Goal: Information Seeking & Learning: Understand process/instructions

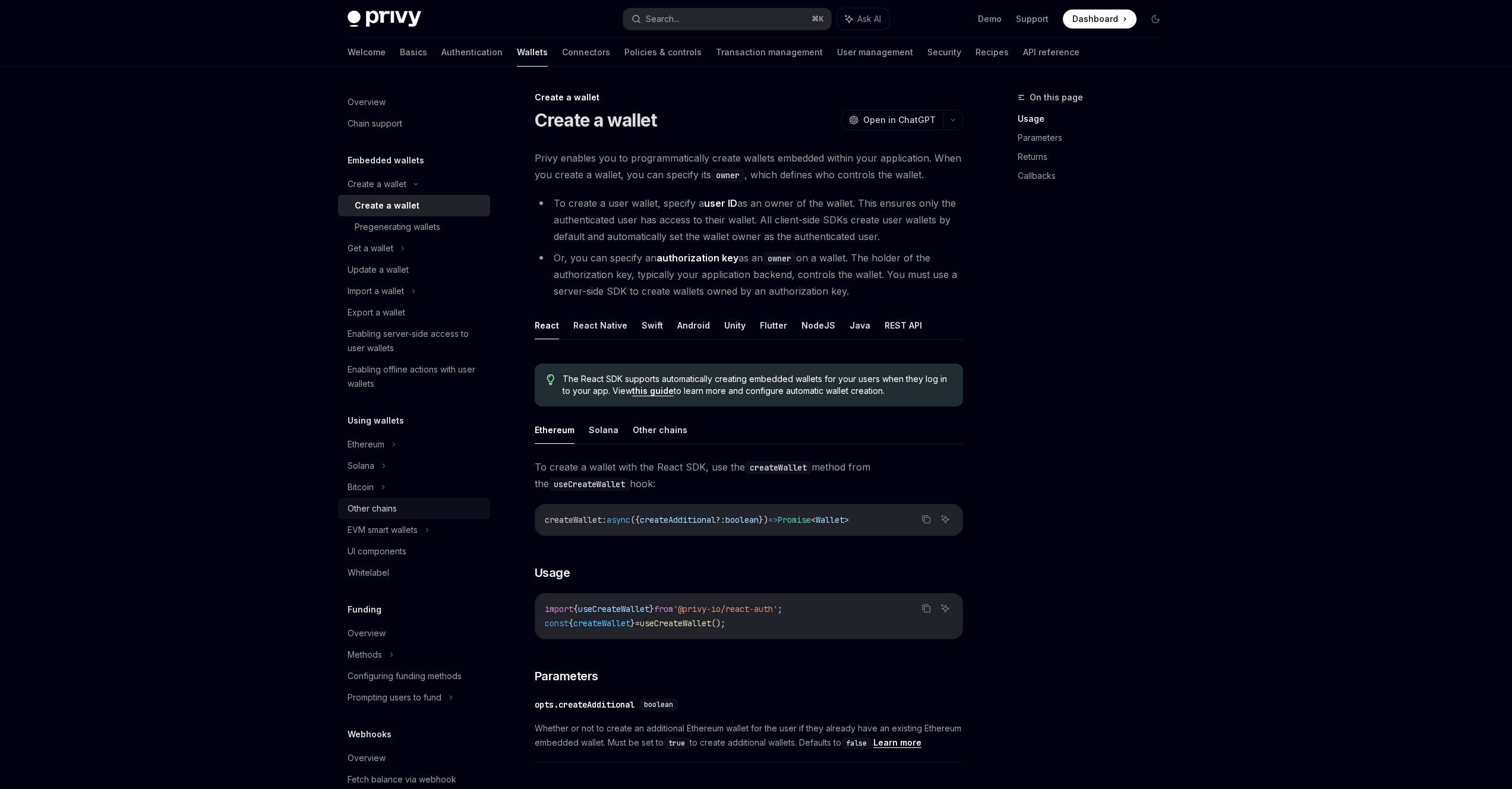
click at [383, 502] on div "Other chains" at bounding box center [372, 508] width 49 height 14
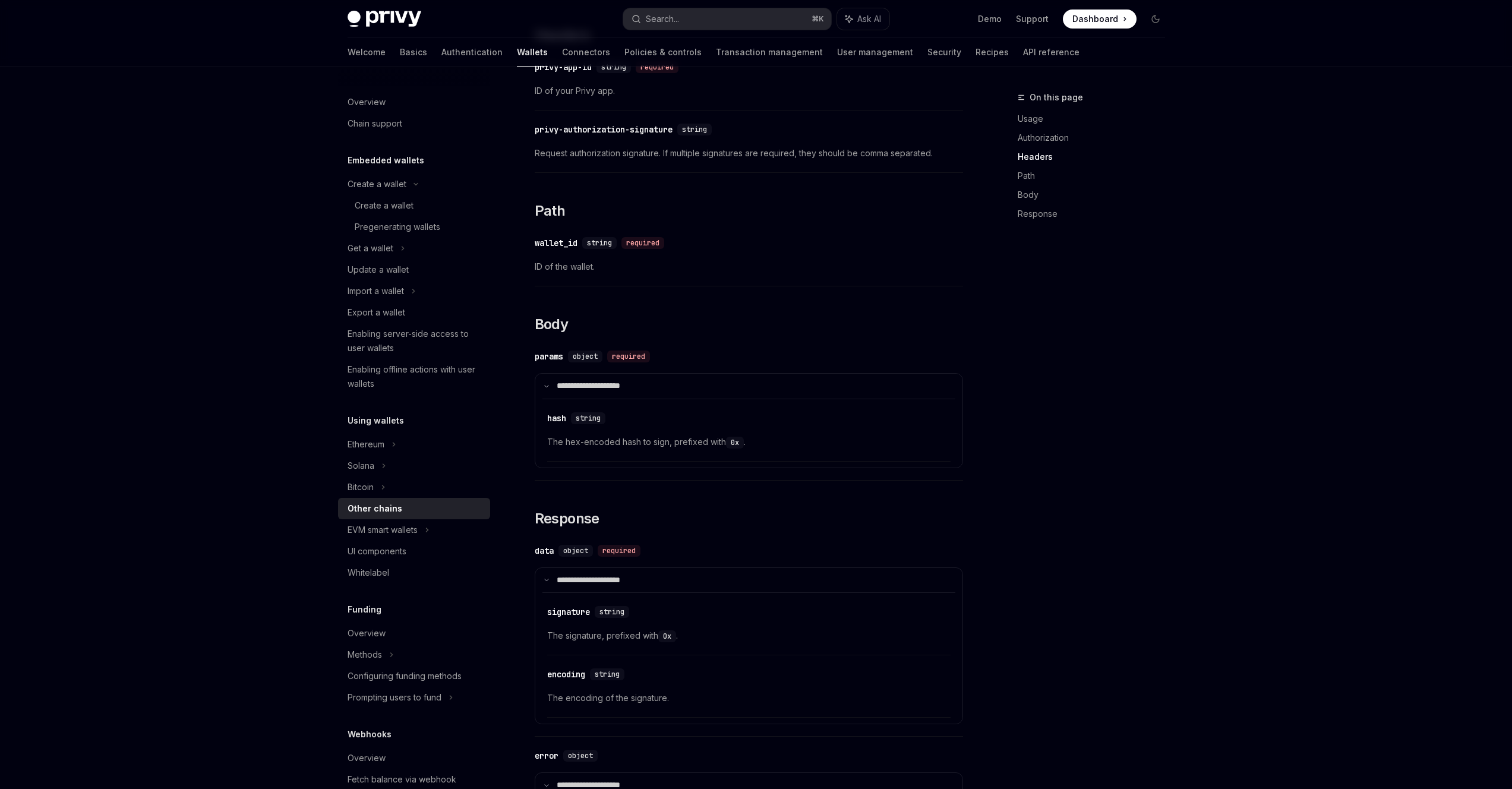
scroll to position [872, 0]
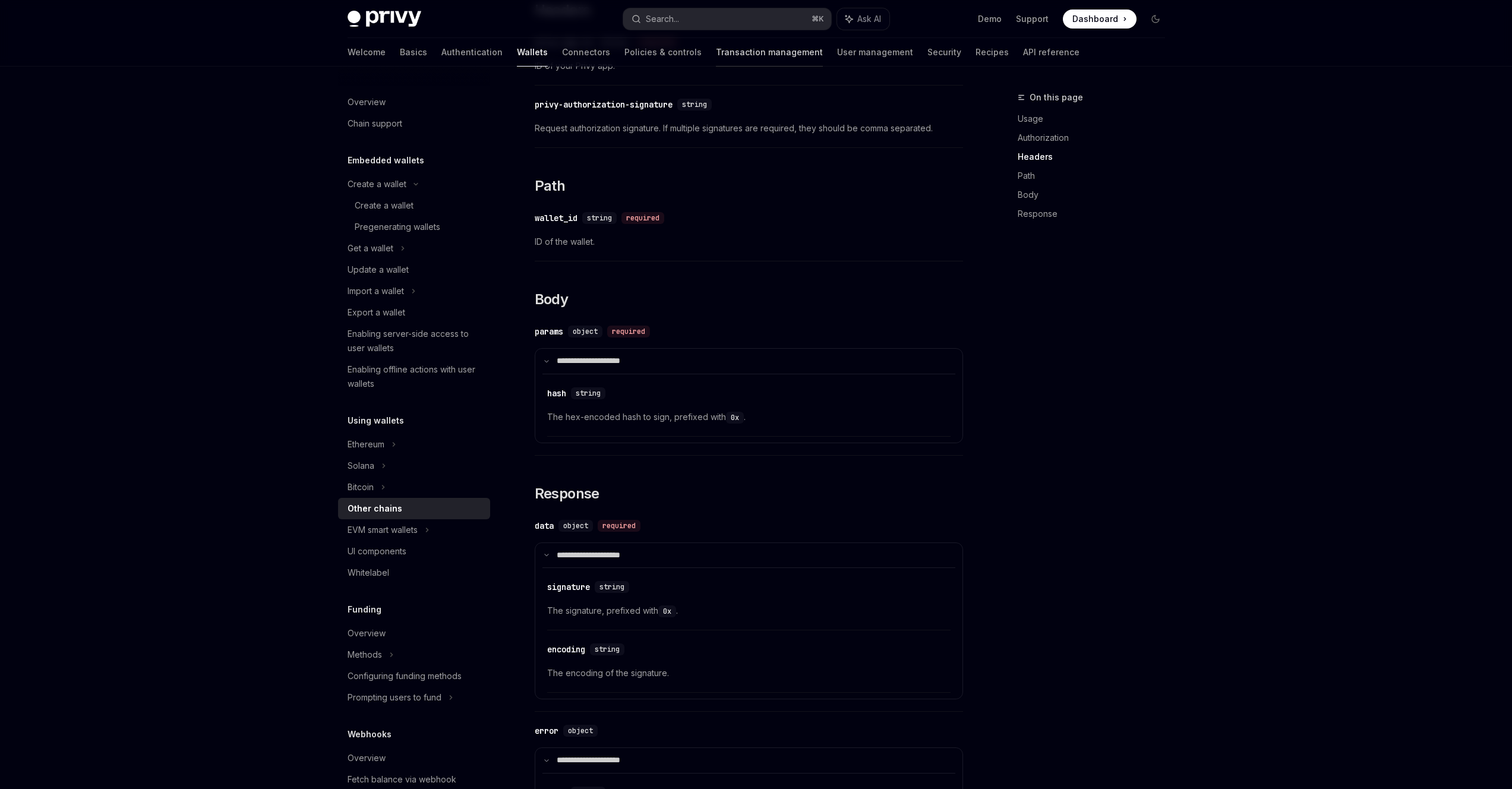
click at [716, 50] on link "Transaction management" at bounding box center [769, 52] width 107 height 29
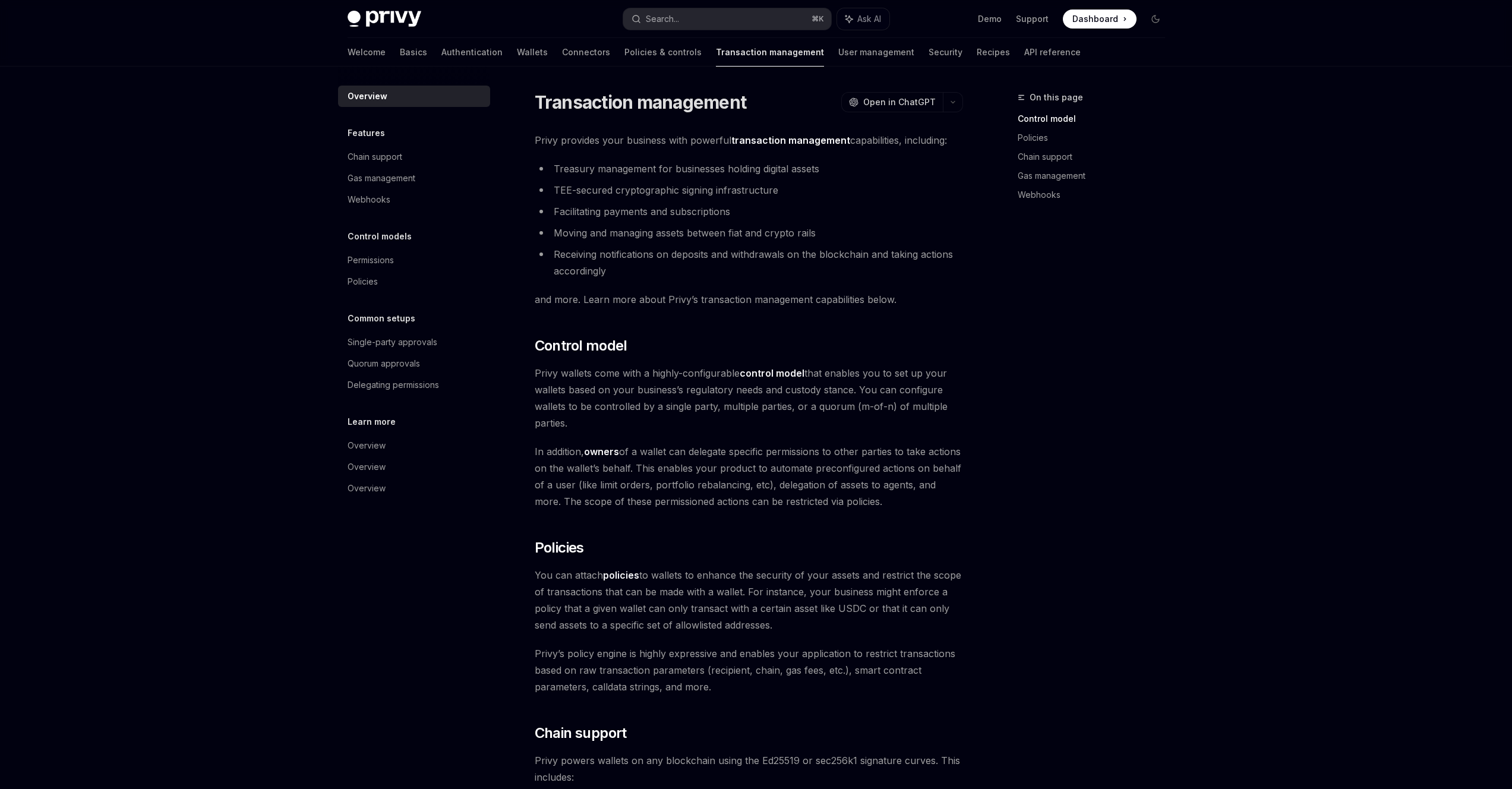
click at [945, 47] on div "Welcome Basics Authentication Wallets Connectors Policies & controls Transactio…" at bounding box center [714, 52] width 733 height 29
click at [1024, 50] on link "API reference" at bounding box center [1052, 52] width 56 height 29
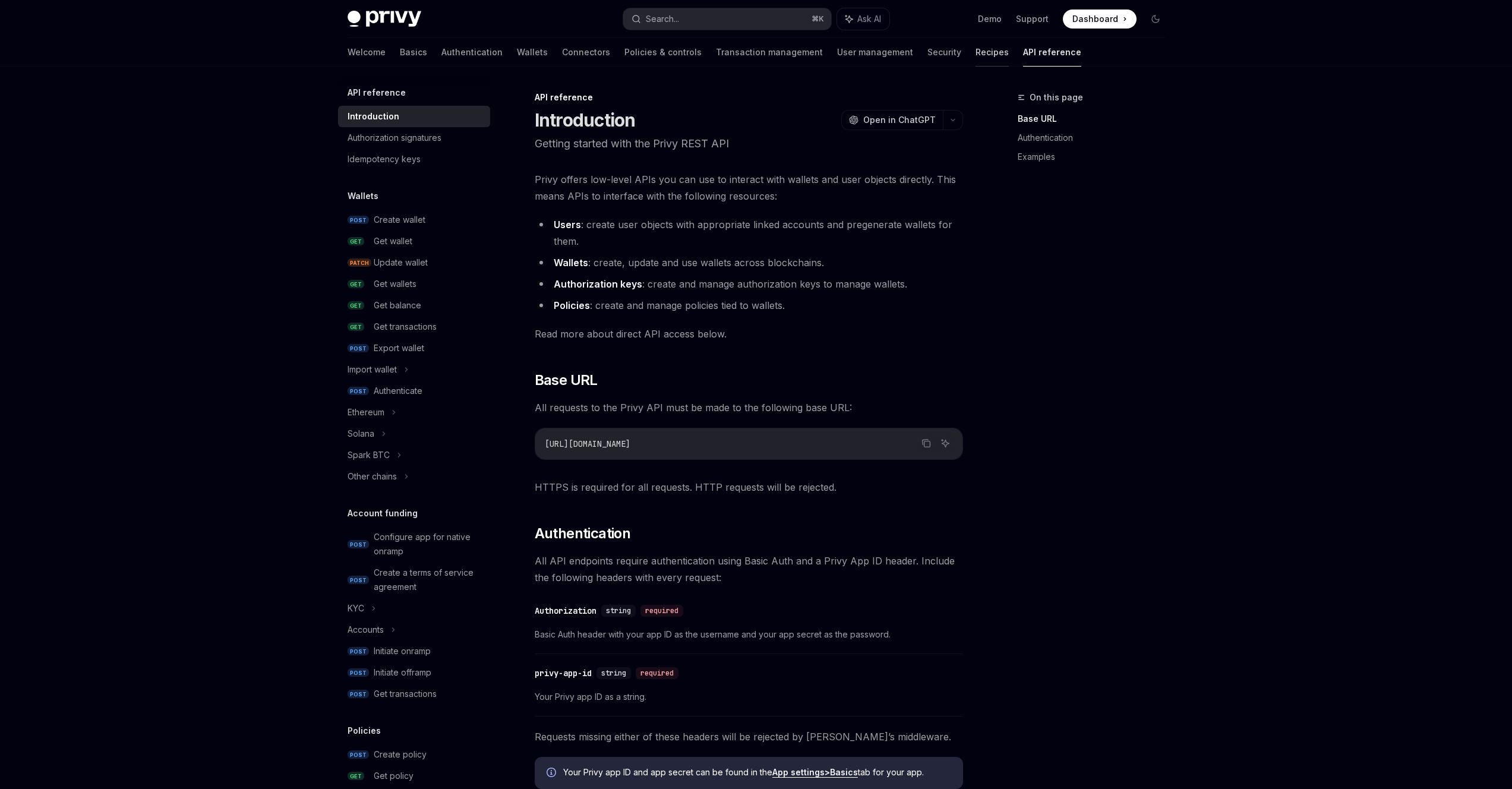
click at [976, 54] on link "Recipes" at bounding box center [992, 52] width 33 height 29
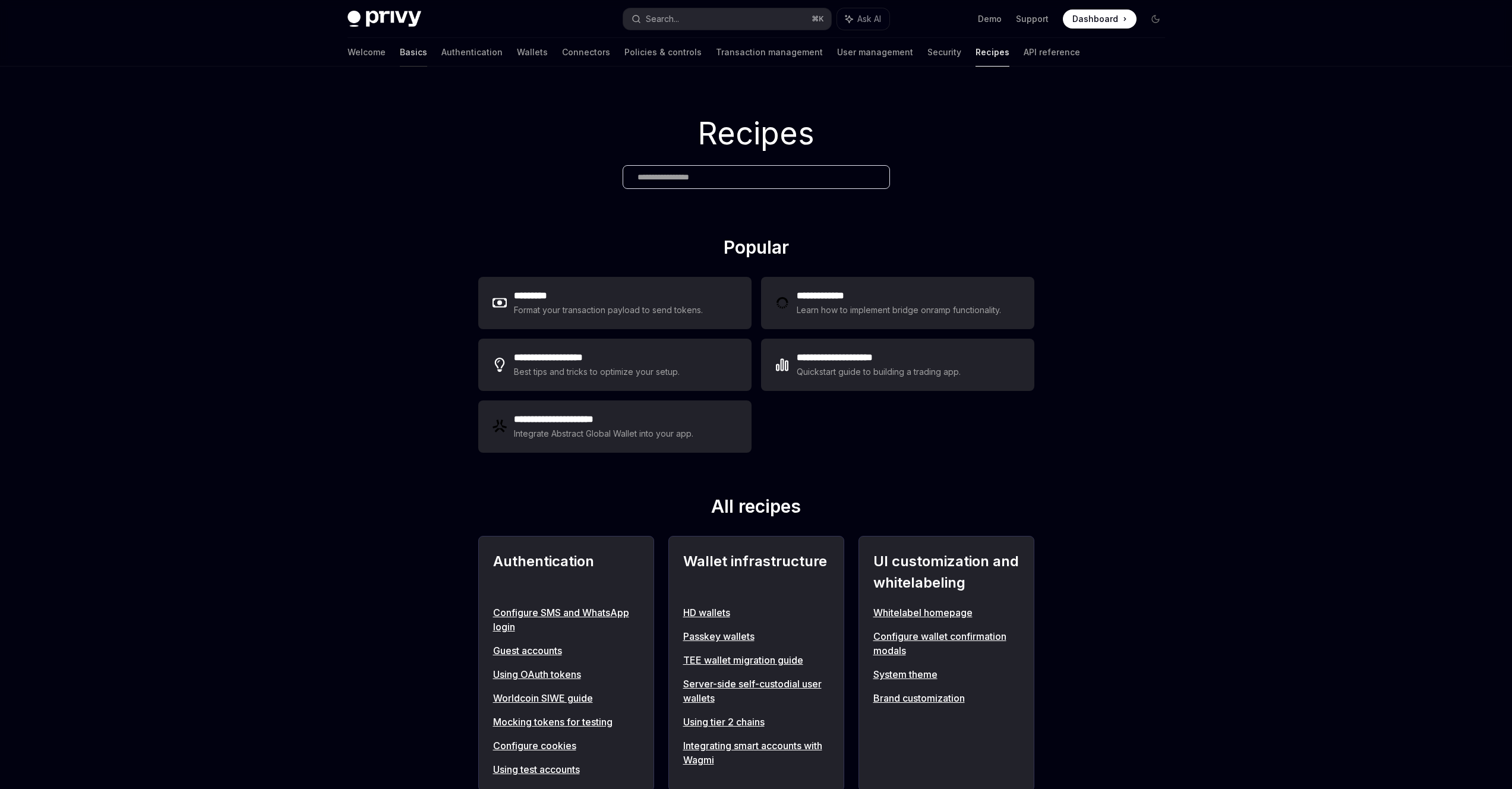
click at [400, 48] on link "Basics" at bounding box center [413, 52] width 27 height 29
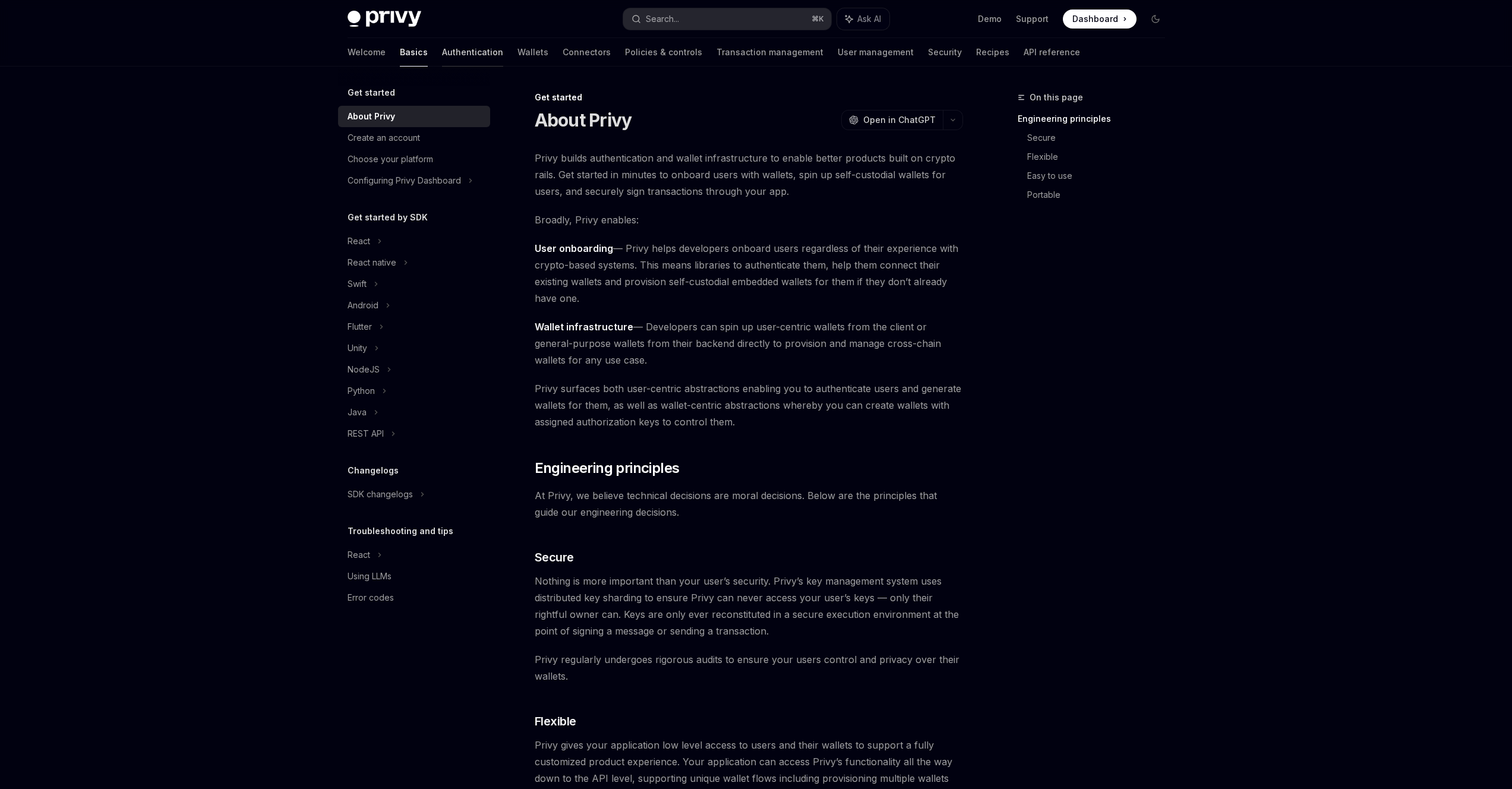
click at [442, 48] on link "Authentication" at bounding box center [473, 52] width 61 height 29
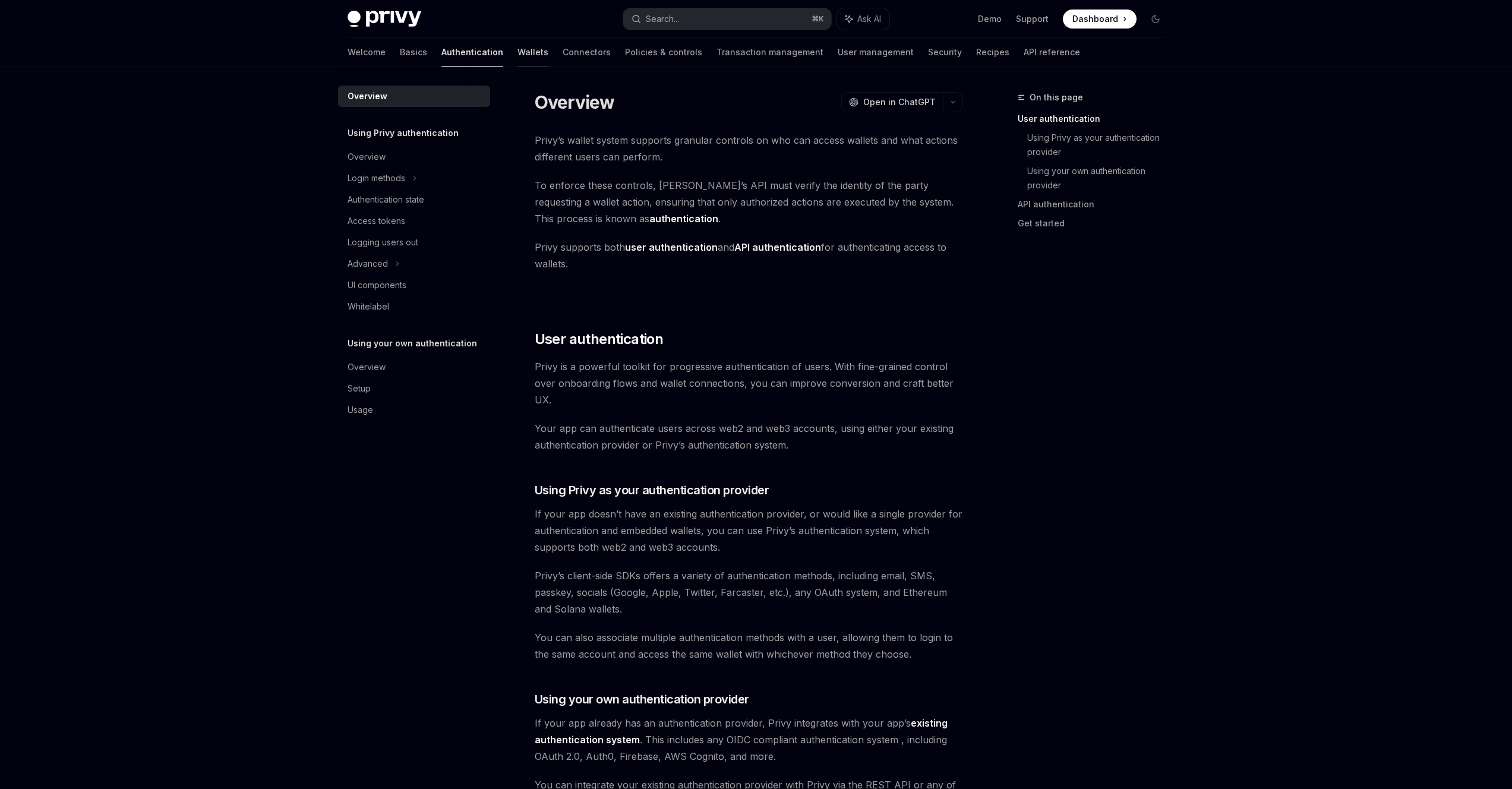
click at [518, 54] on link "Wallets" at bounding box center [533, 52] width 31 height 29
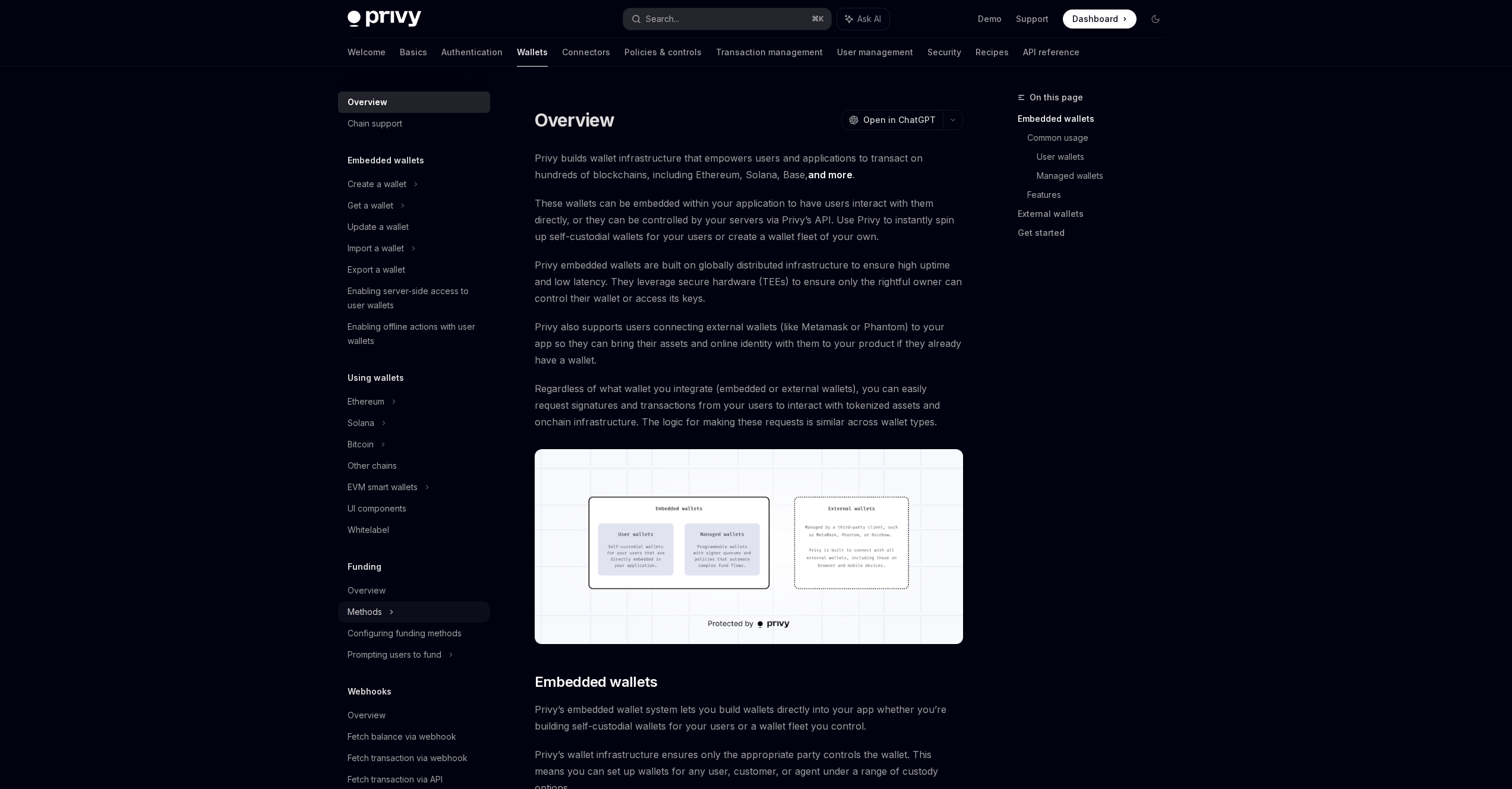
scroll to position [239, 0]
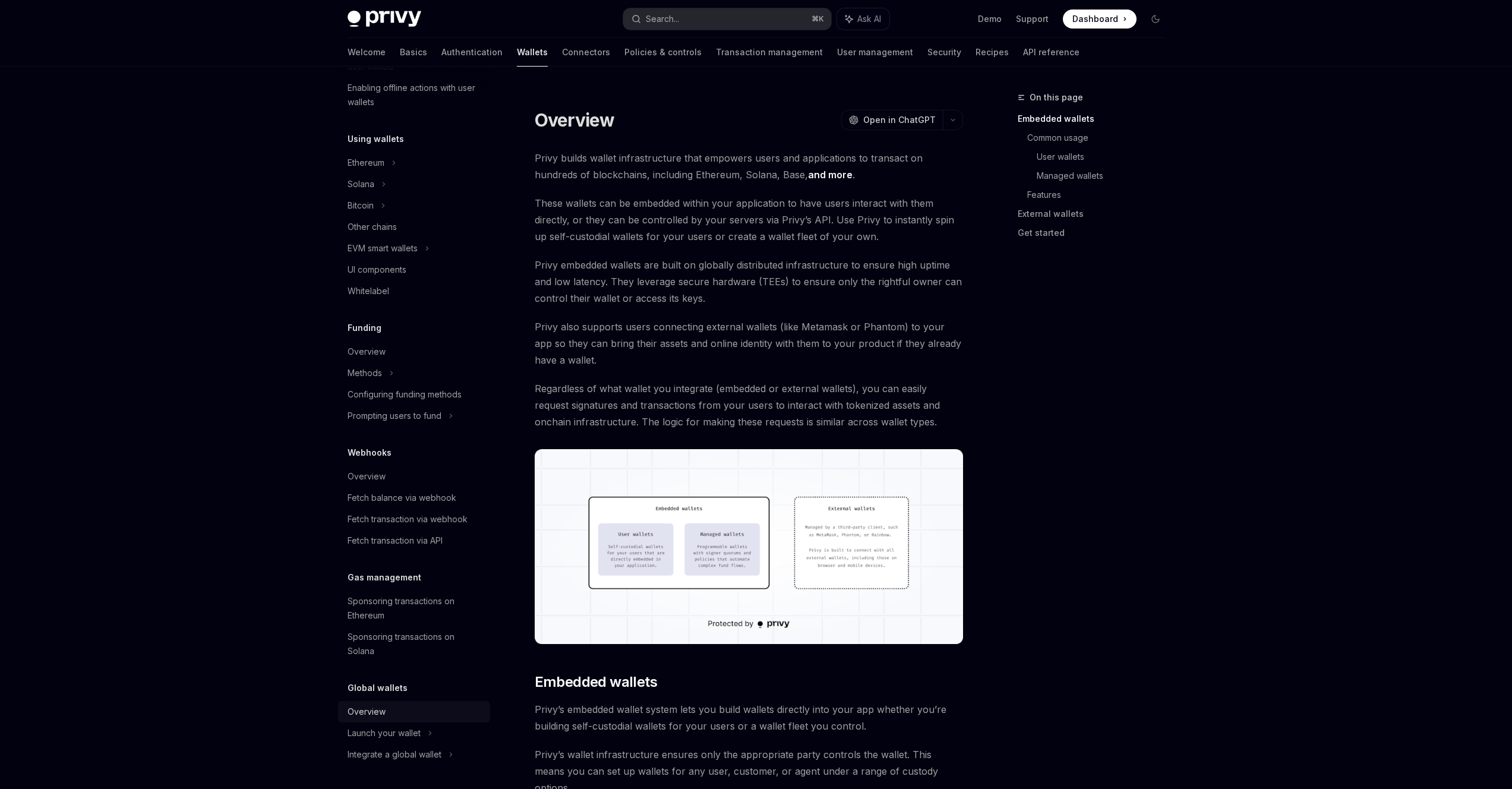
click at [372, 708] on div "Overview" at bounding box center [366, 711] width 38 height 14
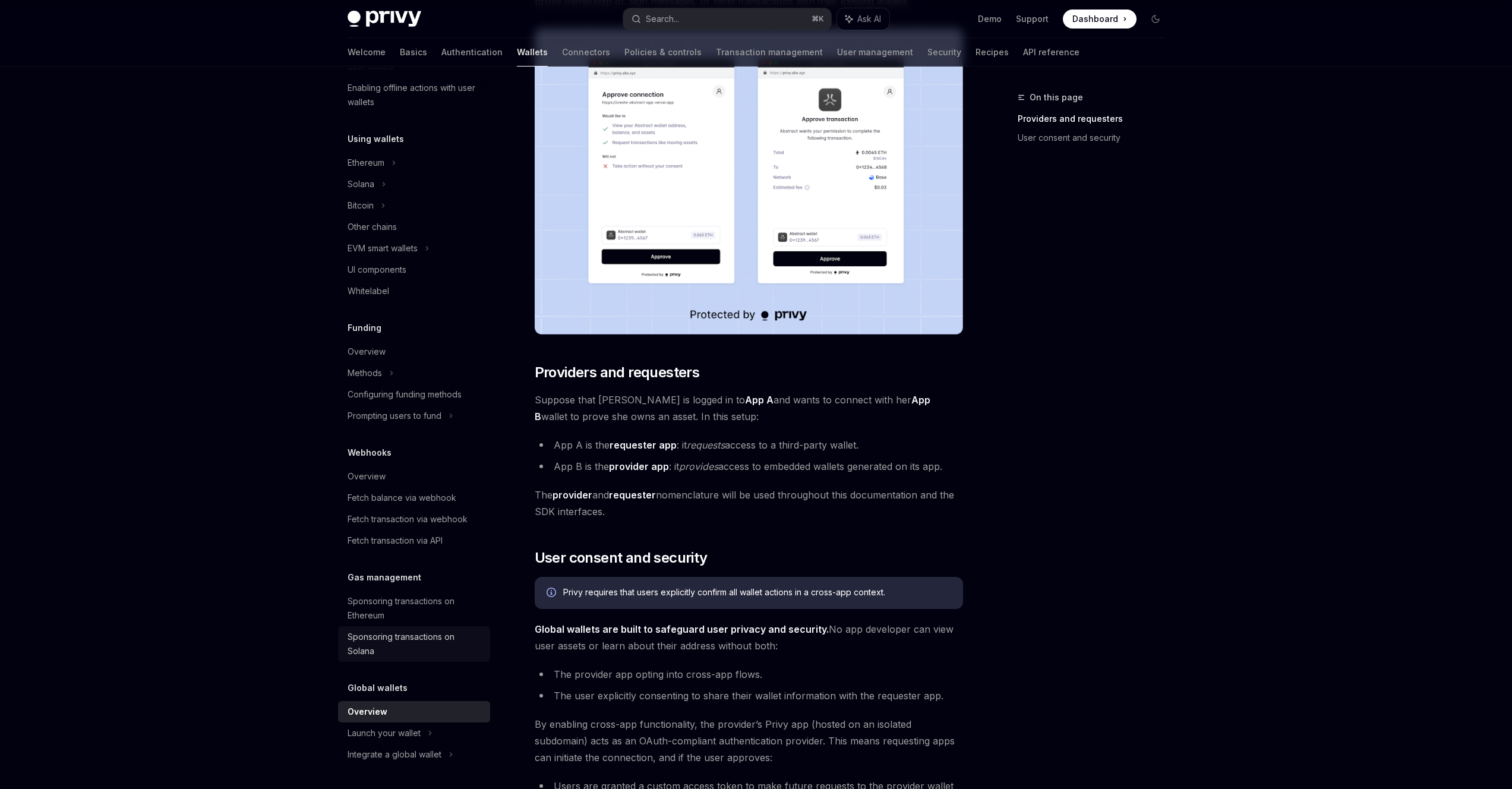
scroll to position [313, 0]
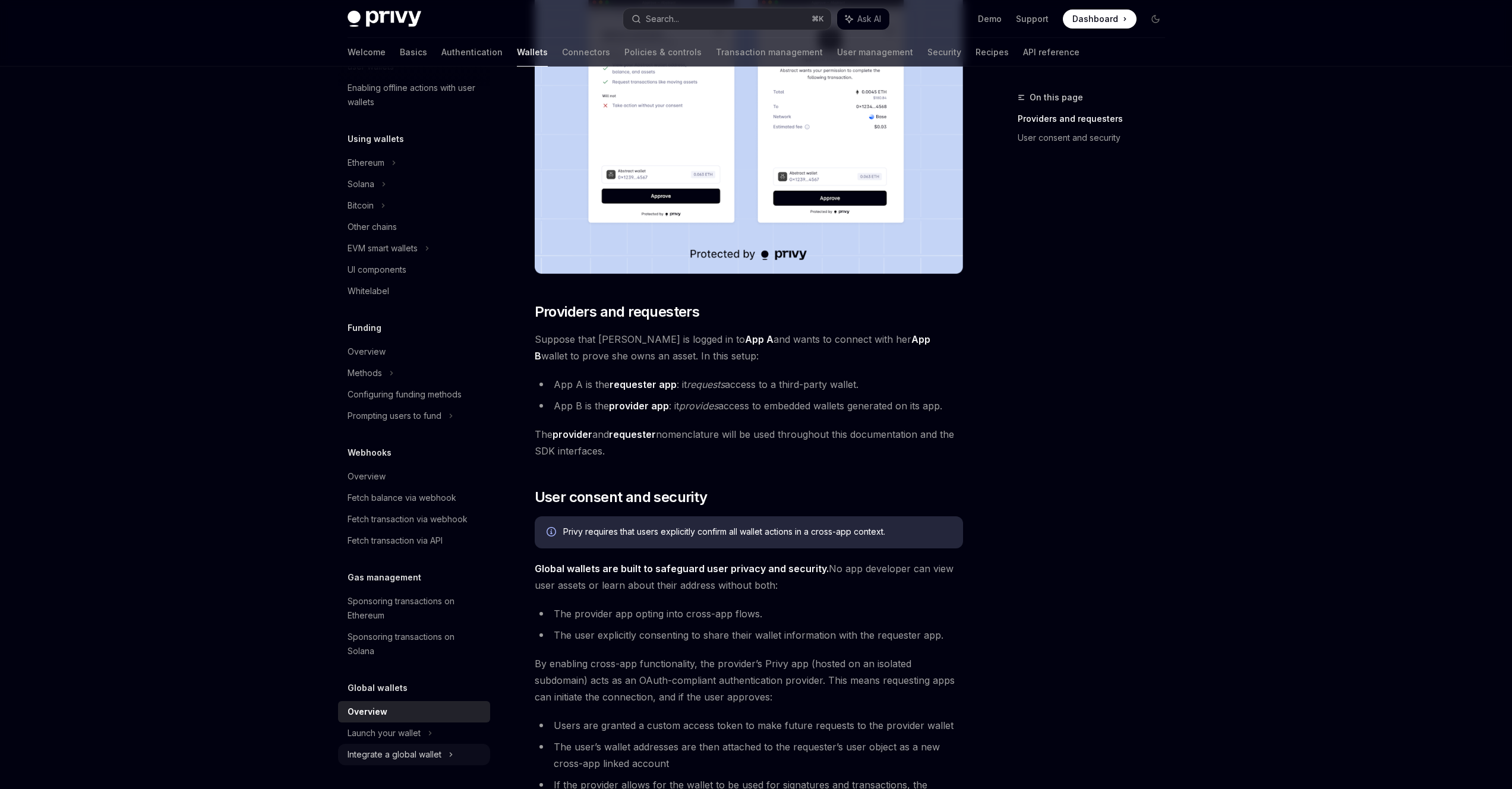
click at [374, 212] on div "Integrate a global wallet" at bounding box center [360, 205] width 26 height 14
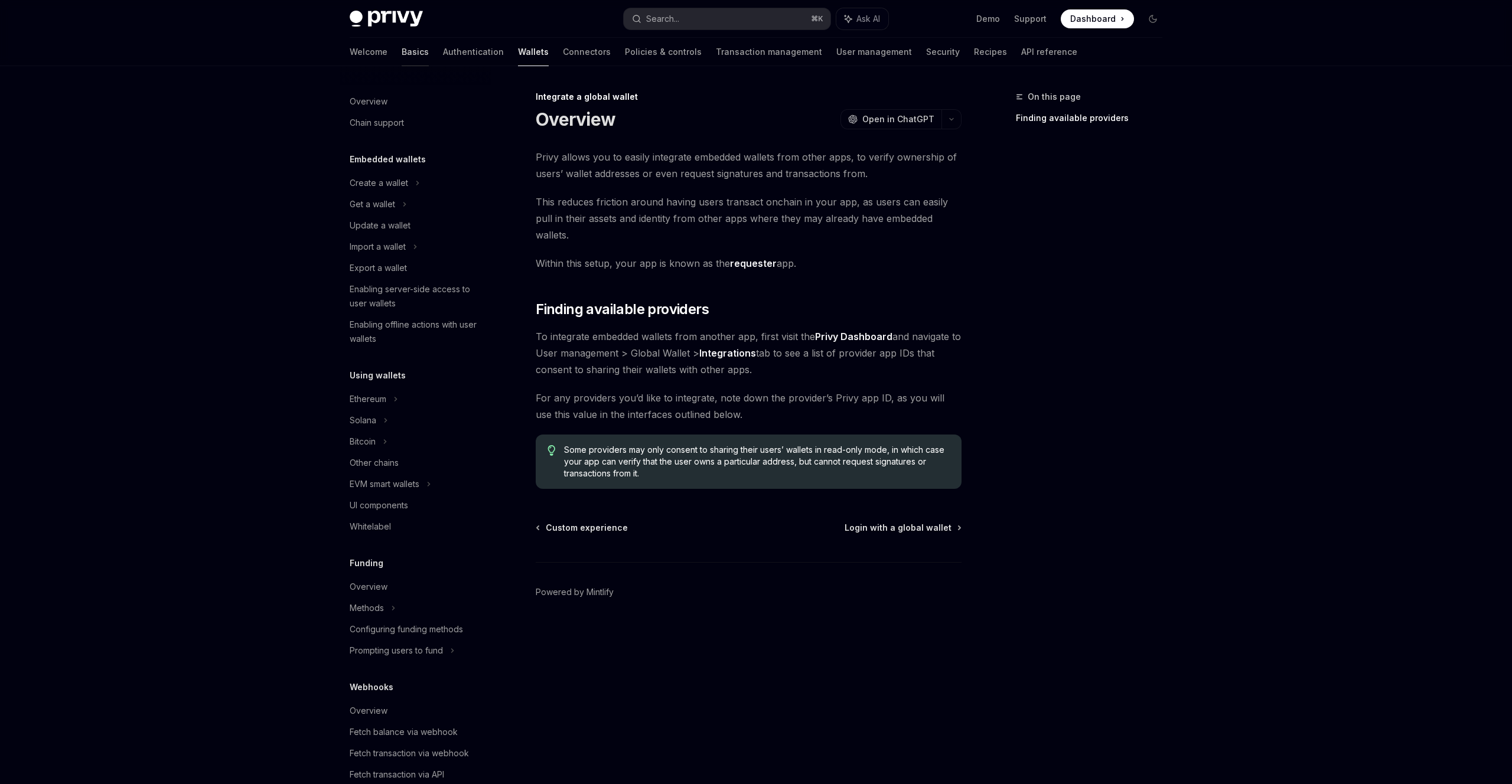
click at [402, 45] on link "Basics" at bounding box center [415, 51] width 27 height 28
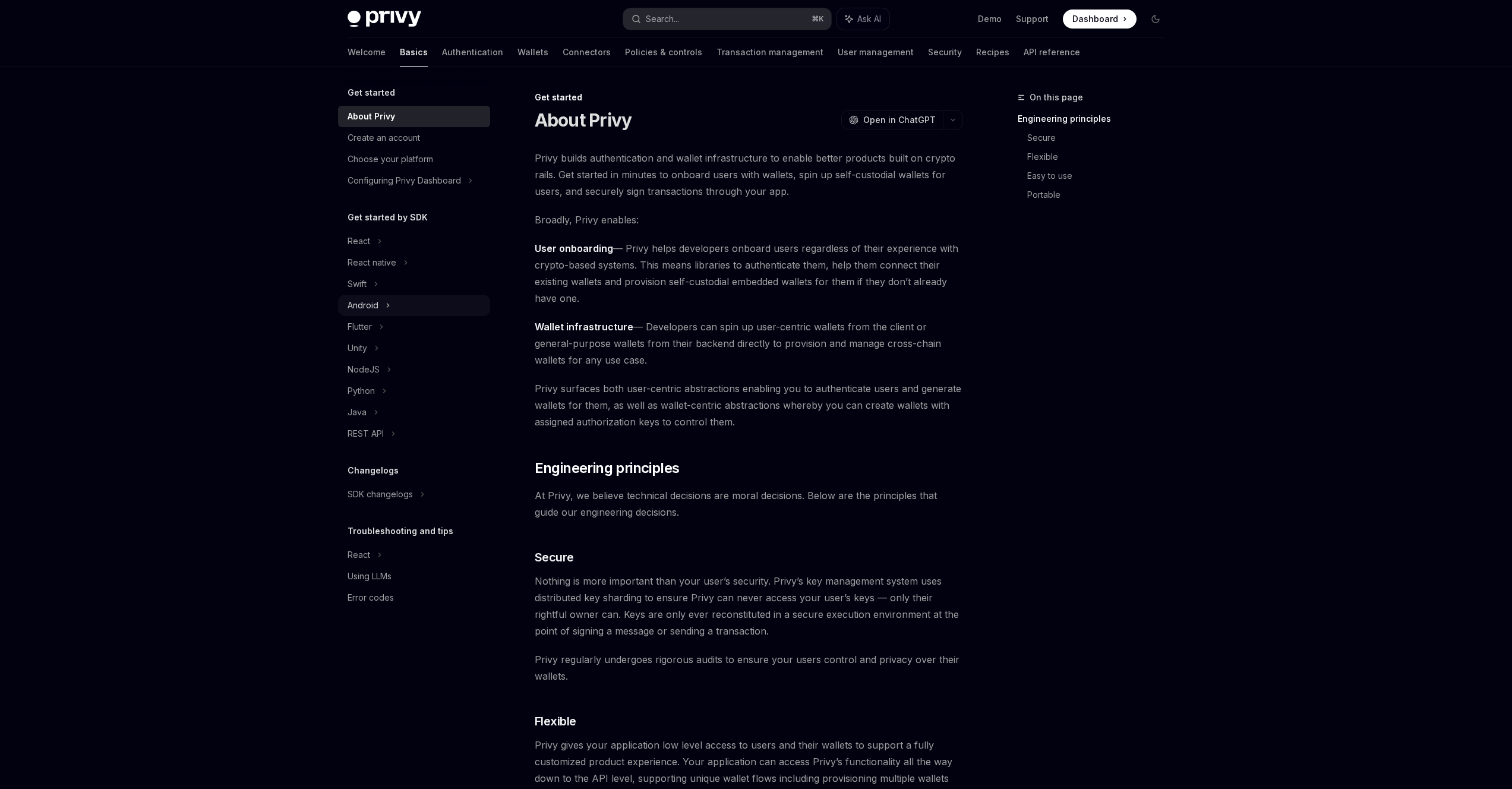
scroll to position [3, 0]
click at [369, 302] on div "Android" at bounding box center [363, 305] width 31 height 14
type textarea "*"
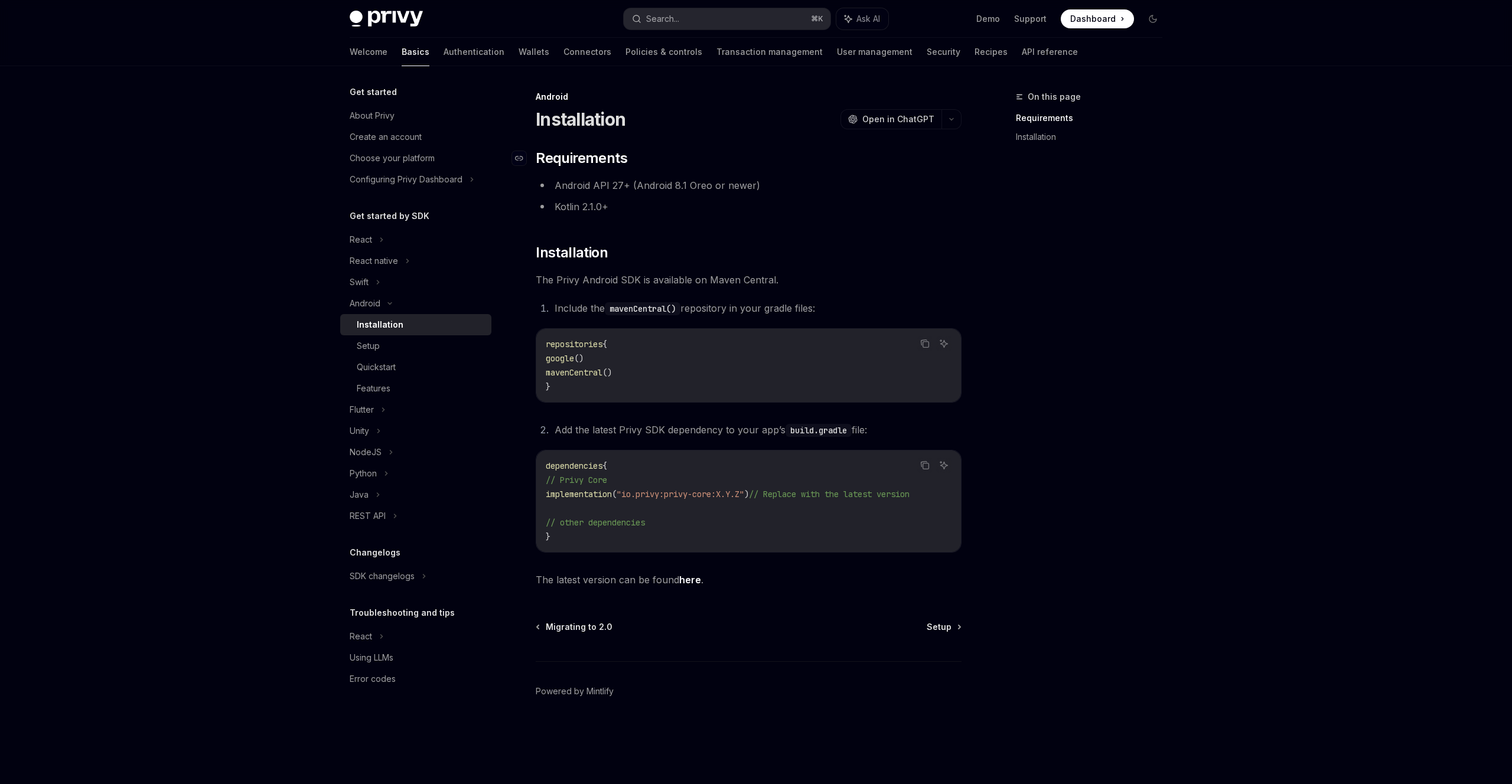
drag, startPoint x: 875, startPoint y: 118, endPoint x: 874, endPoint y: 155, distance: 37.0
click at [874, 137] on div "Android Installation OpenAI Open in ChatGPT OpenAI Open in ChatGPT ​ Requiremen…" at bounding box center [638, 437] width 652 height 694
click at [881, 119] on span "Open in ChatGPT" at bounding box center [898, 119] width 72 height 12
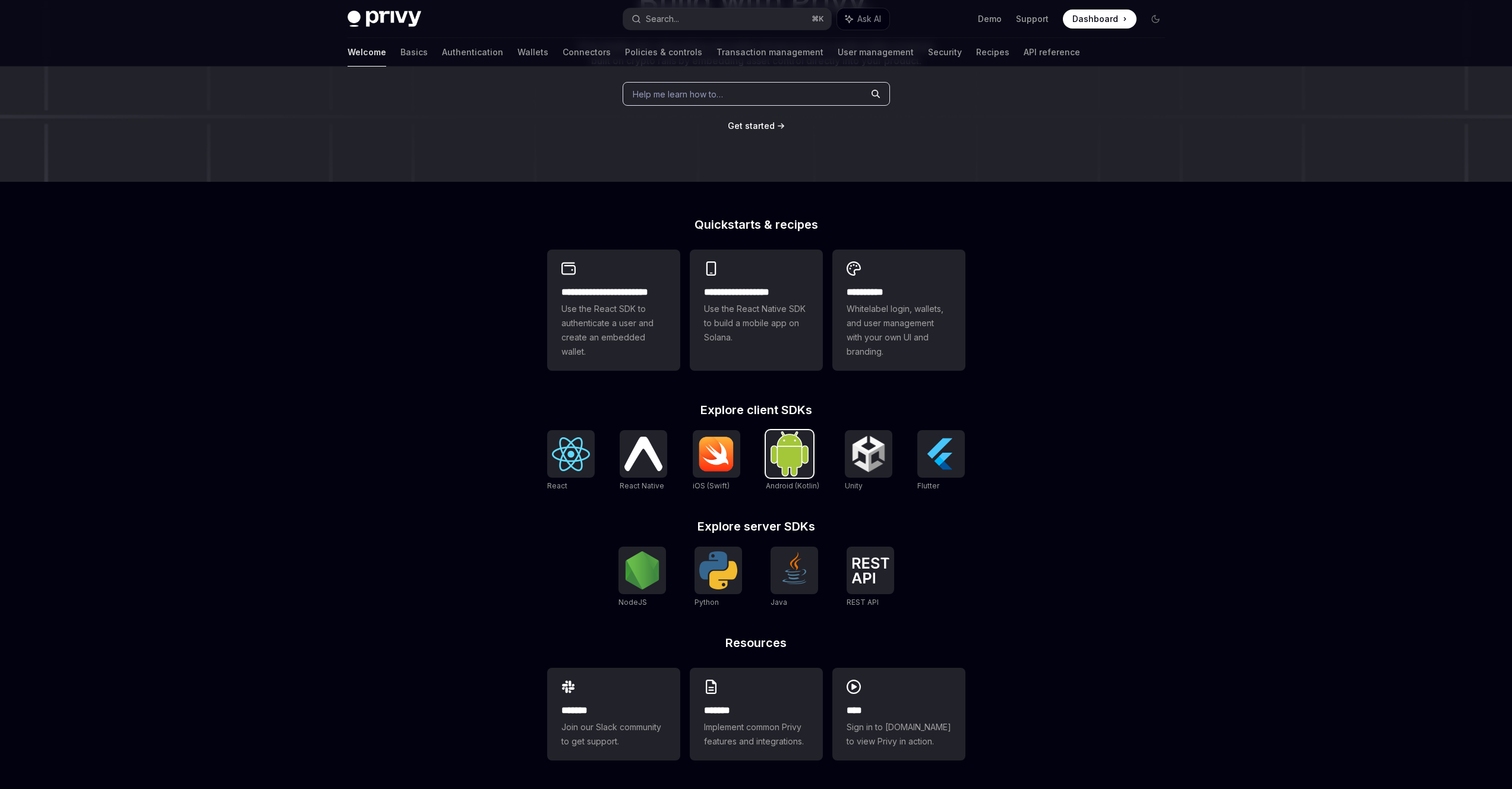
scroll to position [155, 0]
click at [633, 326] on span "Use the React SDK to authenticate a user and create an embedded wallet." at bounding box center [614, 331] width 105 height 57
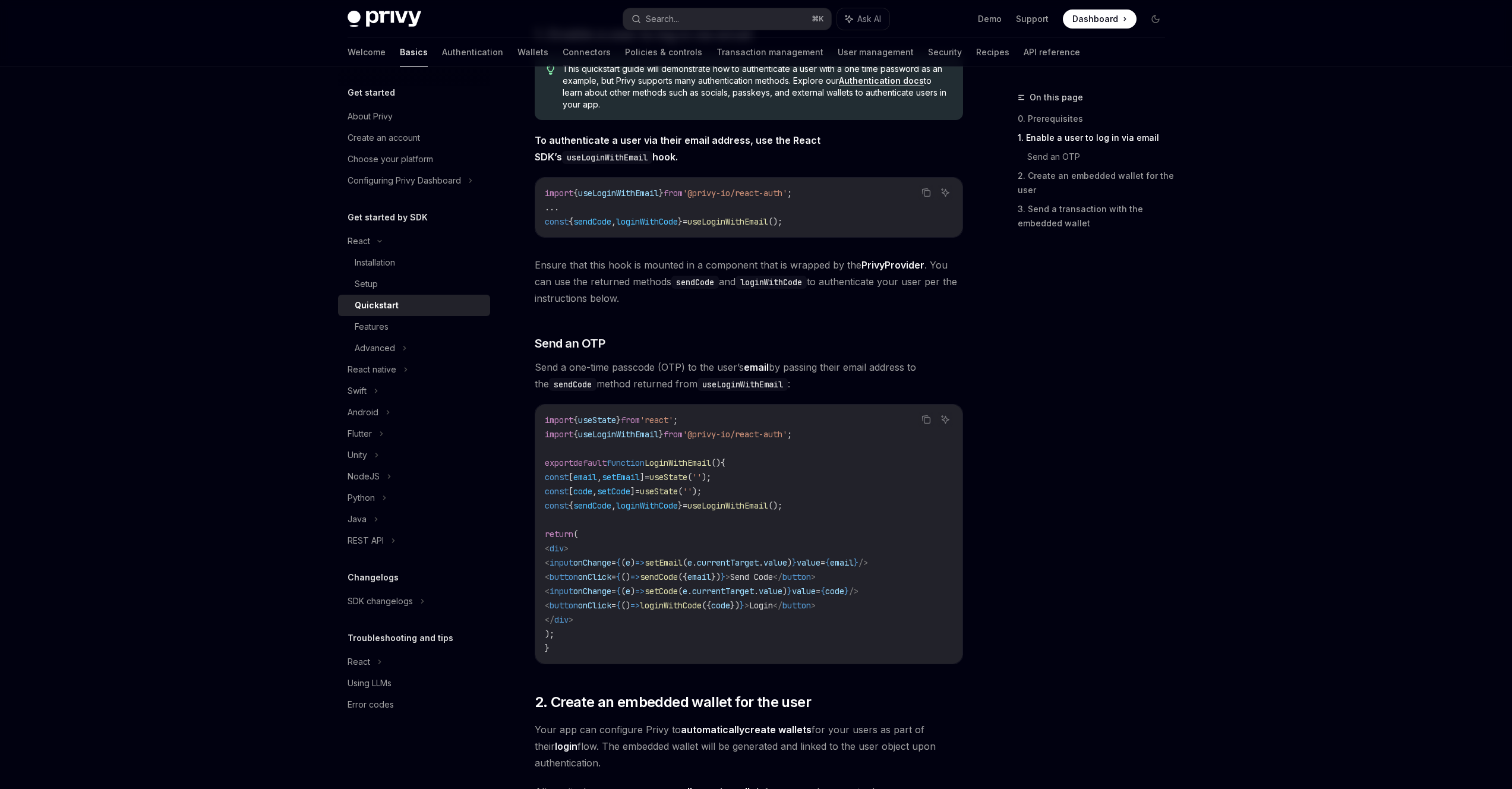
scroll to position [518, 0]
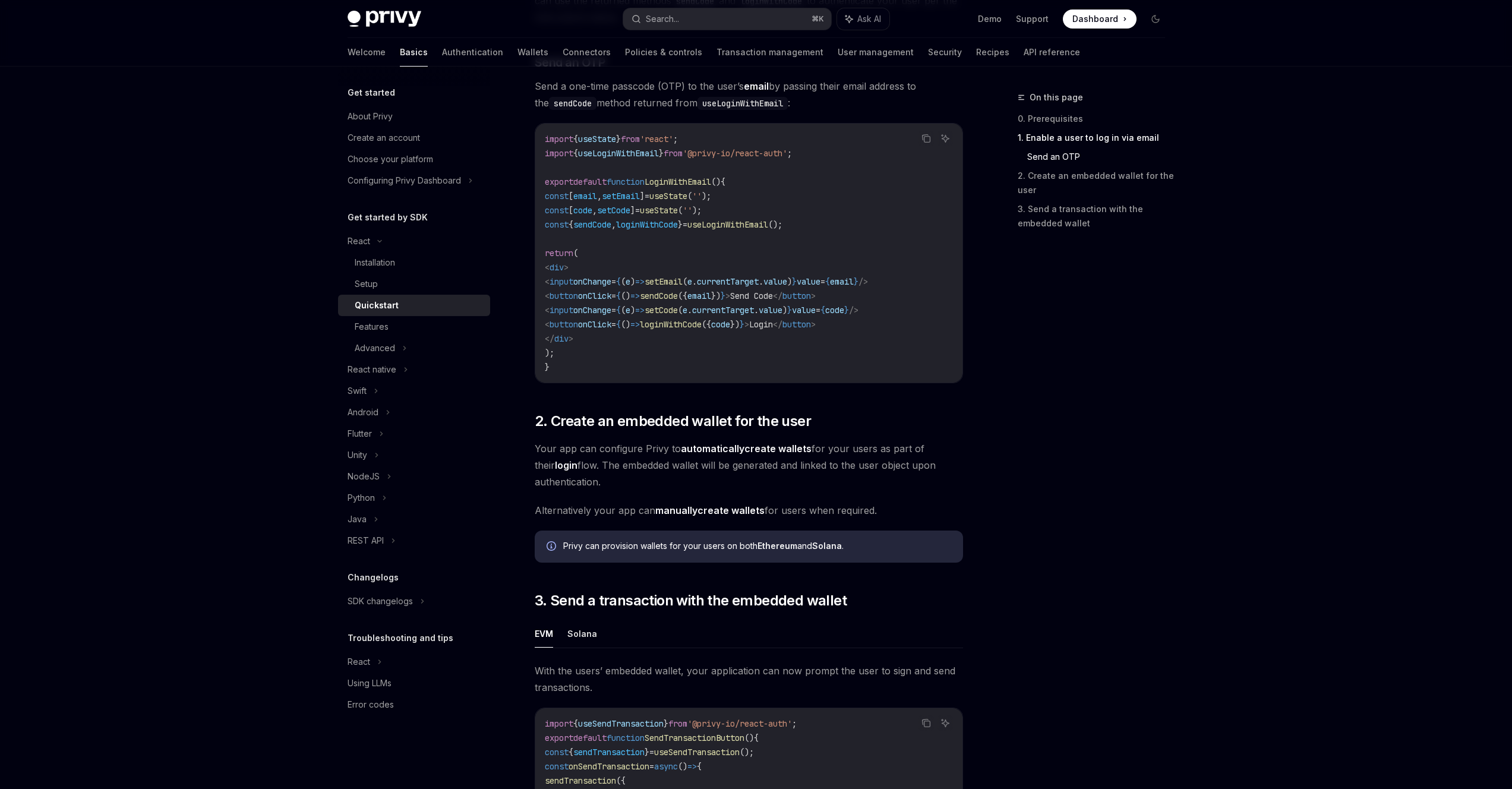
click at [812, 518] on span "Alternatively your app can manually create wallets for users when required." at bounding box center [749, 510] width 428 height 17
drag, startPoint x: 627, startPoint y: 549, endPoint x: 729, endPoint y: 558, distance: 102.4
click at [729, 558] on div "Privy can provision wallets for your users on both Ethereum and Solana ." at bounding box center [749, 546] width 428 height 32
click at [744, 553] on div "Privy can provision wallets for your users on both Ethereum and Solana ." at bounding box center [757, 547] width 388 height 13
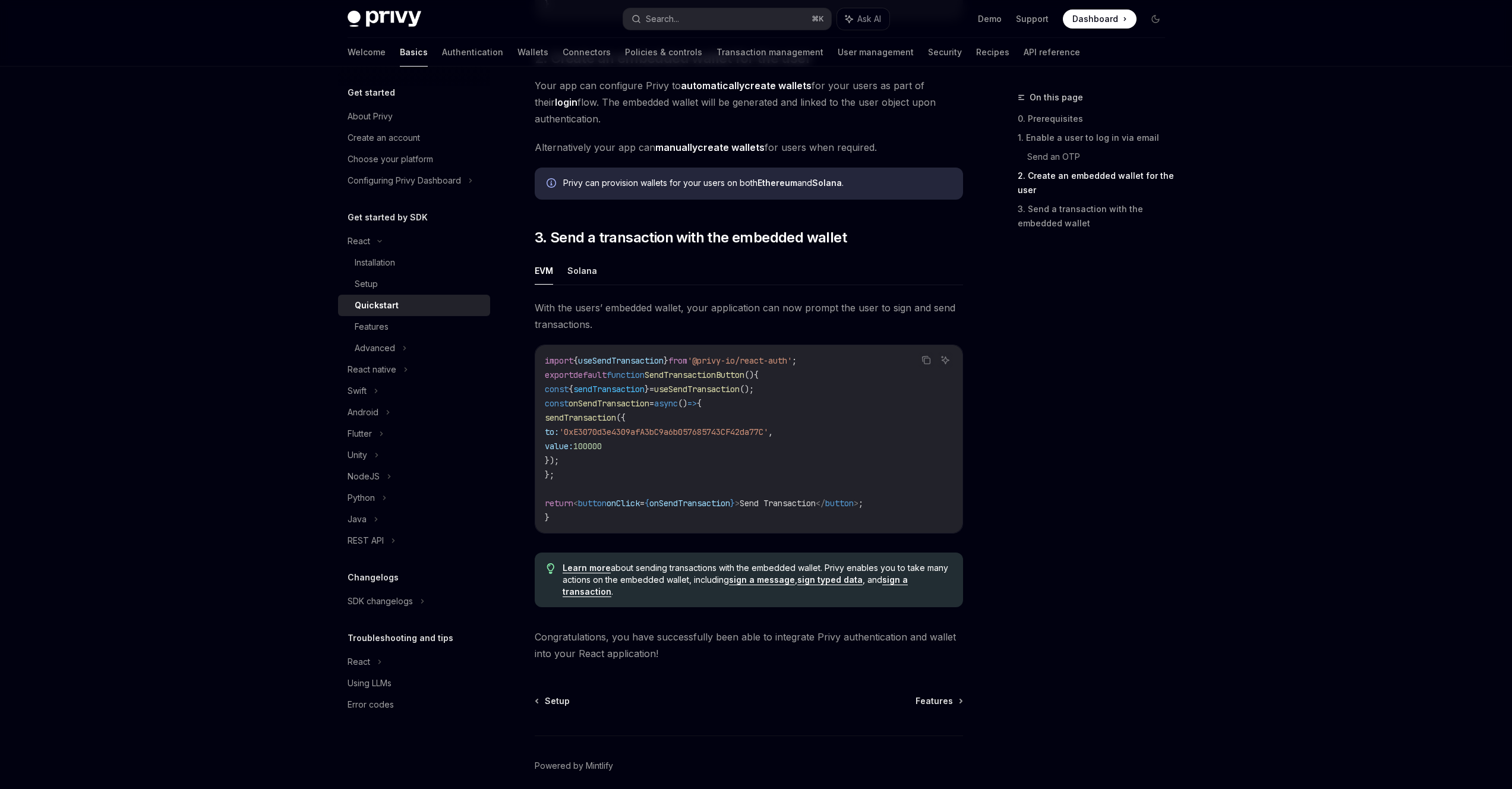
scroll to position [934, 0]
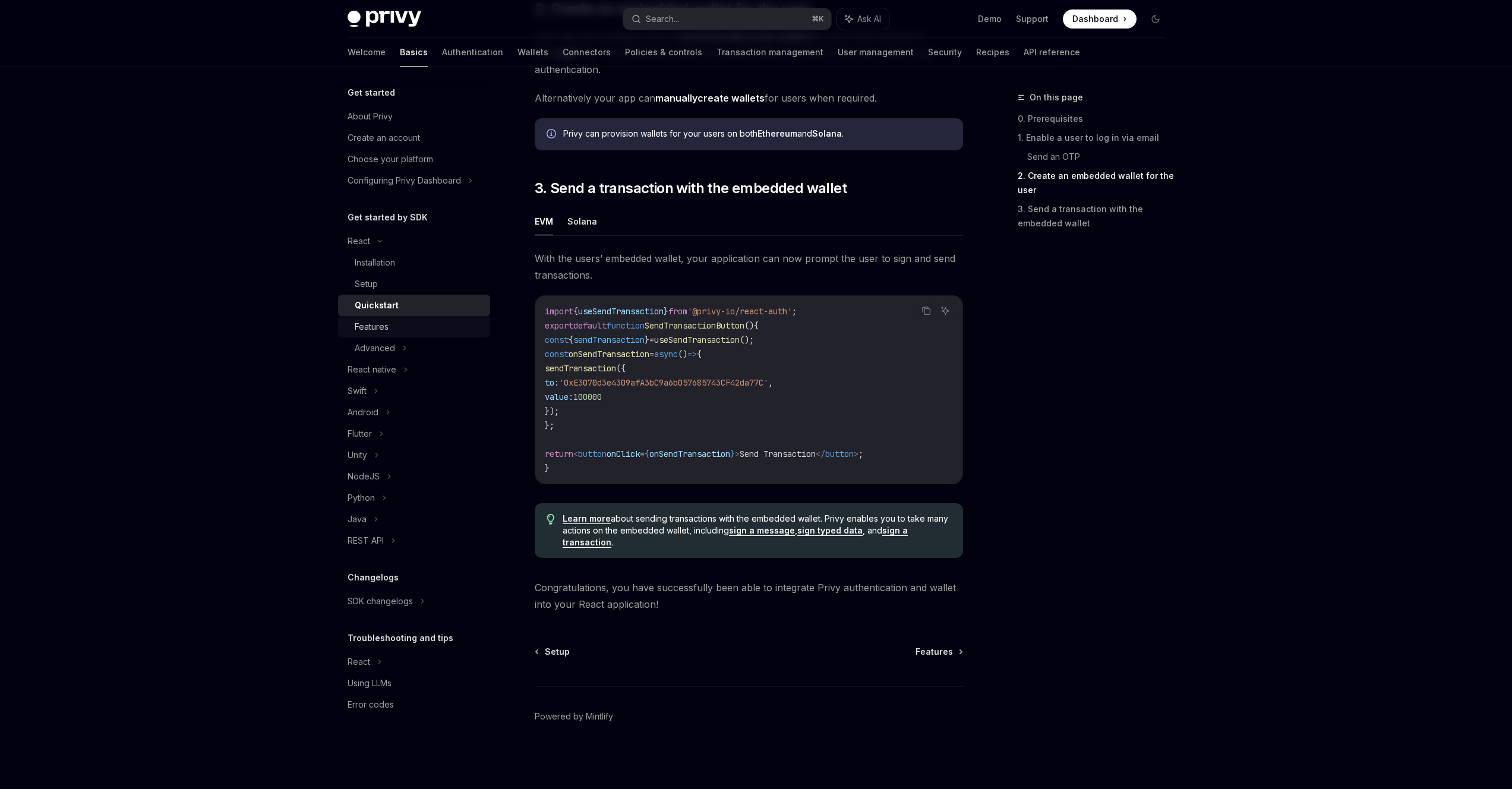
click at [385, 334] on link "Features" at bounding box center [414, 326] width 152 height 21
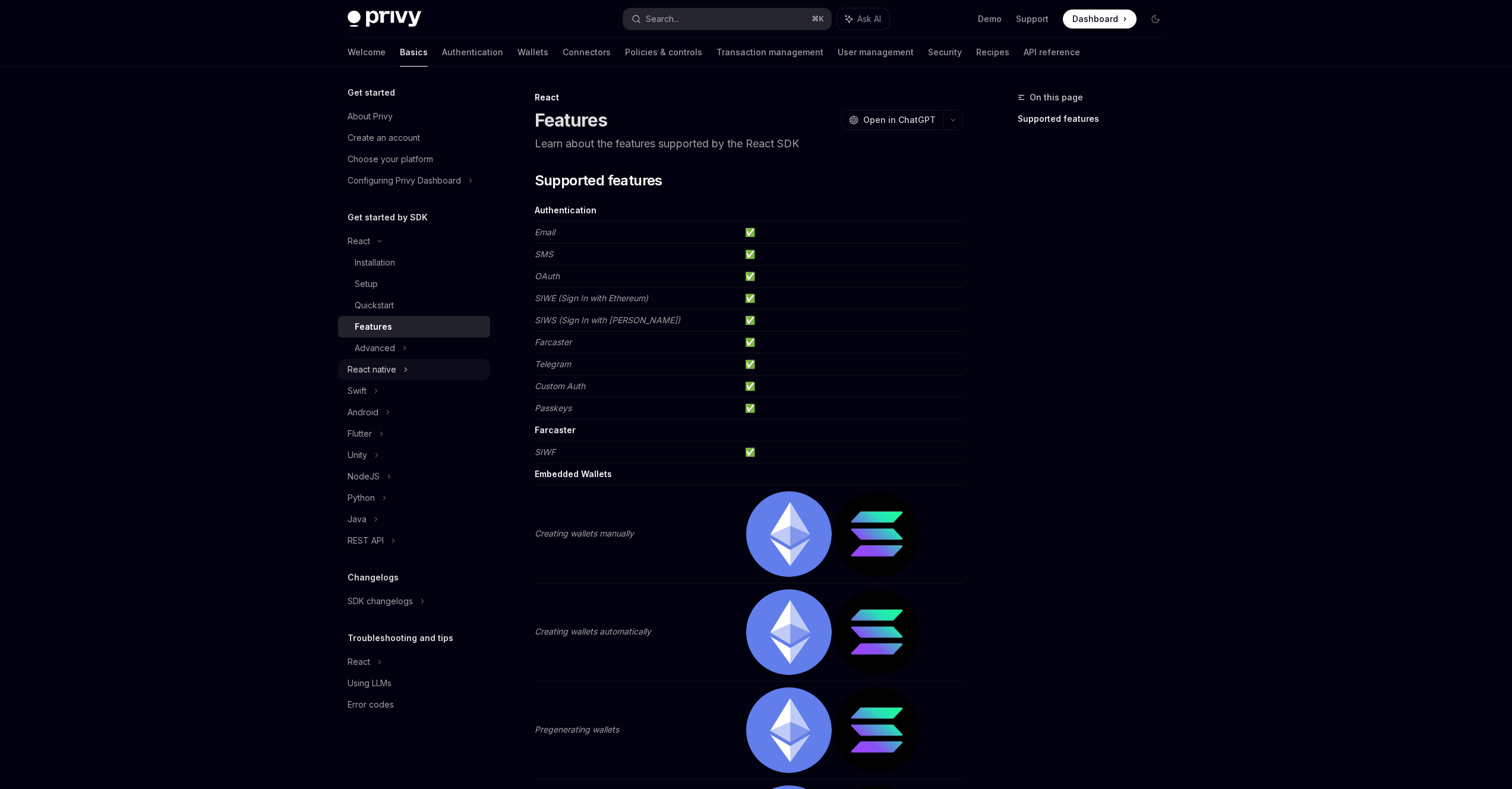
click at [390, 359] on div "React native" at bounding box center [414, 370] width 152 height 21
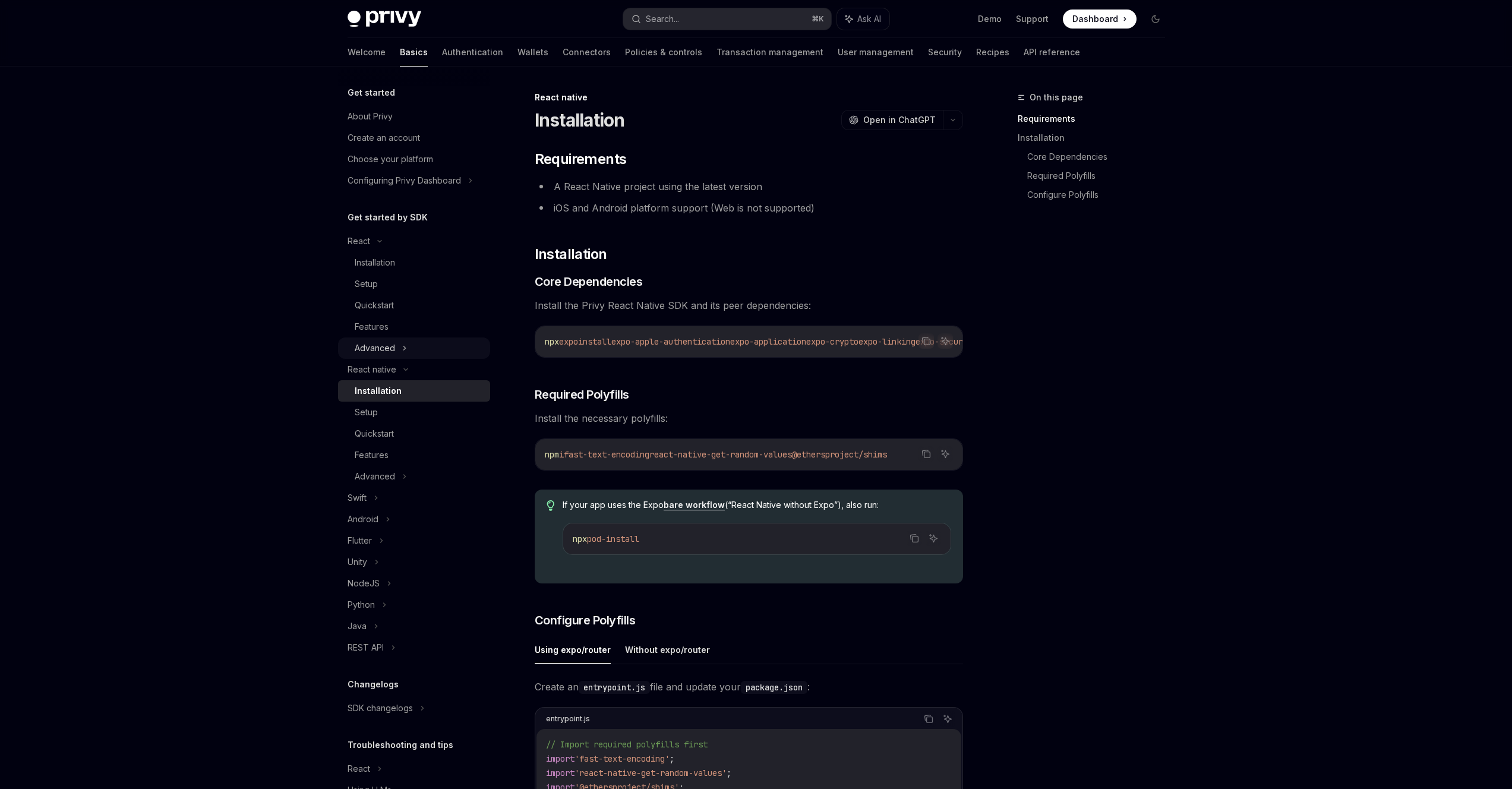
click at [389, 350] on div "Advanced" at bounding box center [374, 348] width 40 height 14
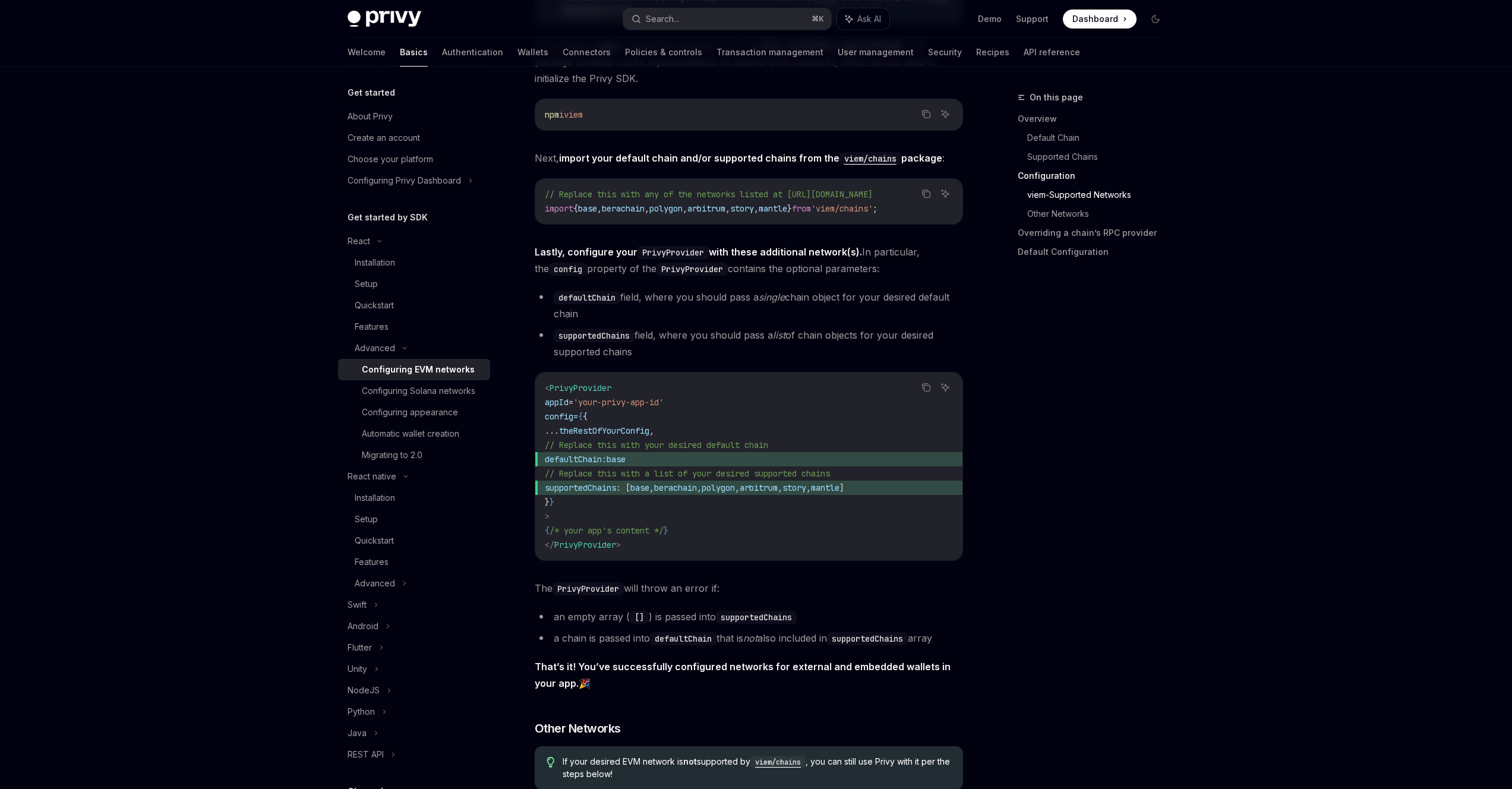
scroll to position [1415, 0]
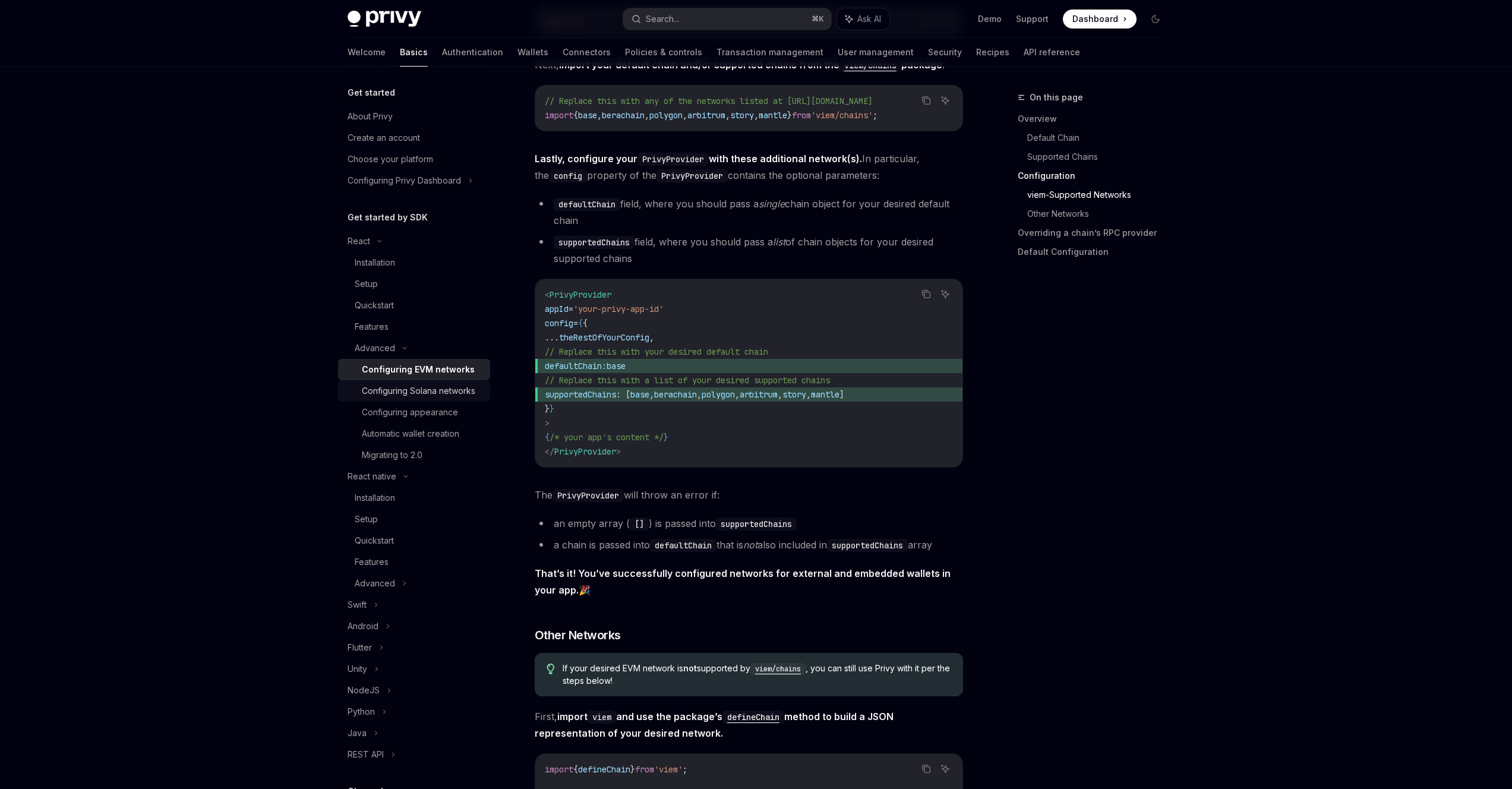
click at [407, 392] on div "Configuring Solana networks" at bounding box center [418, 390] width 113 height 14
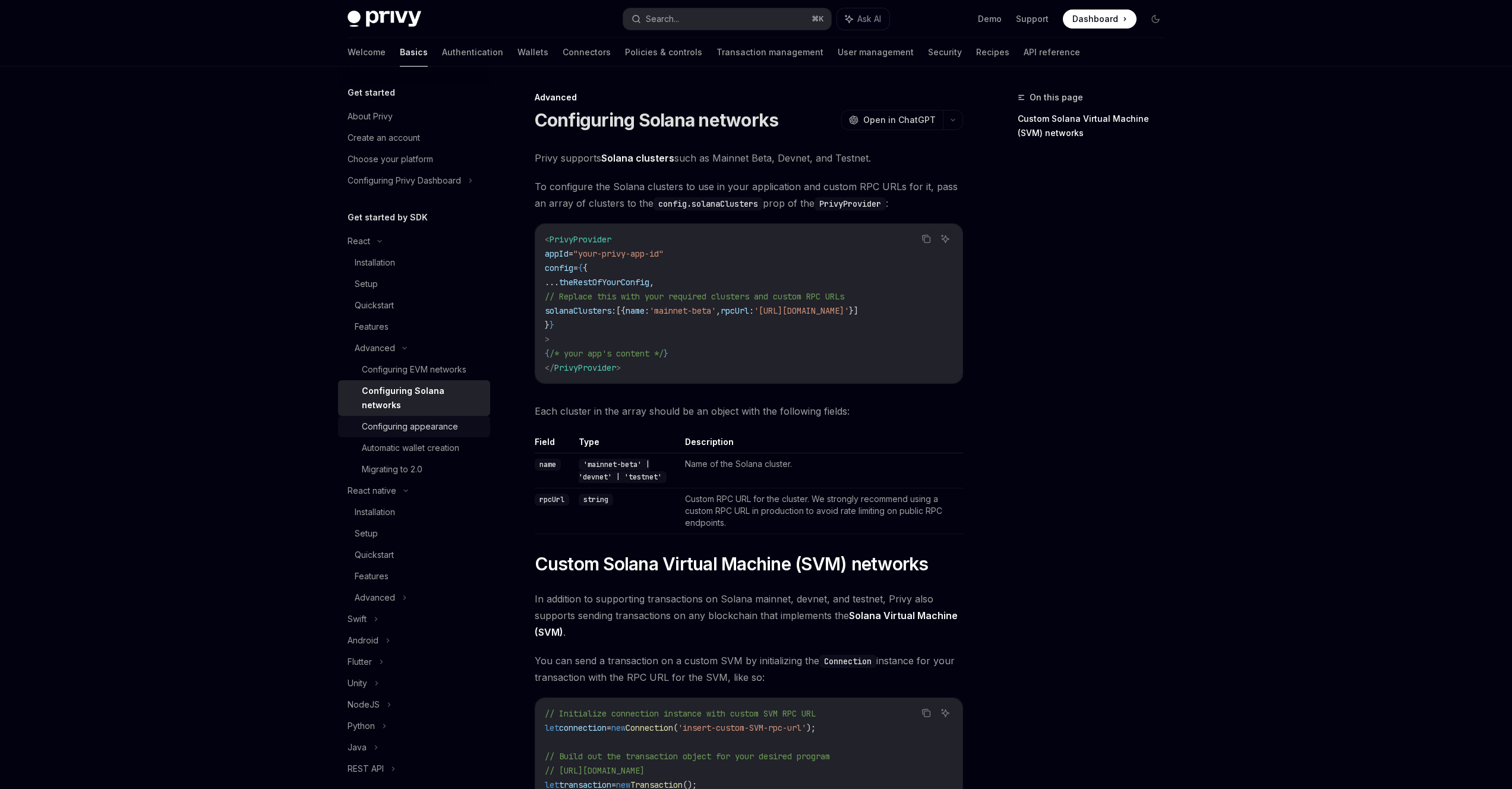
click at [400, 425] on div "Configuring appearance" at bounding box center [410, 426] width 96 height 14
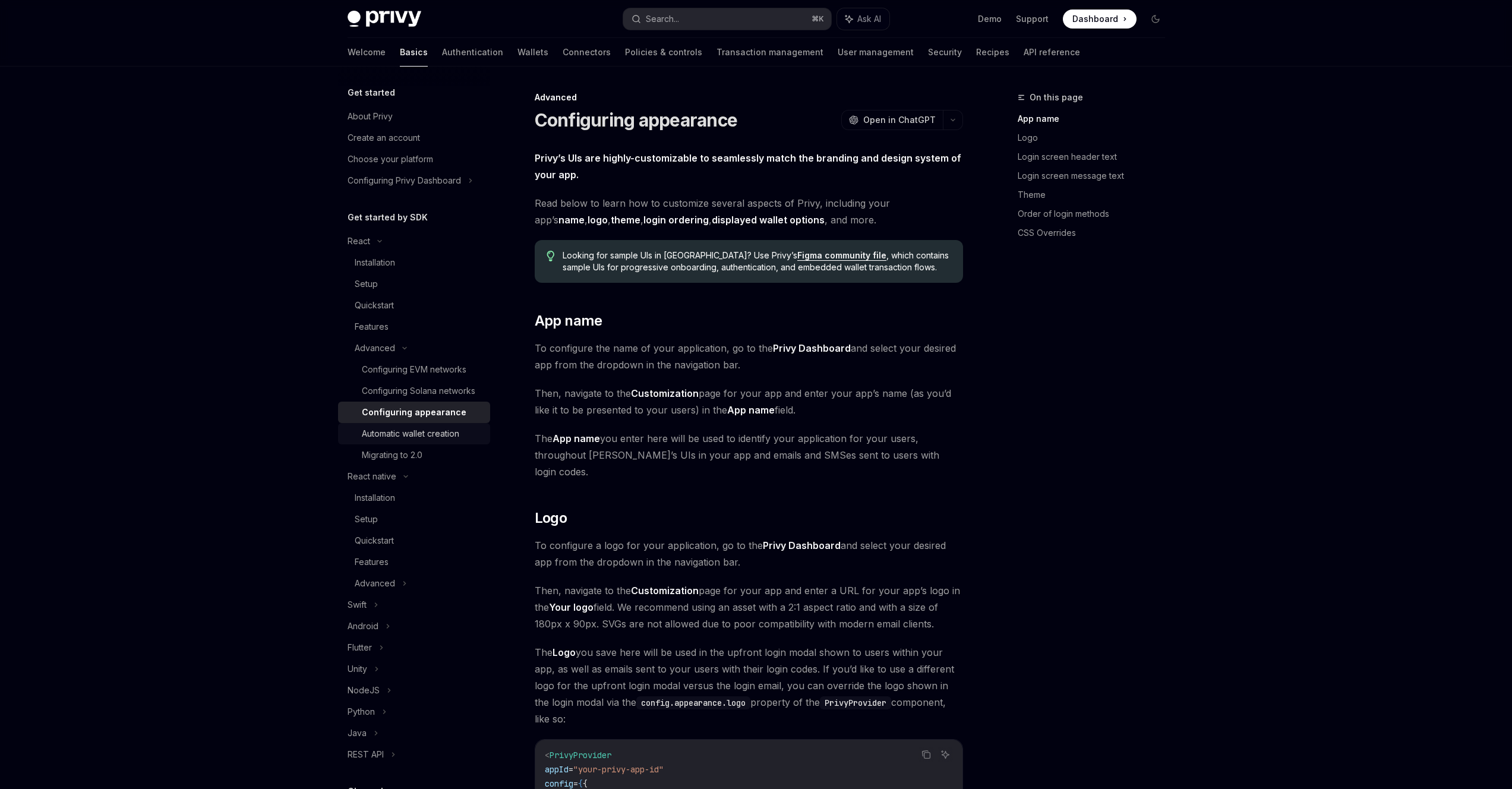
click at [428, 441] on div "Automatic wallet creation" at bounding box center [410, 433] width 98 height 14
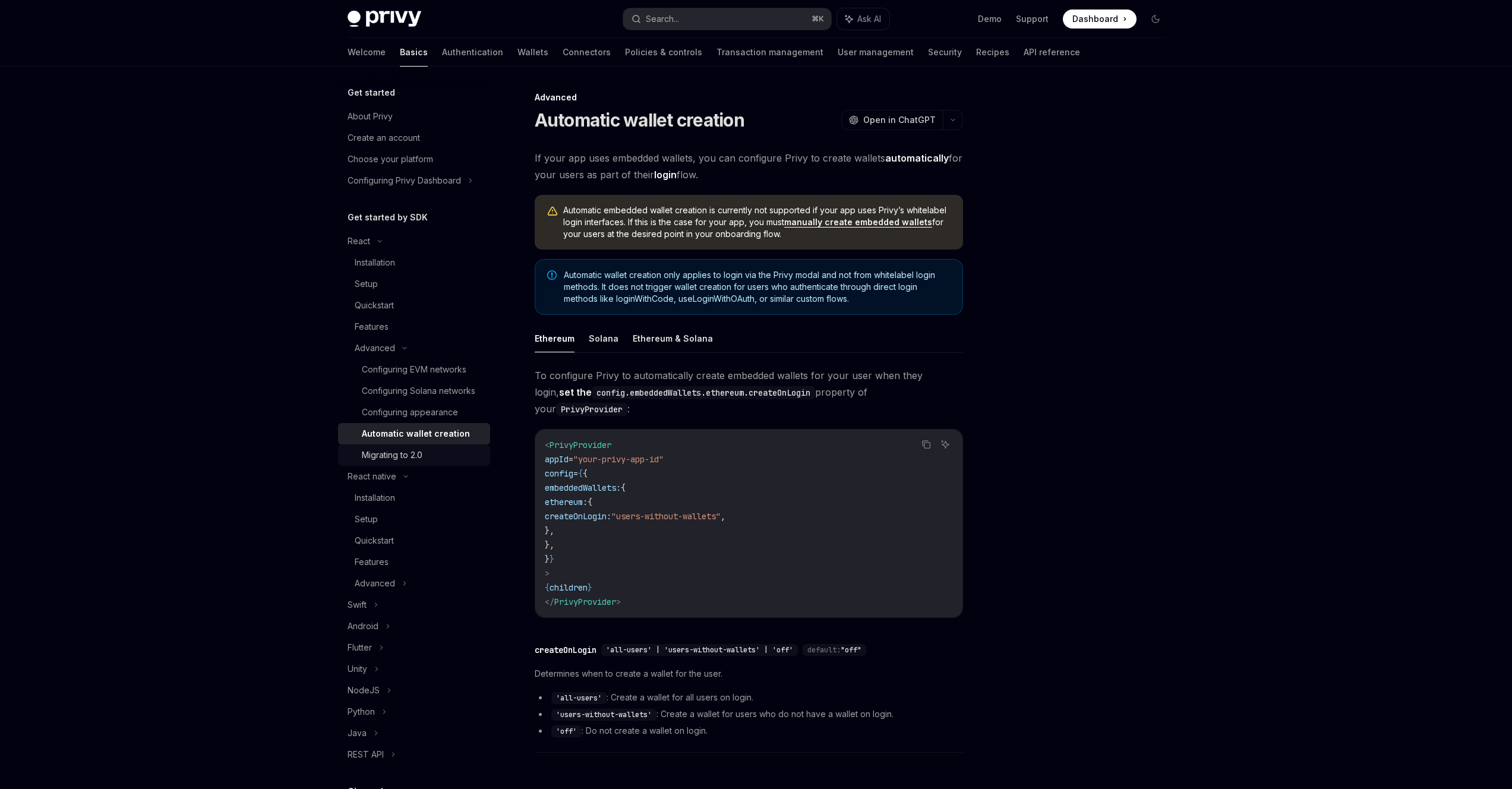
click at [403, 462] on div "Migrating to 2.0" at bounding box center [392, 455] width 60 height 14
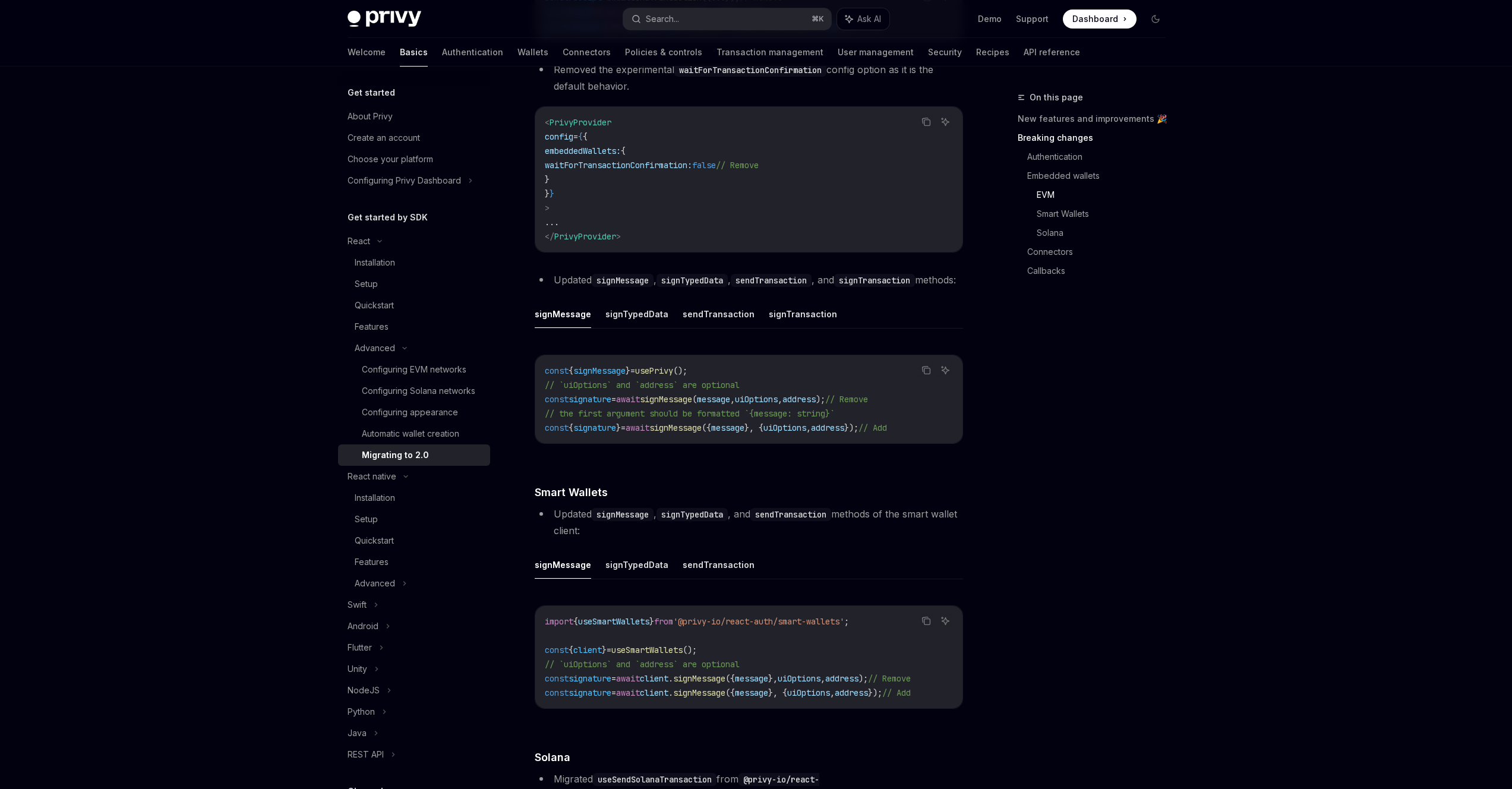
scroll to position [1593, 0]
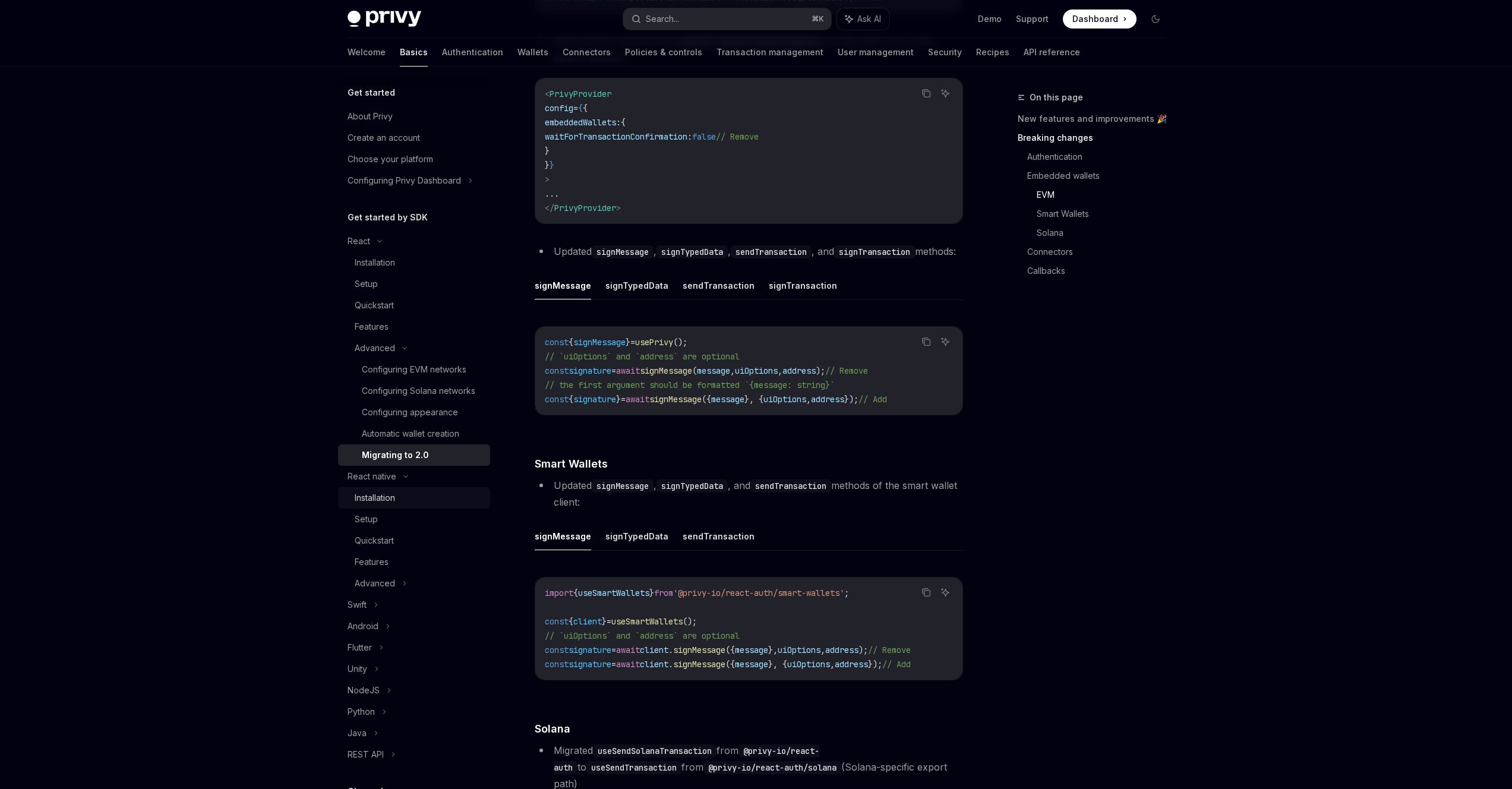
click at [389, 505] on div "Installation" at bounding box center [374, 497] width 40 height 14
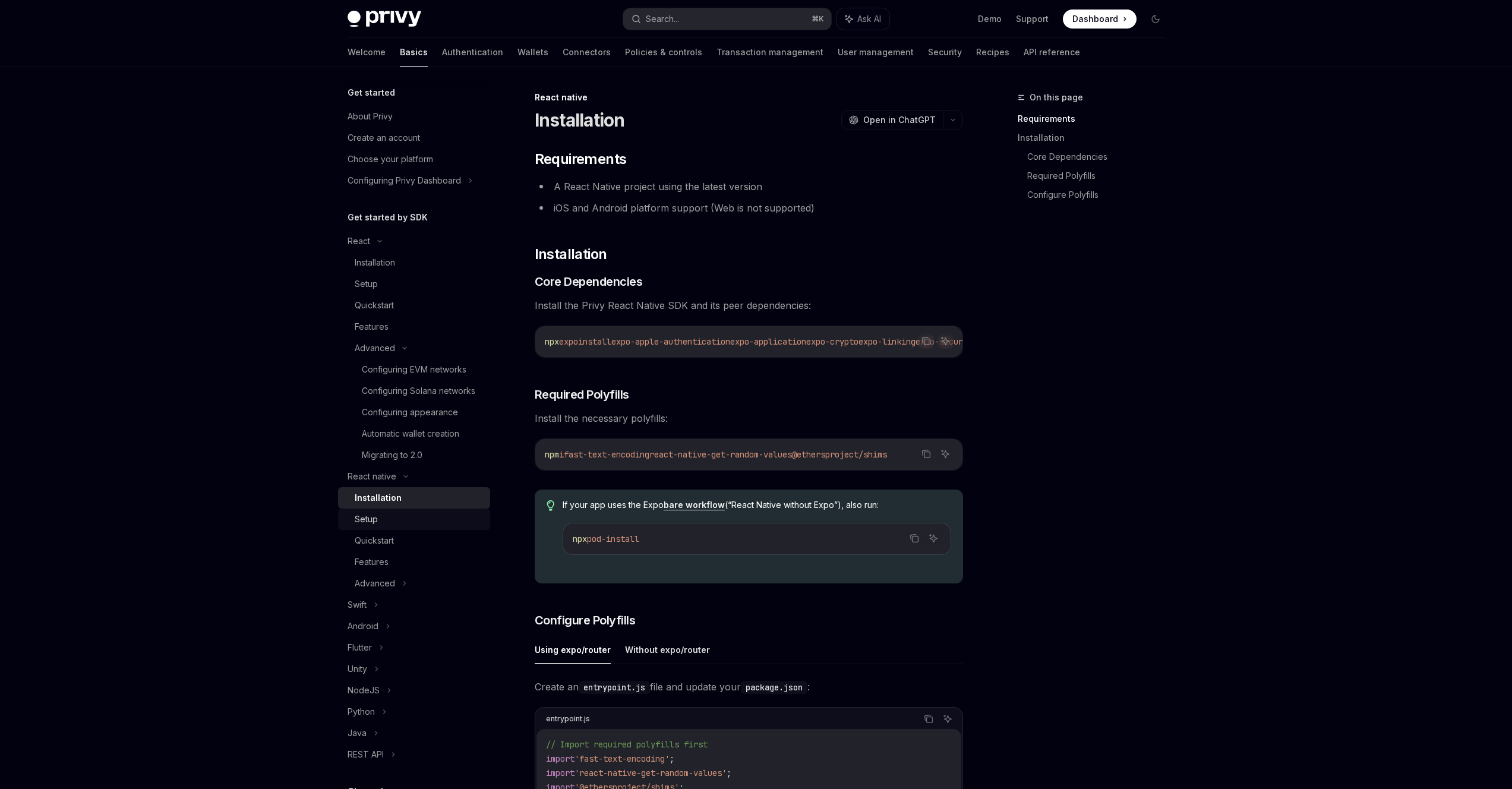
click at [371, 530] on link "Setup" at bounding box center [414, 519] width 152 height 21
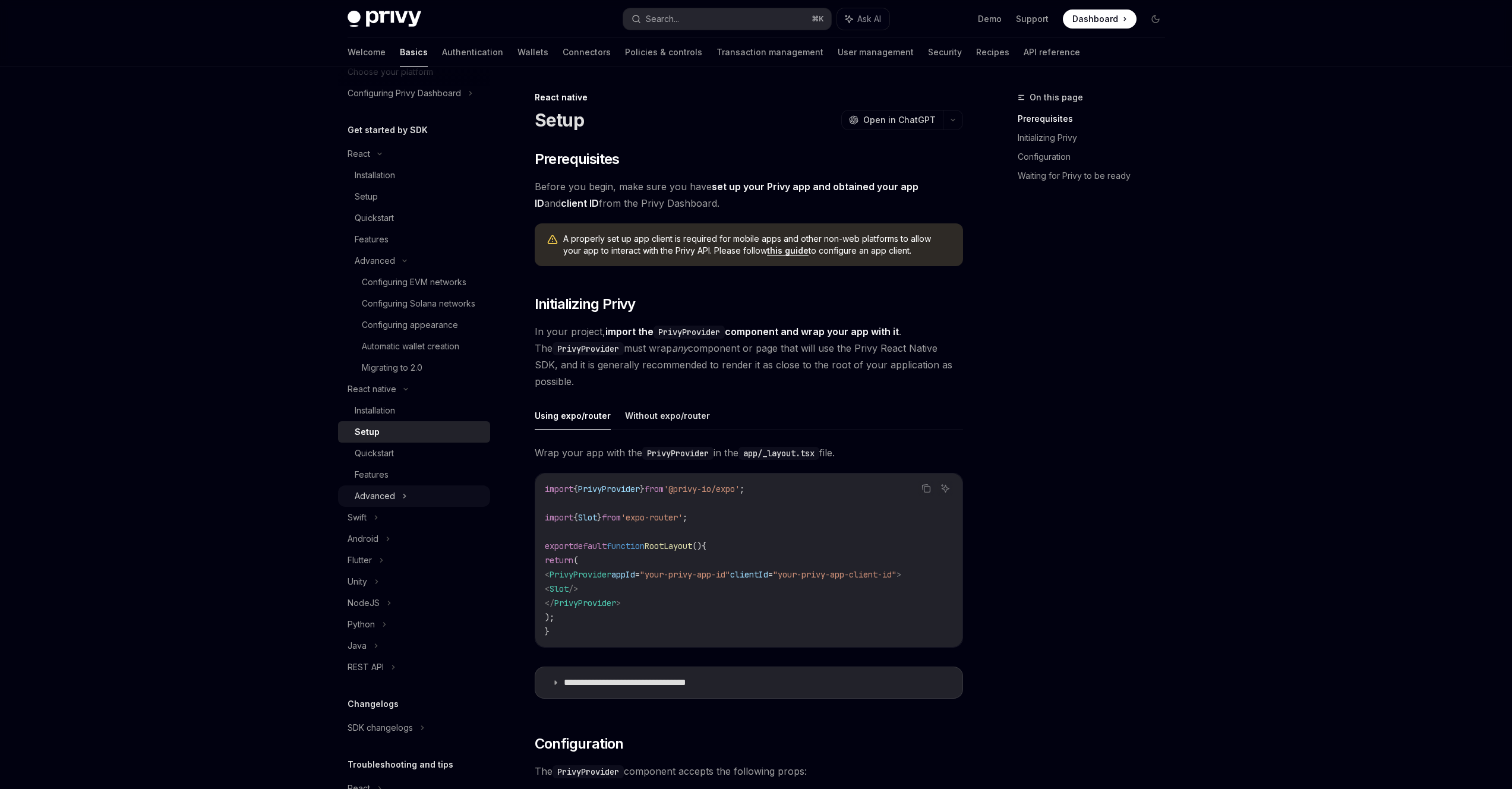
scroll to position [100, 0]
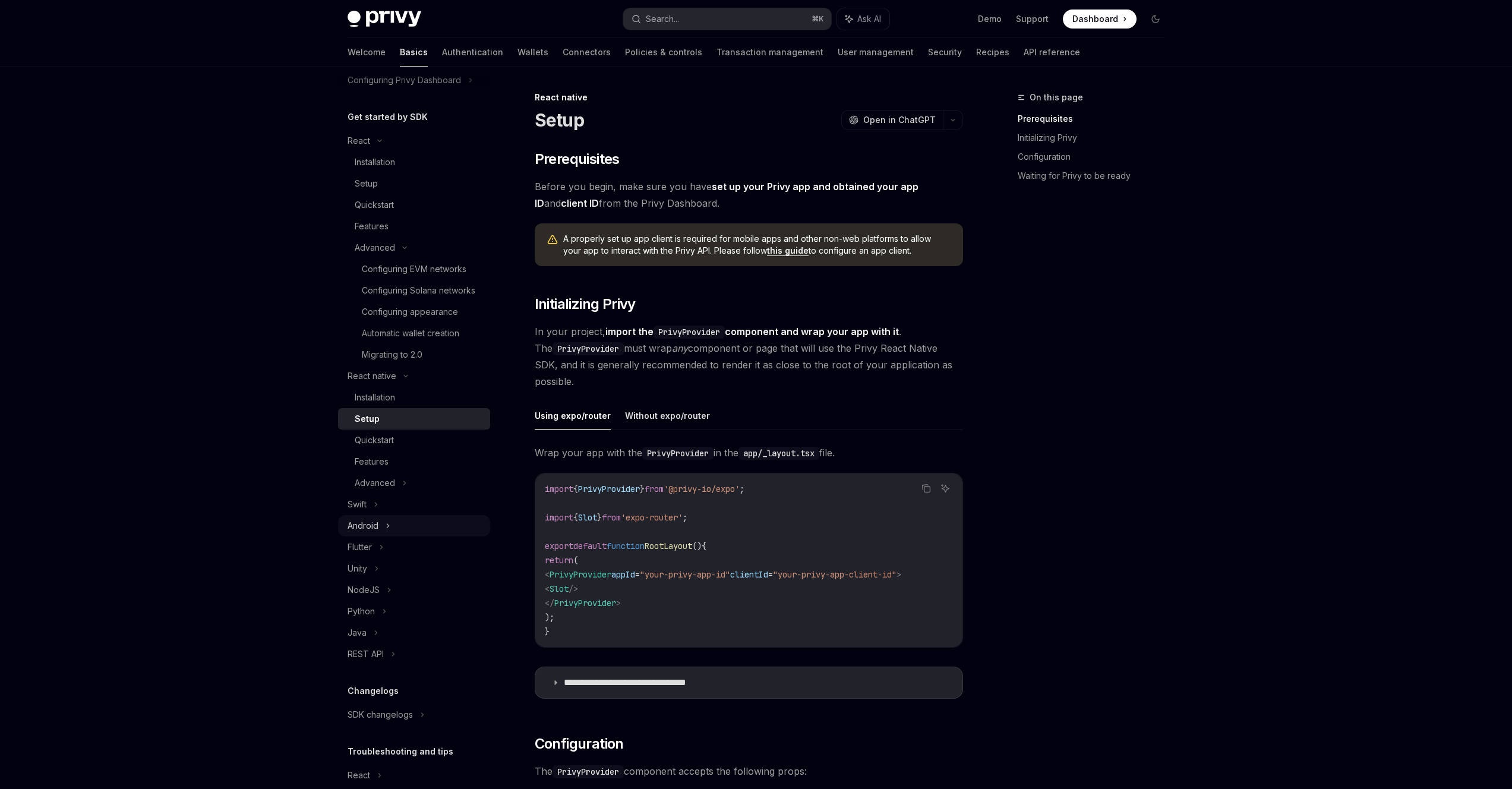
click at [366, 533] on div "Android" at bounding box center [363, 526] width 31 height 14
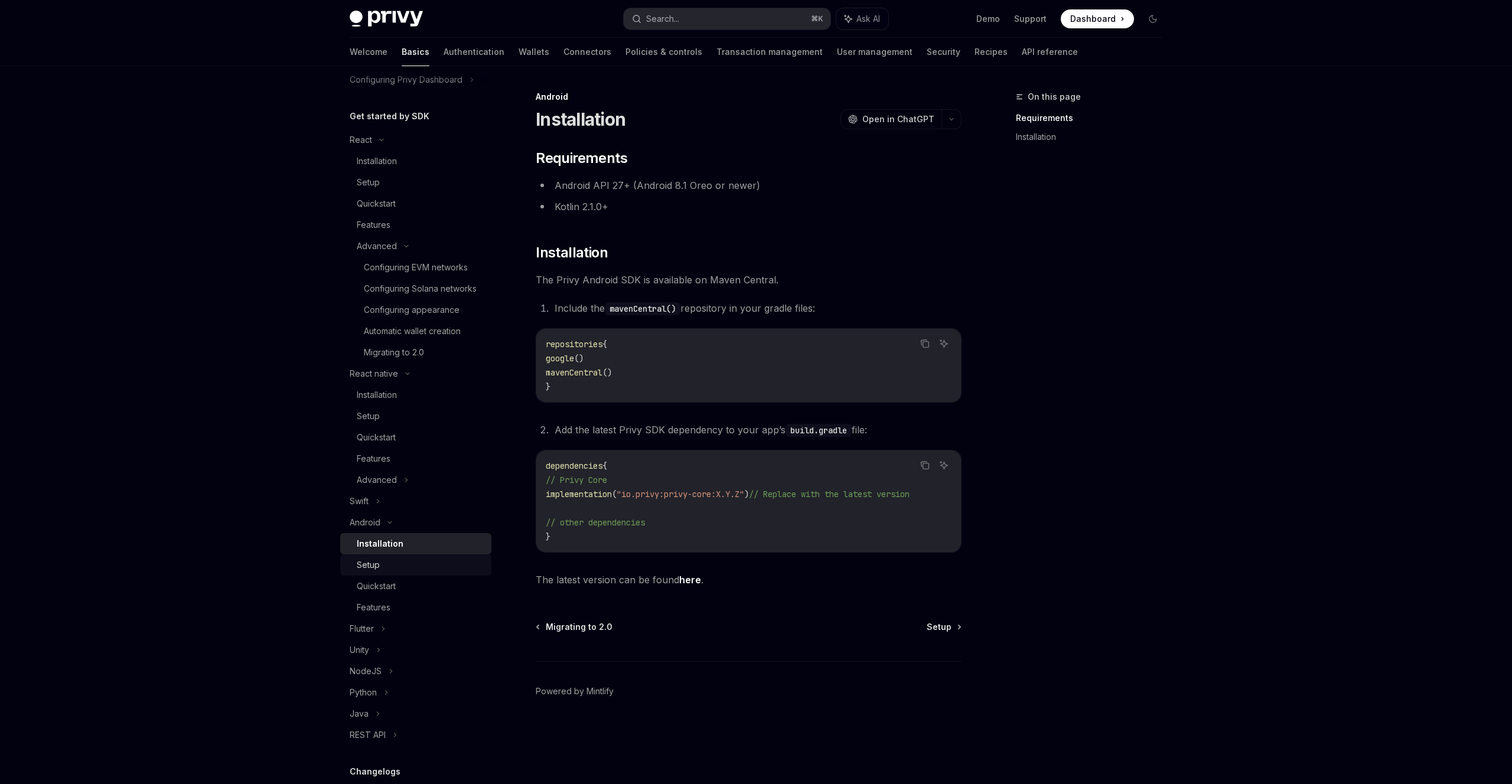
click at [375, 572] on div "Setup" at bounding box center [368, 564] width 23 height 14
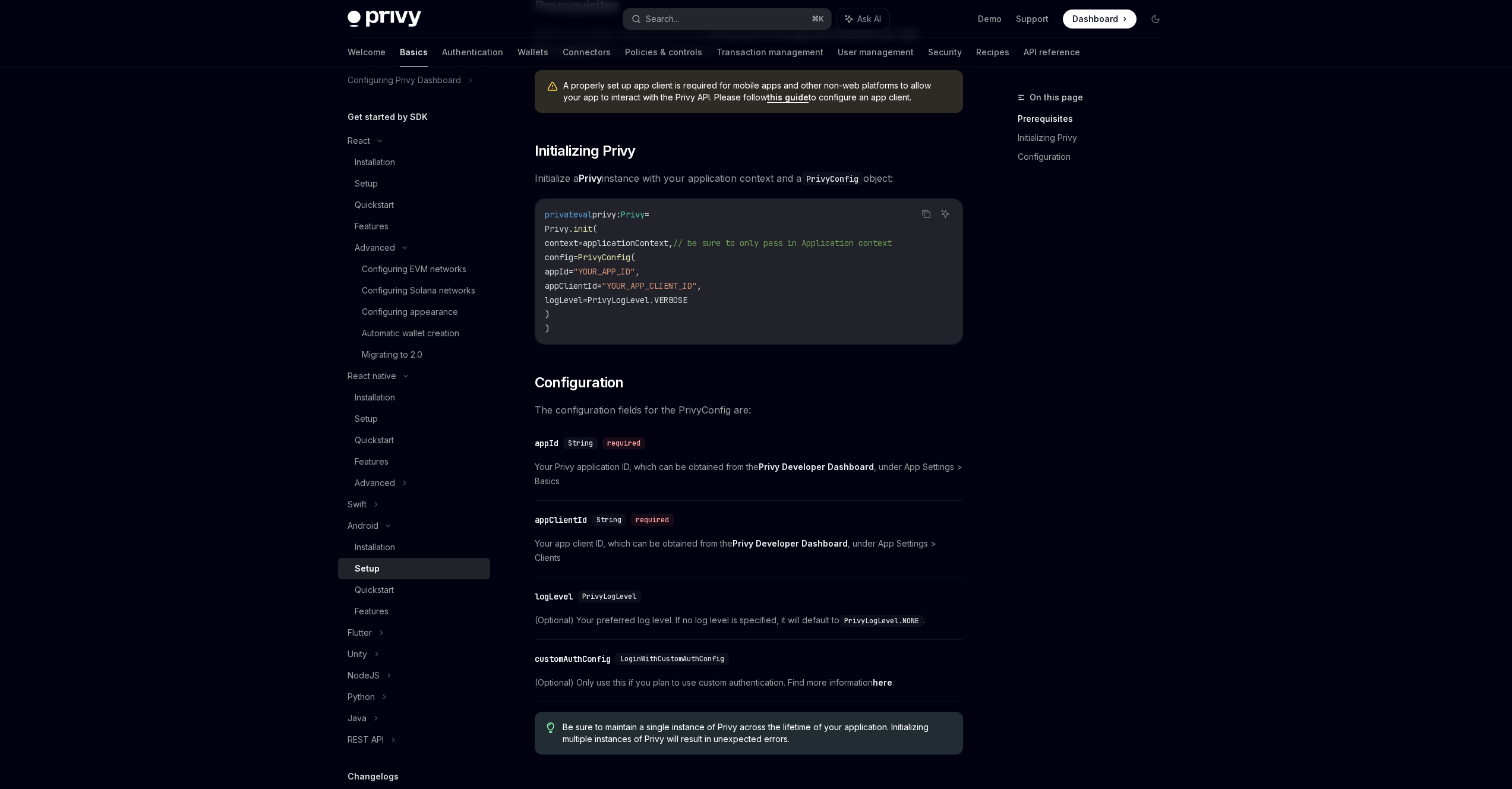
scroll to position [286, 0]
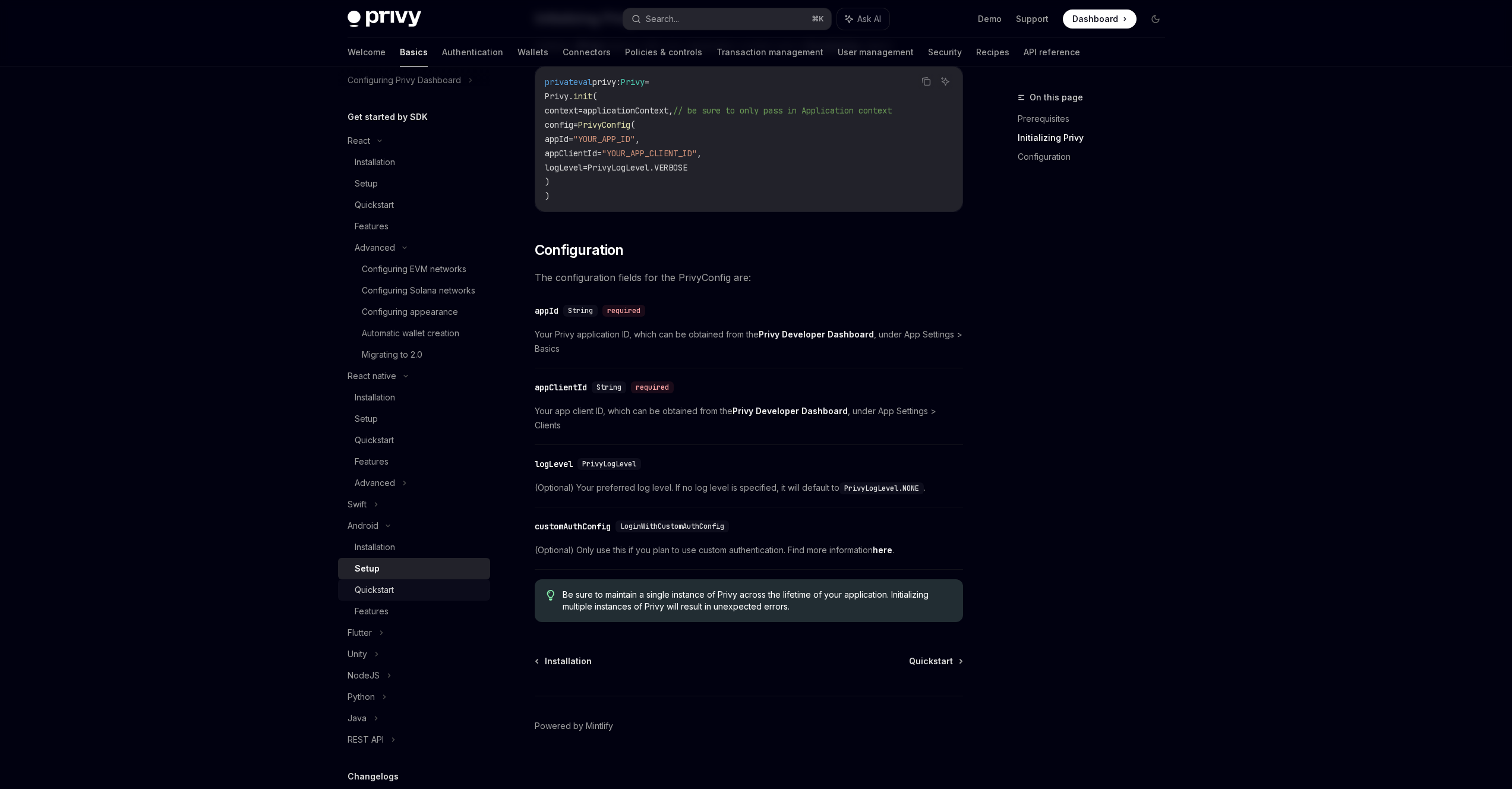
click at [376, 597] on div "Quickstart" at bounding box center [374, 589] width 39 height 14
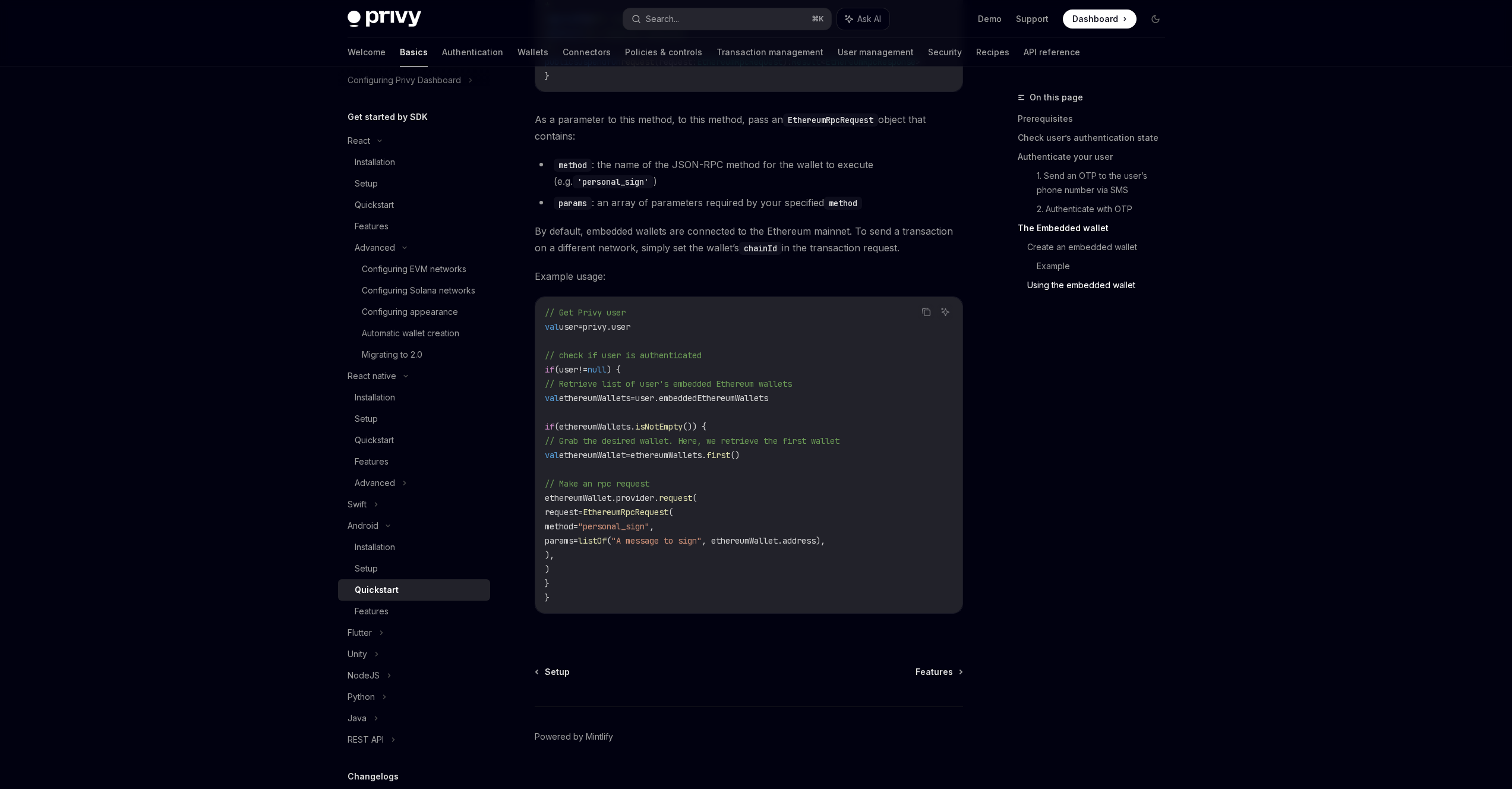
scroll to position [2595, 0]
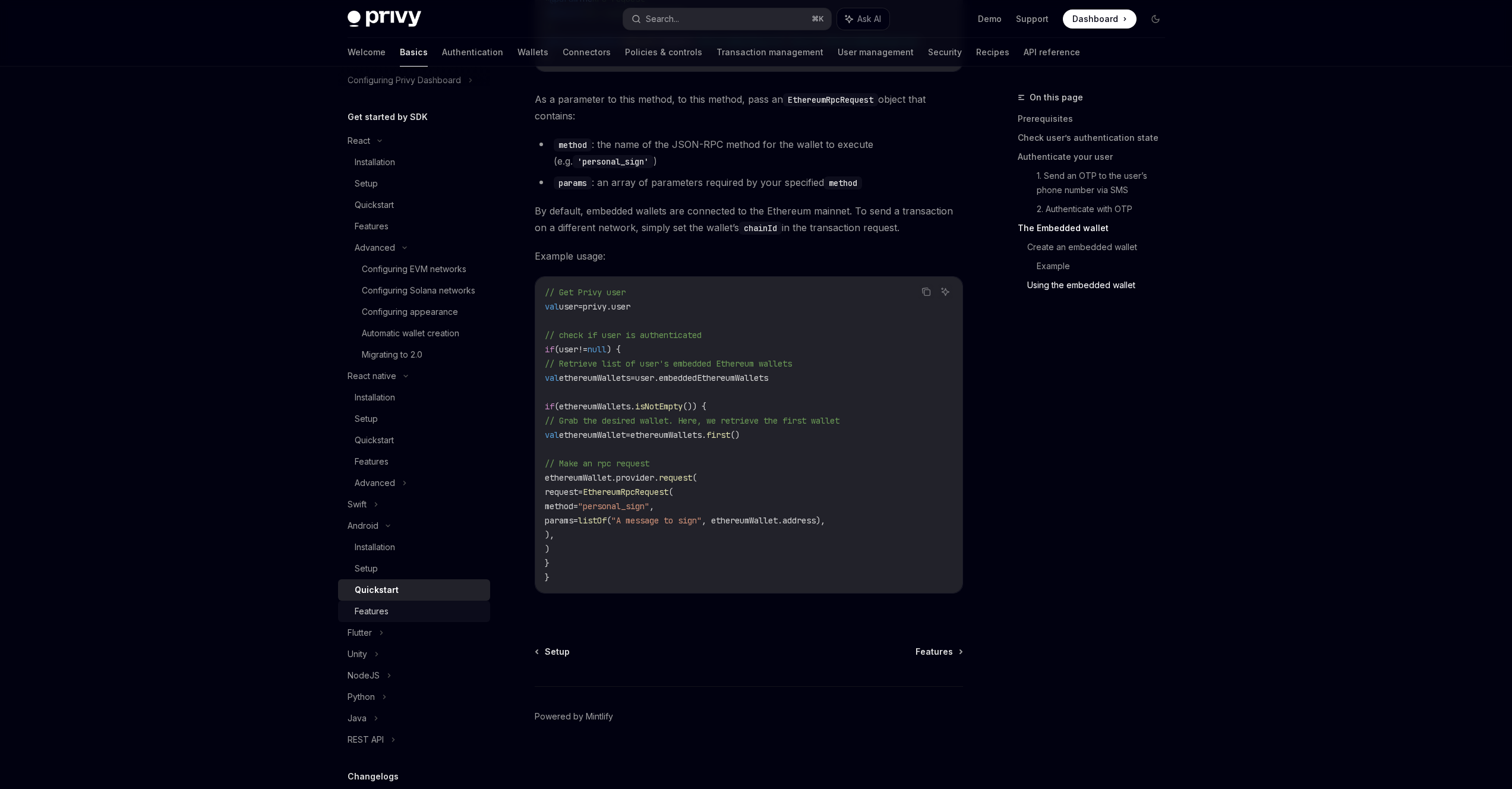
click at [388, 618] on div "Features" at bounding box center [418, 610] width 128 height 14
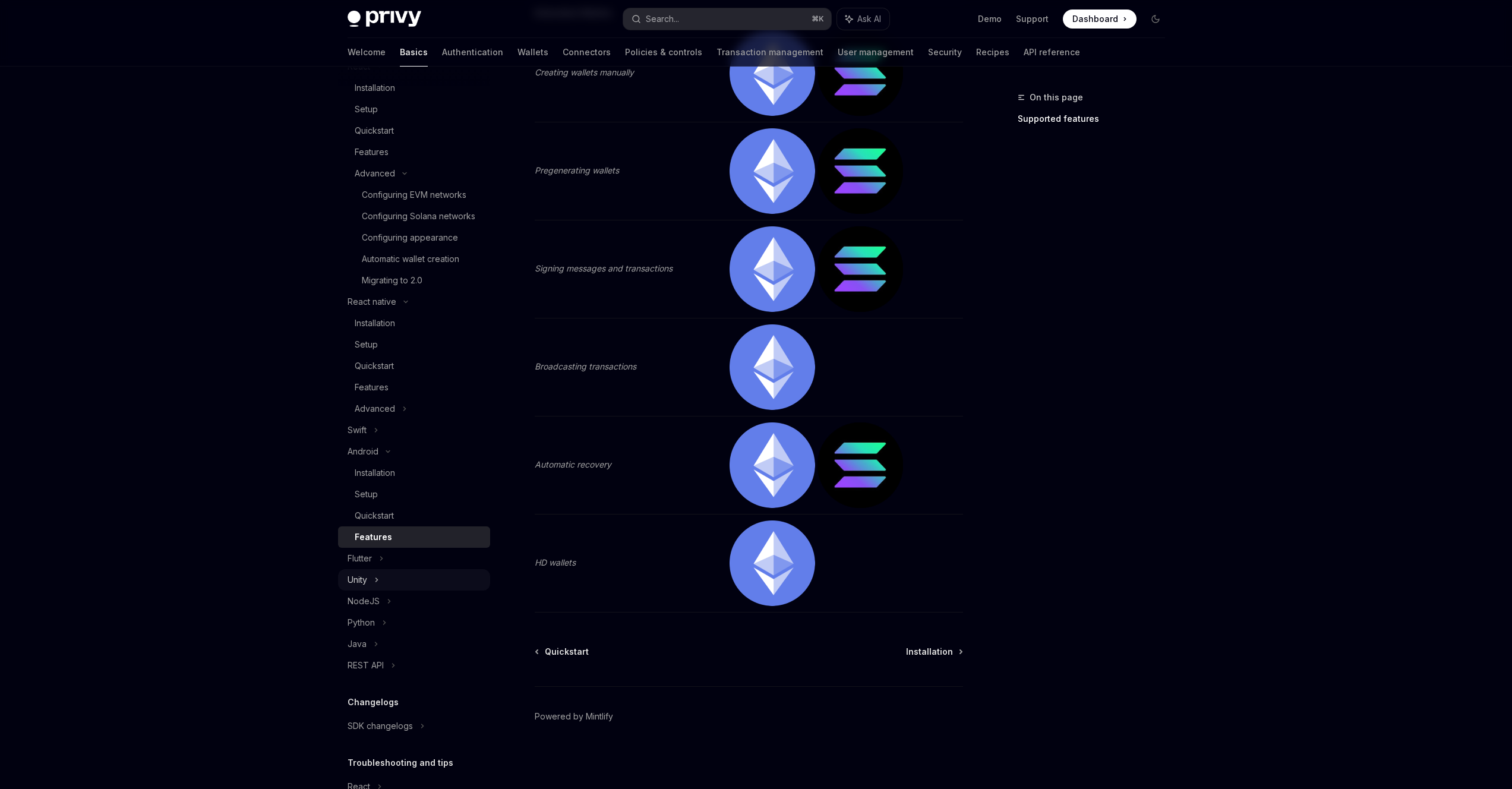
scroll to position [175, 0]
click at [372, 569] on div "Flutter" at bounding box center [414, 557] width 152 height 21
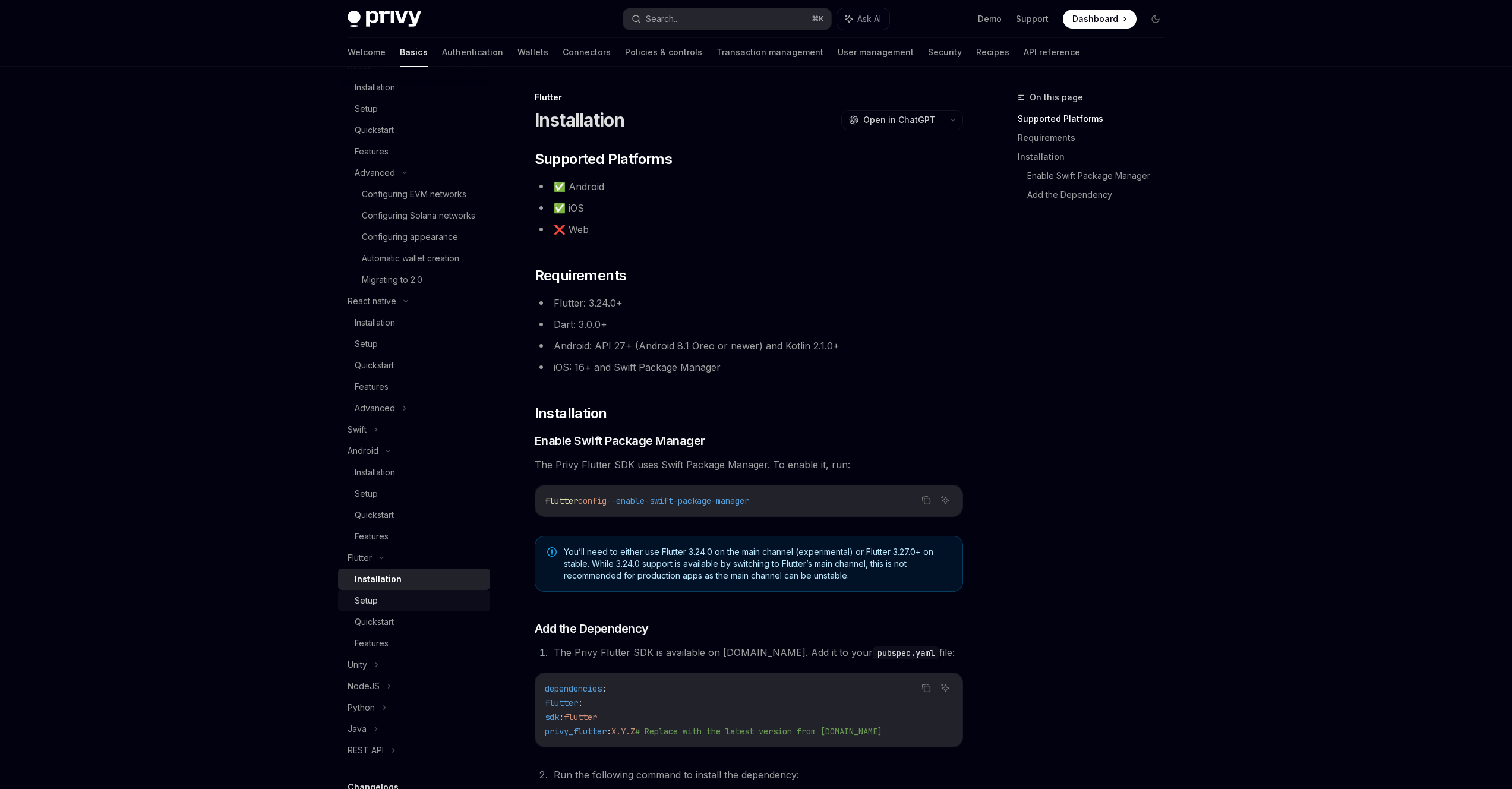
click at [384, 608] on div "Setup" at bounding box center [418, 600] width 128 height 14
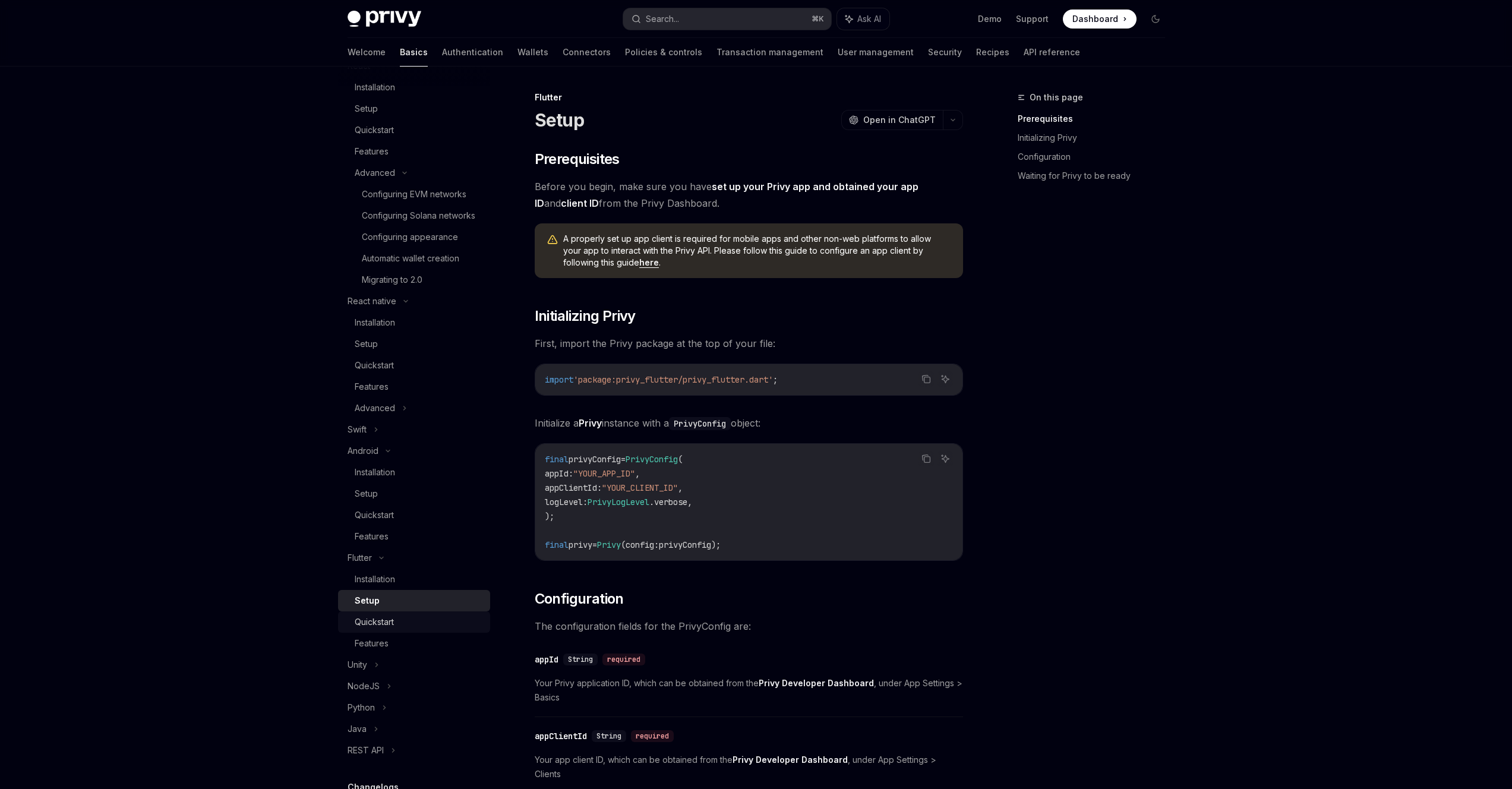
click at [384, 627] on link "Quickstart" at bounding box center [414, 622] width 152 height 21
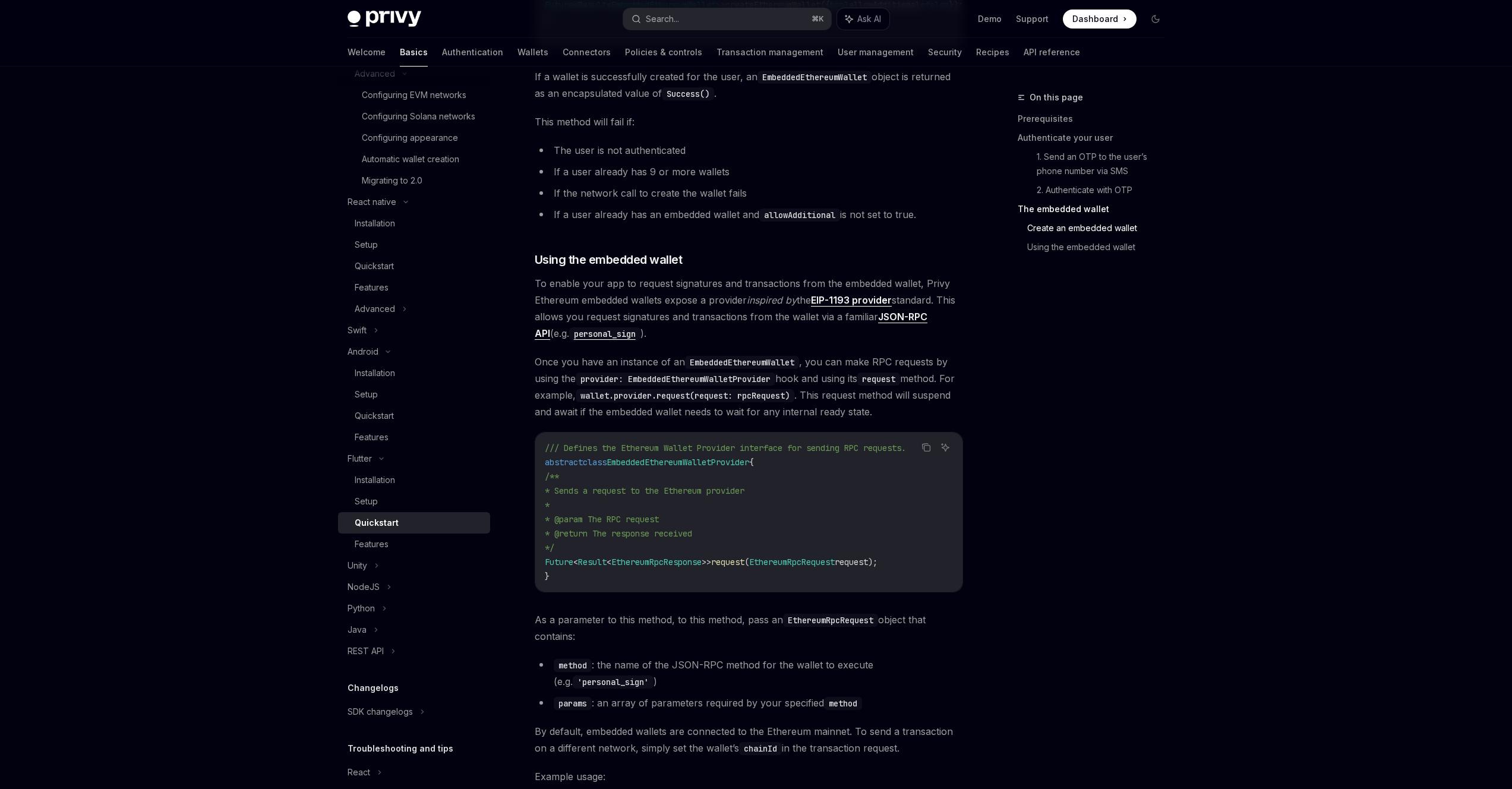
scroll to position [1593, 0]
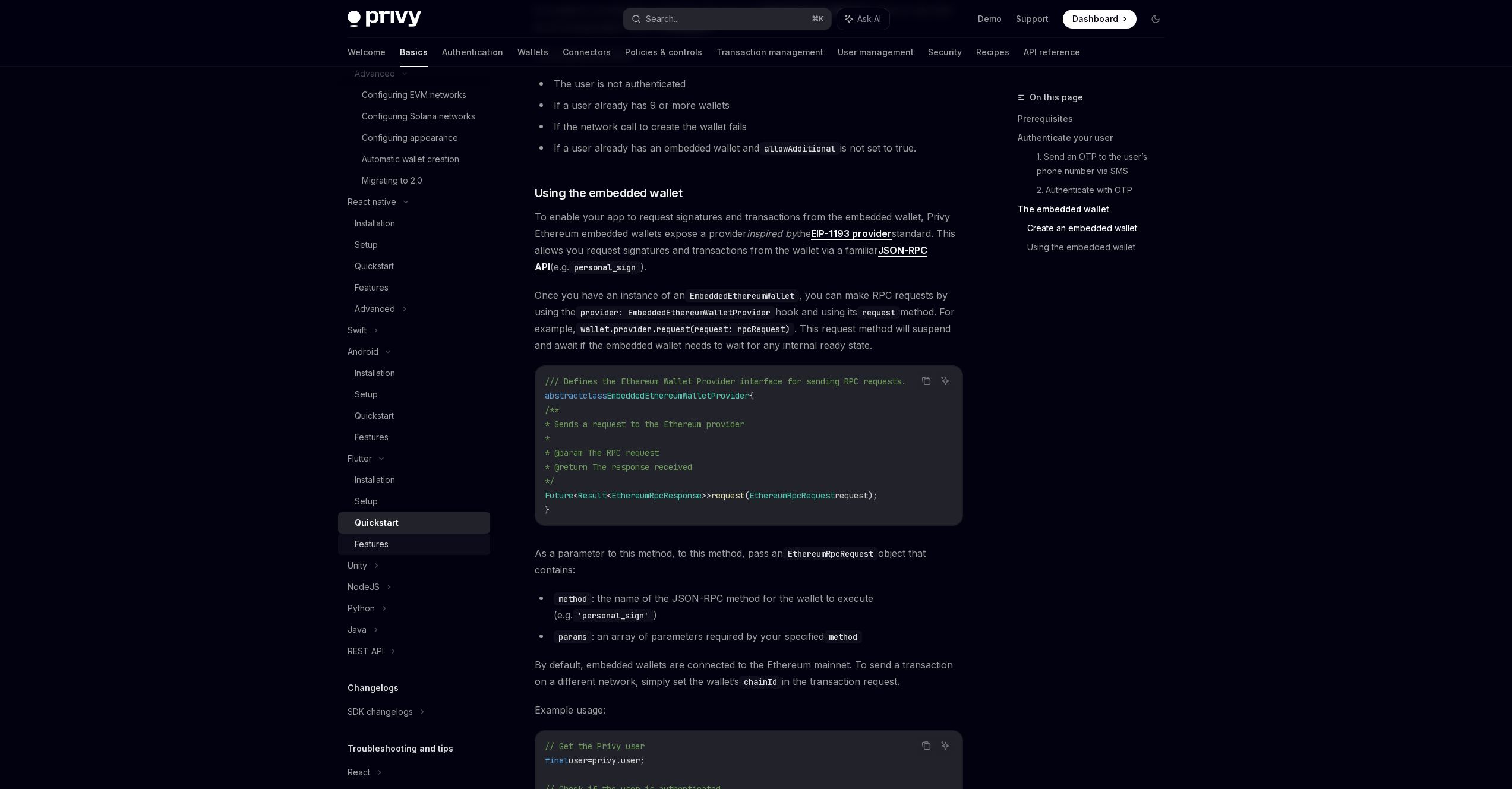
click at [377, 551] on div "Features" at bounding box center [371, 543] width 34 height 14
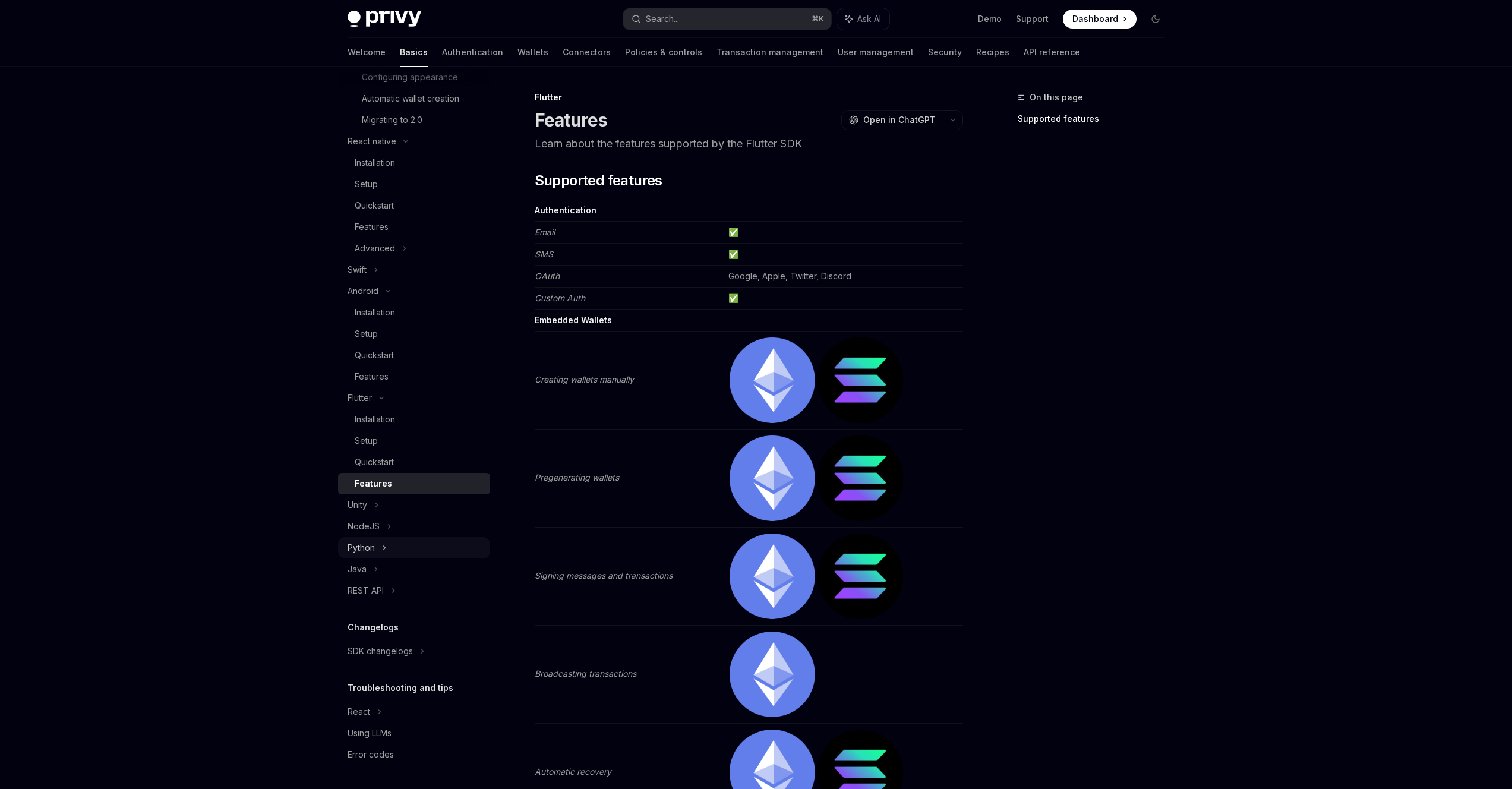
scroll to position [348, 0]
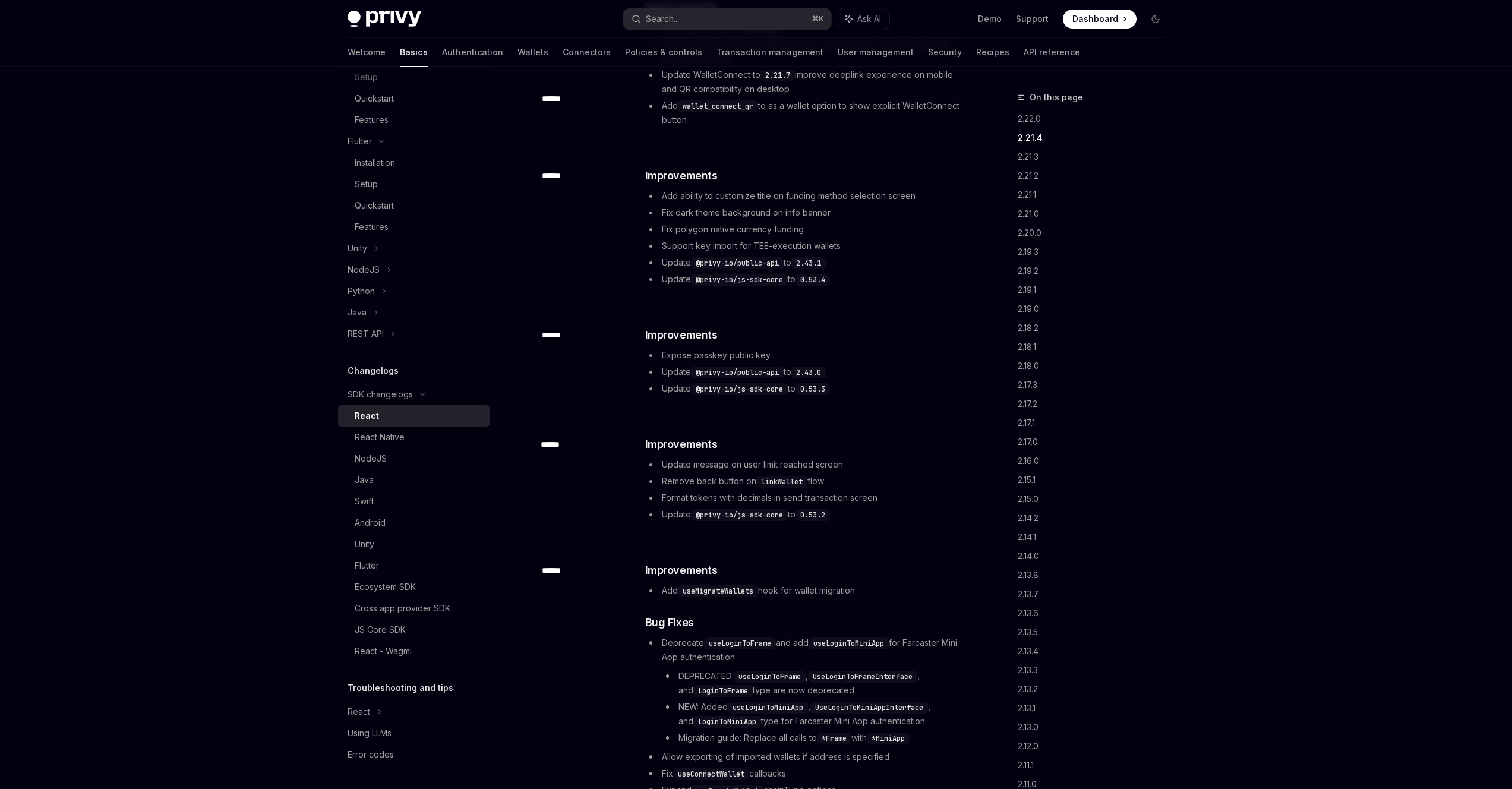
scroll to position [585, 0]
click at [373, 516] on div "Android" at bounding box center [370, 522] width 31 height 14
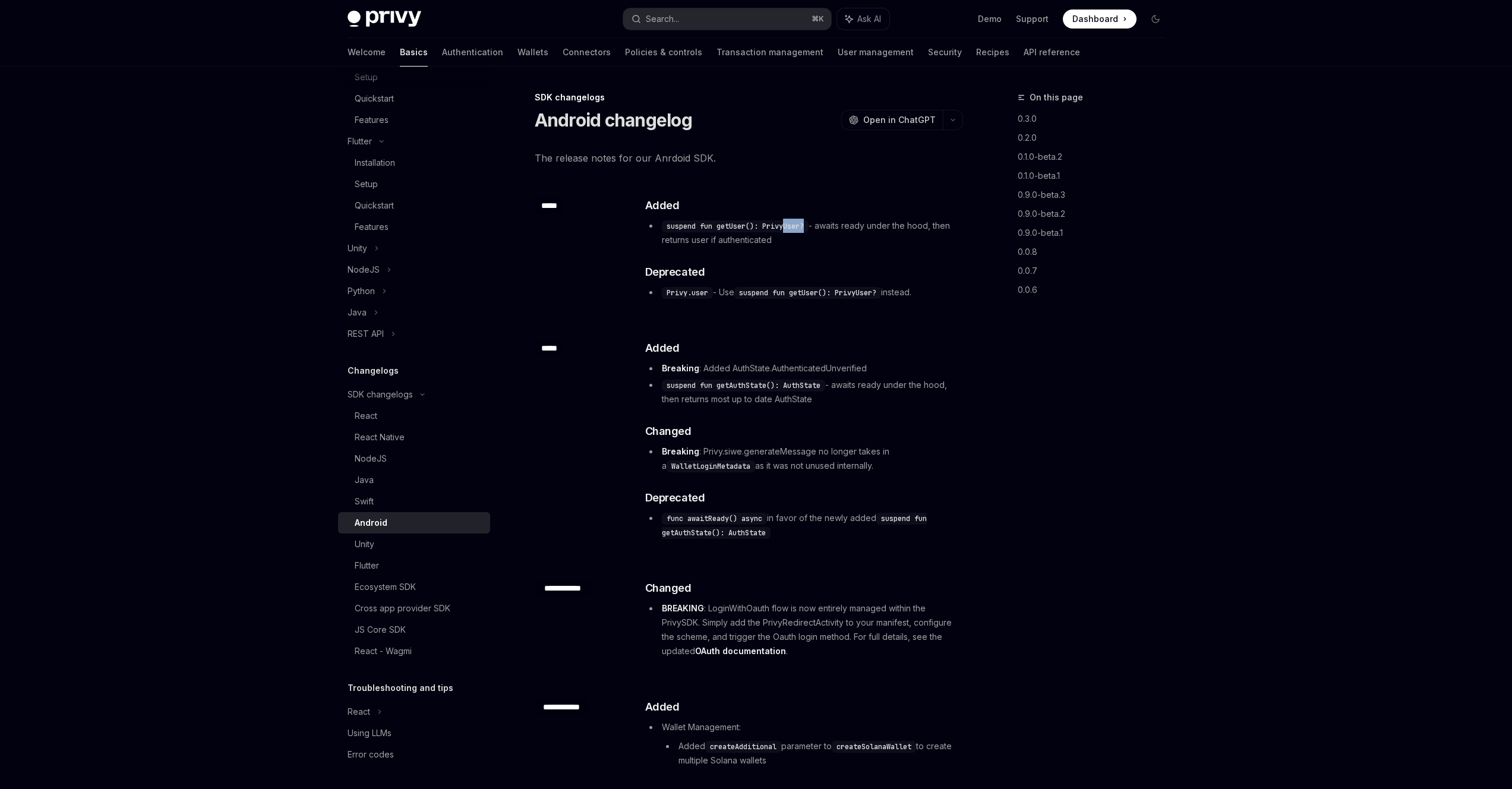
drag, startPoint x: 787, startPoint y: 227, endPoint x: 824, endPoint y: 232, distance: 37.3
click at [823, 232] on li "suspend fun getUser(): PrivyUser? - awaits ready under the hood, then returns u…" at bounding box center [803, 232] width 317 height 29
click at [874, 232] on li "suspend fun getUser(): PrivyUser? - awaits ready under the hood, then returns u…" at bounding box center [803, 232] width 317 height 29
click at [631, 119] on h1 "Android changelog" at bounding box center [613, 120] width 157 height 21
click at [994, 23] on link "Demo" at bounding box center [990, 19] width 24 height 12
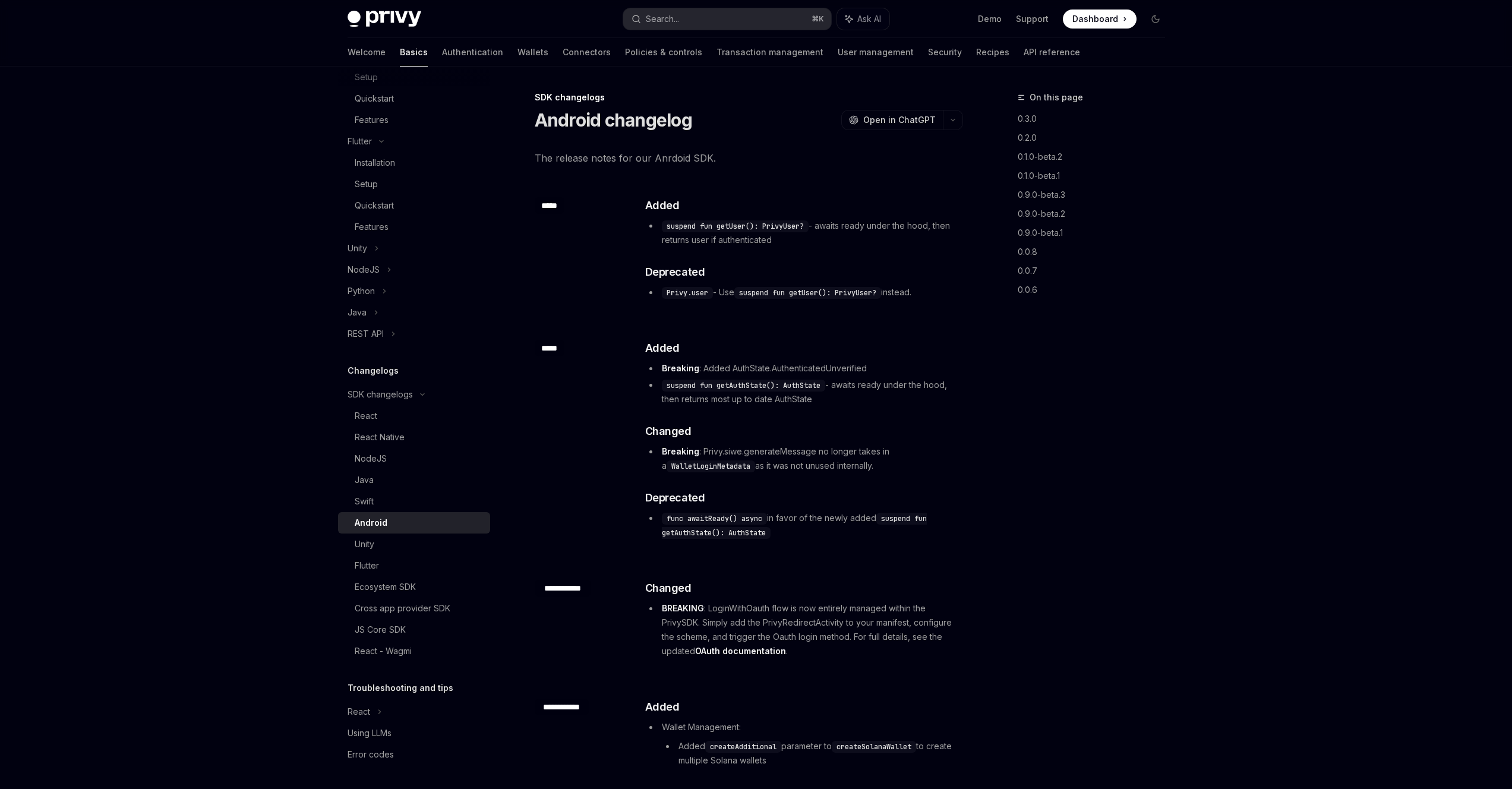
click at [388, 518] on div "Android" at bounding box center [418, 522] width 128 height 14
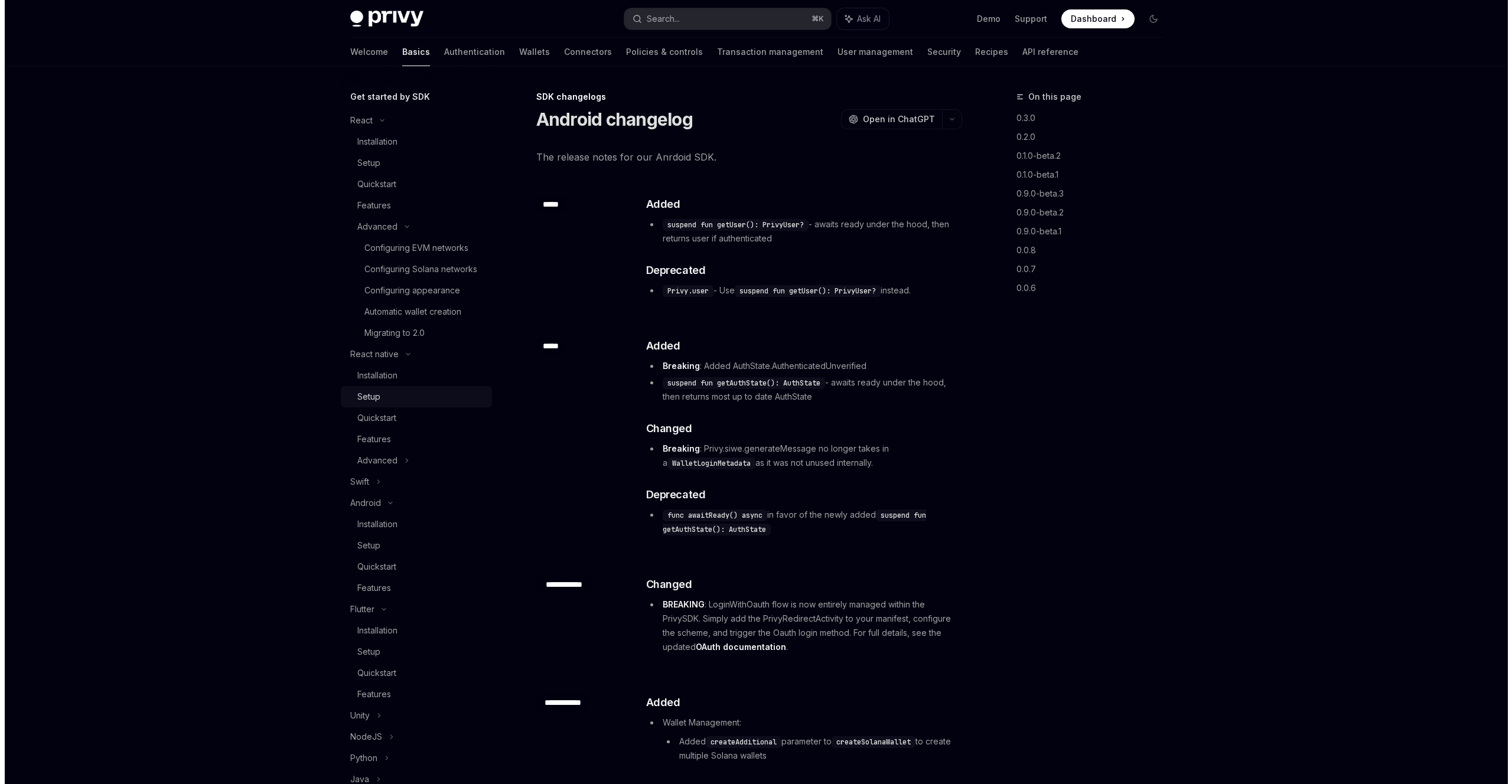
scroll to position [118, 0]
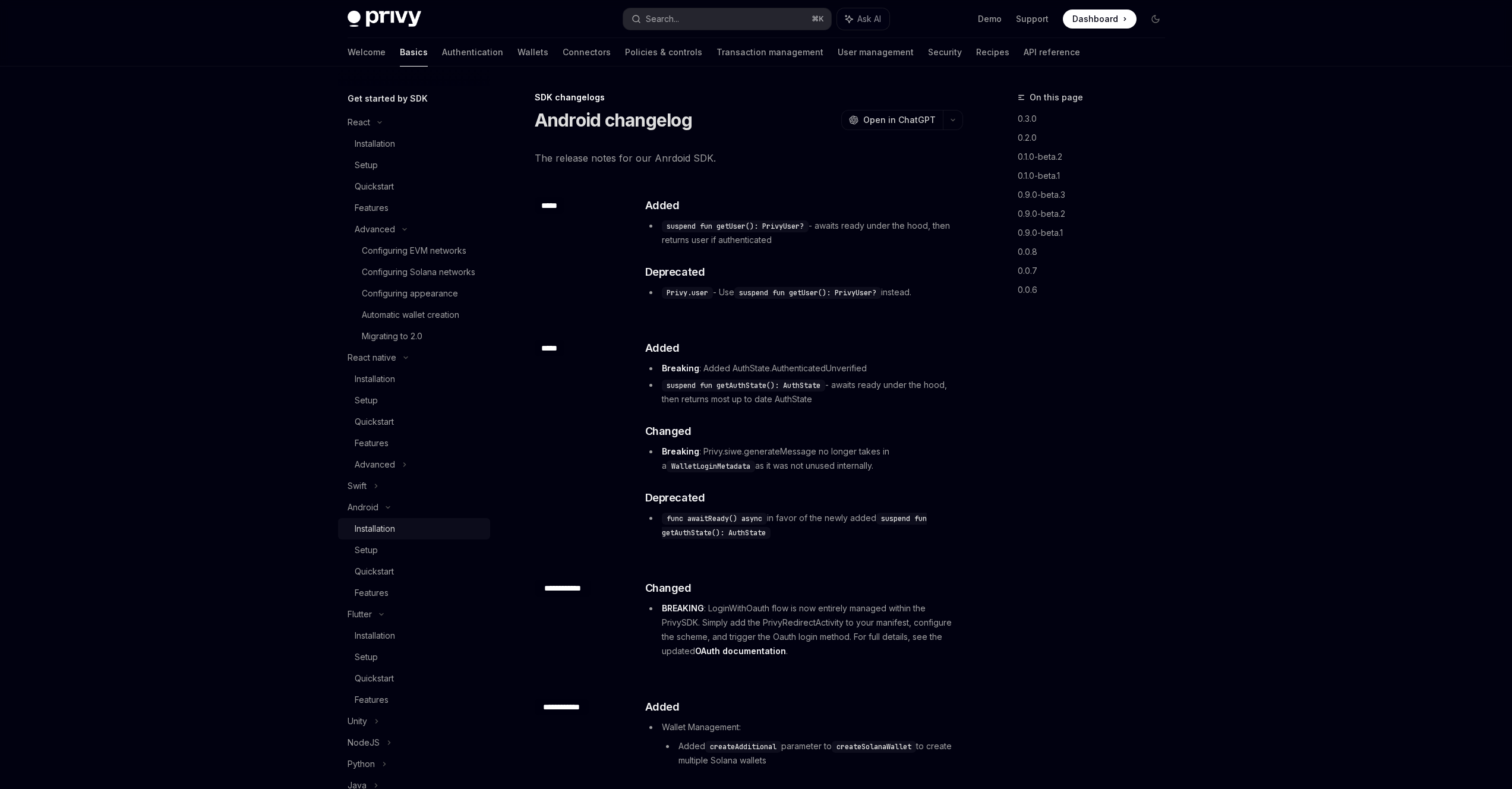
click at [383, 536] on div "Installation" at bounding box center [374, 528] width 40 height 14
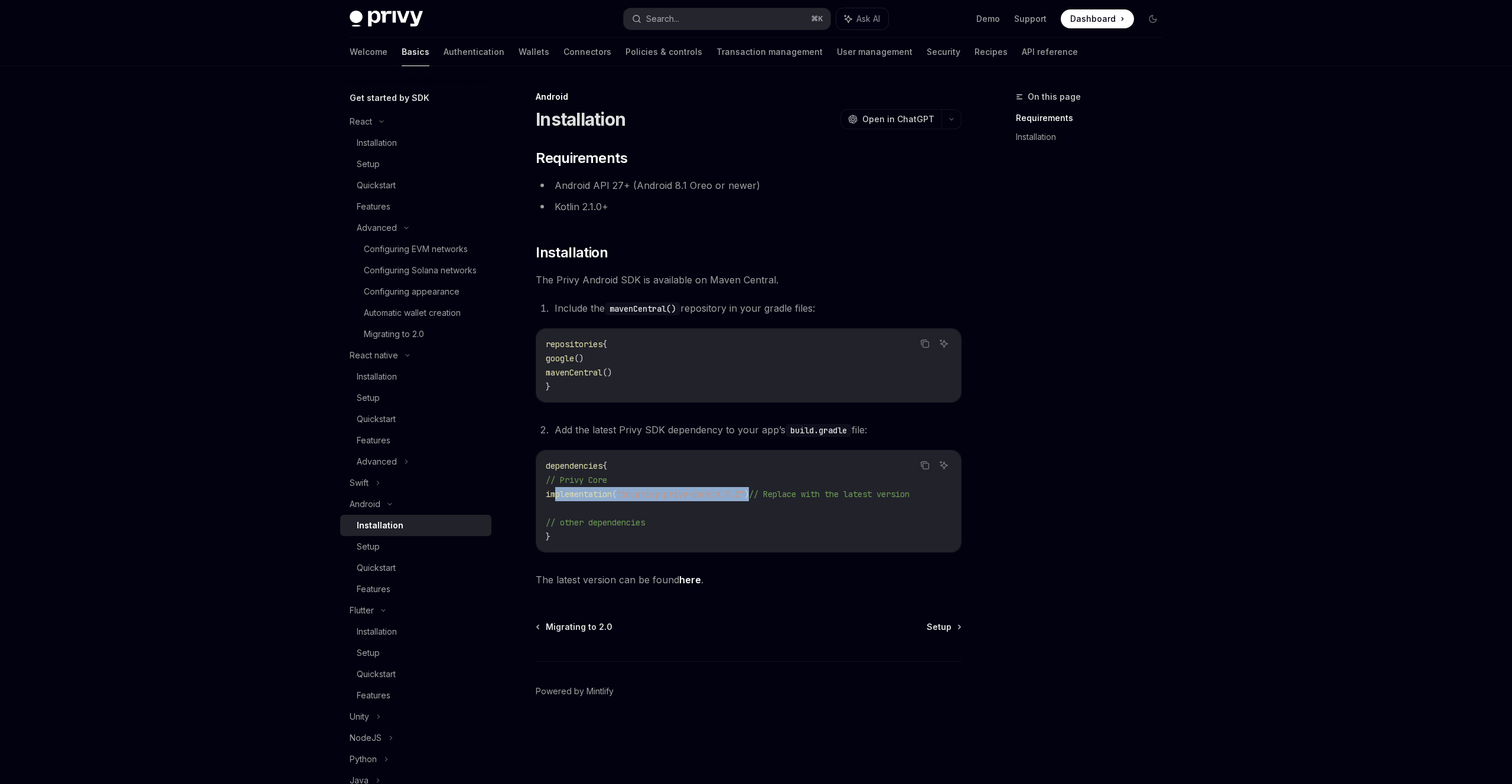
drag, startPoint x: 555, startPoint y: 493, endPoint x: 771, endPoint y: 493, distance: 216.0
click at [771, 493] on span "implementation ( "io.privy:privy-core:X.Y.Z" ) // Replace with the latest versi…" at bounding box center [727, 494] width 363 height 11
copy span "implementation ( "io.privy:privy-core:X.Y.Z" )"
click at [689, 582] on link "here" at bounding box center [689, 580] width 22 height 13
click at [377, 554] on div "Setup" at bounding box center [368, 546] width 23 height 14
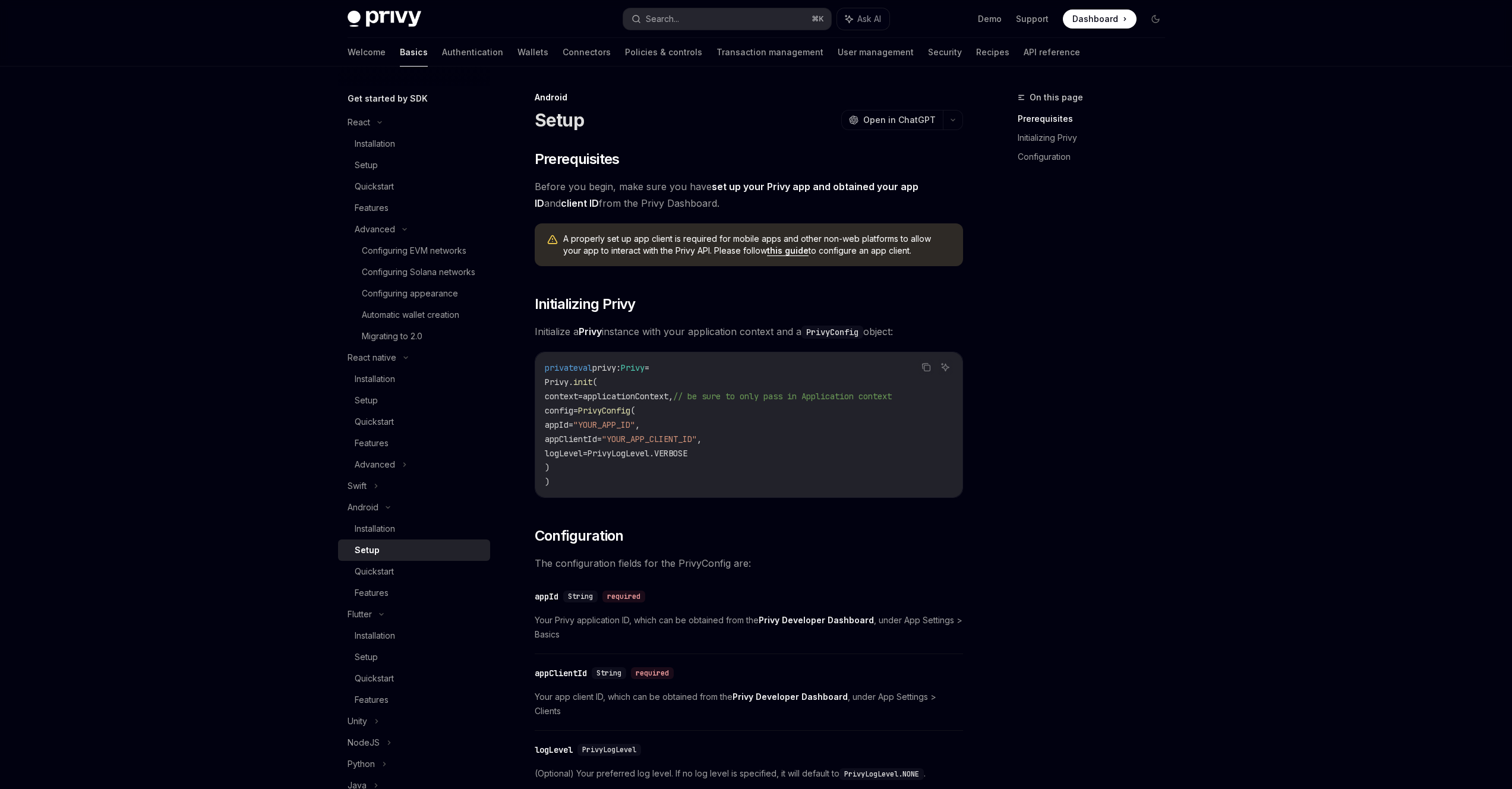
drag, startPoint x: 595, startPoint y: 481, endPoint x: 536, endPoint y: 364, distance: 131.0
click at [536, 364] on div "private val privy: Privy = Privy. init ( context = applicationContext, // be su…" at bounding box center [749, 425] width 427 height 145
copy code "private val privy: Privy = Privy. init ( context = applicationContext, // be su…"
click at [575, 475] on code "private val privy: Privy = Privy. init ( context = applicationContext, // be su…" at bounding box center [749, 424] width 408 height 128
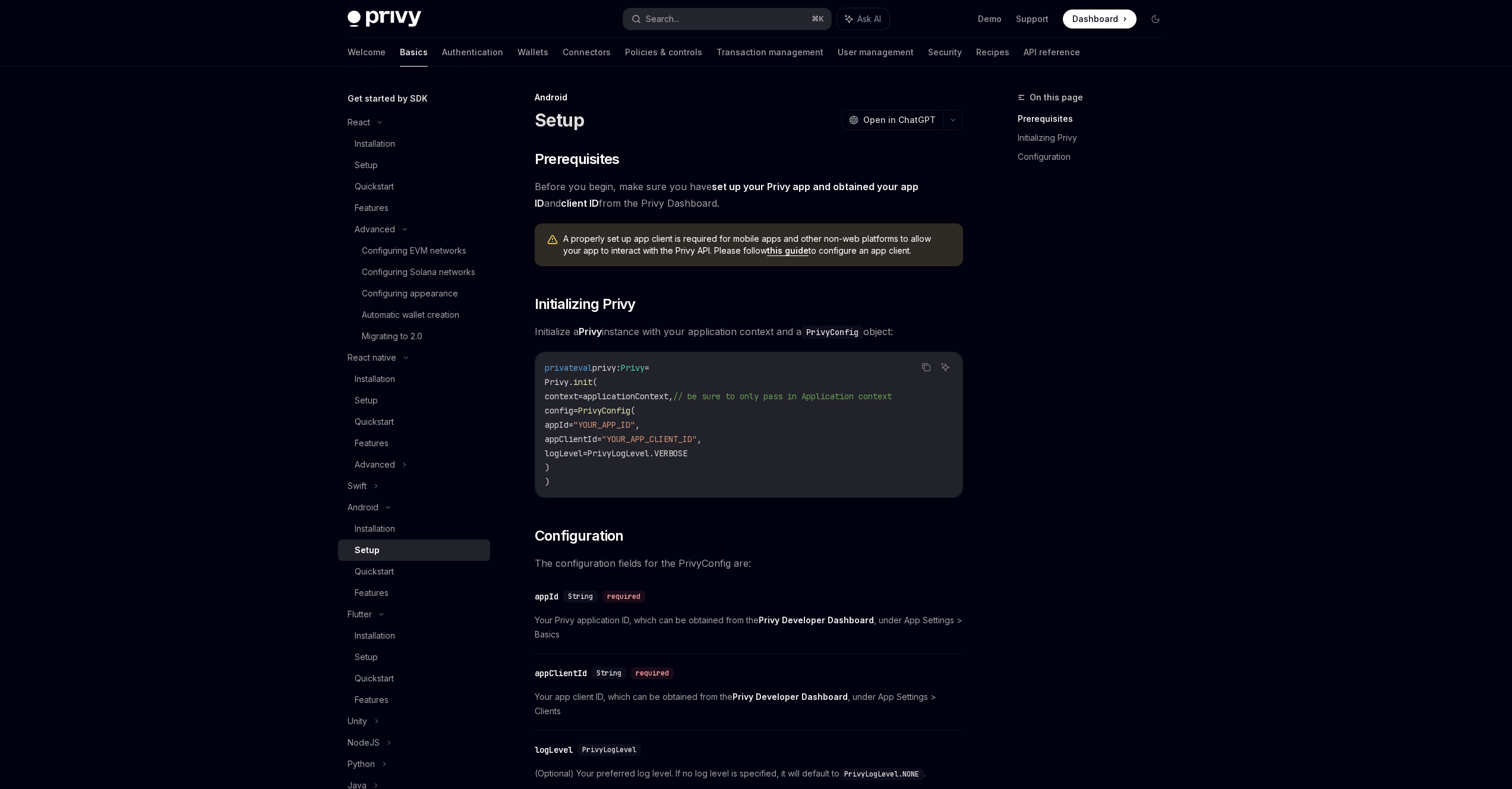
drag, startPoint x: 586, startPoint y: 490, endPoint x: 527, endPoint y: 369, distance: 134.6
click at [527, 369] on div "Android Setup OpenAI Open in ChatGPT OpenAI Open in ChatGPT ​ Prerequisites Bef…" at bounding box center [637, 587] width 656 height 994
copy code "private val privy: Privy = Privy. init ( context = applicationContext, // be su…"
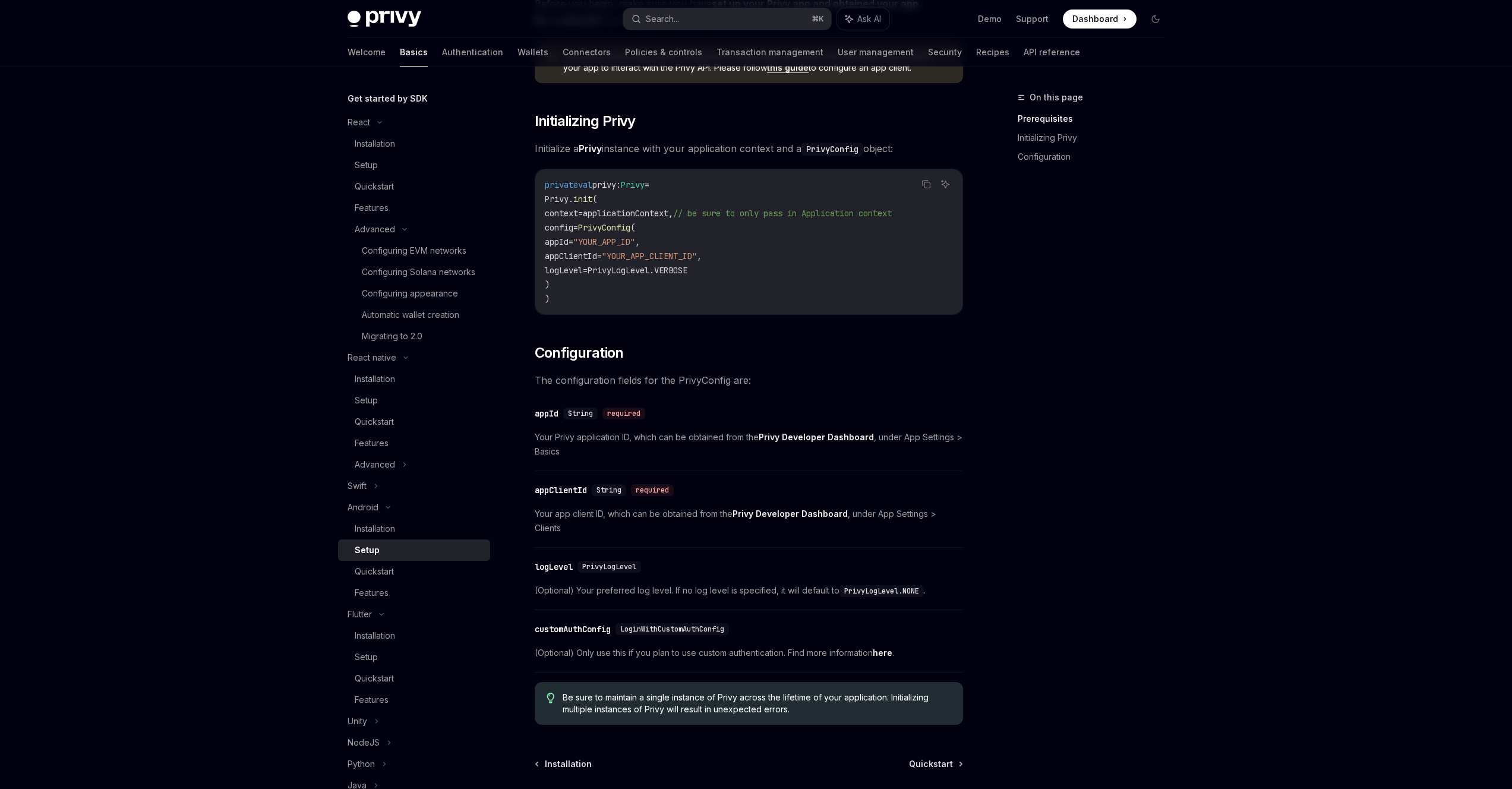
scroll to position [188, 0]
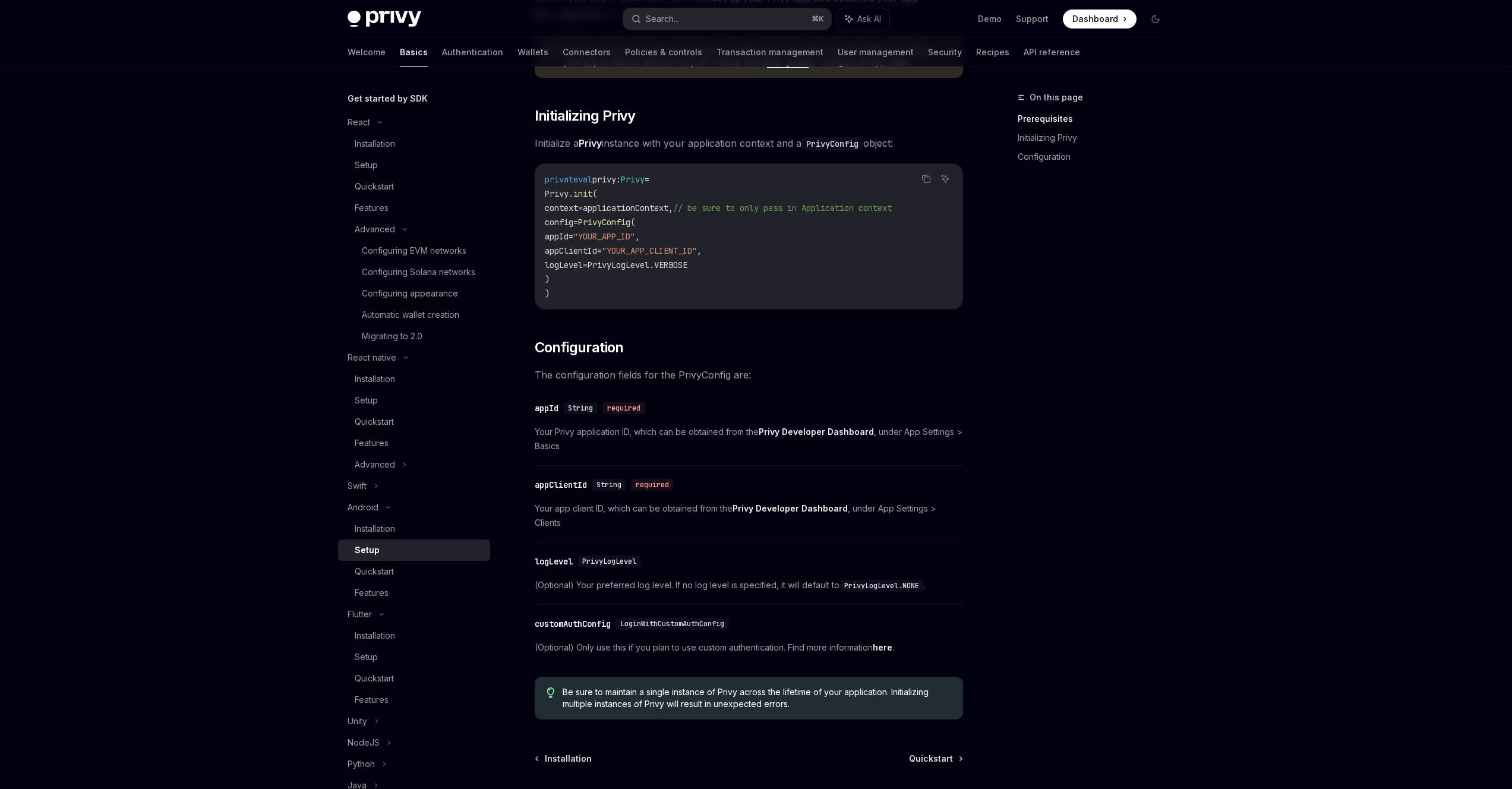
click at [627, 432] on span "Your Privy application ID, which can be obtained from the Privy Developer Dashb…" at bounding box center [749, 439] width 428 height 29
click at [683, 534] on div "​ Prerequisites Before you begin, make sure you have set up your Privy app and …" at bounding box center [749, 340] width 428 height 758
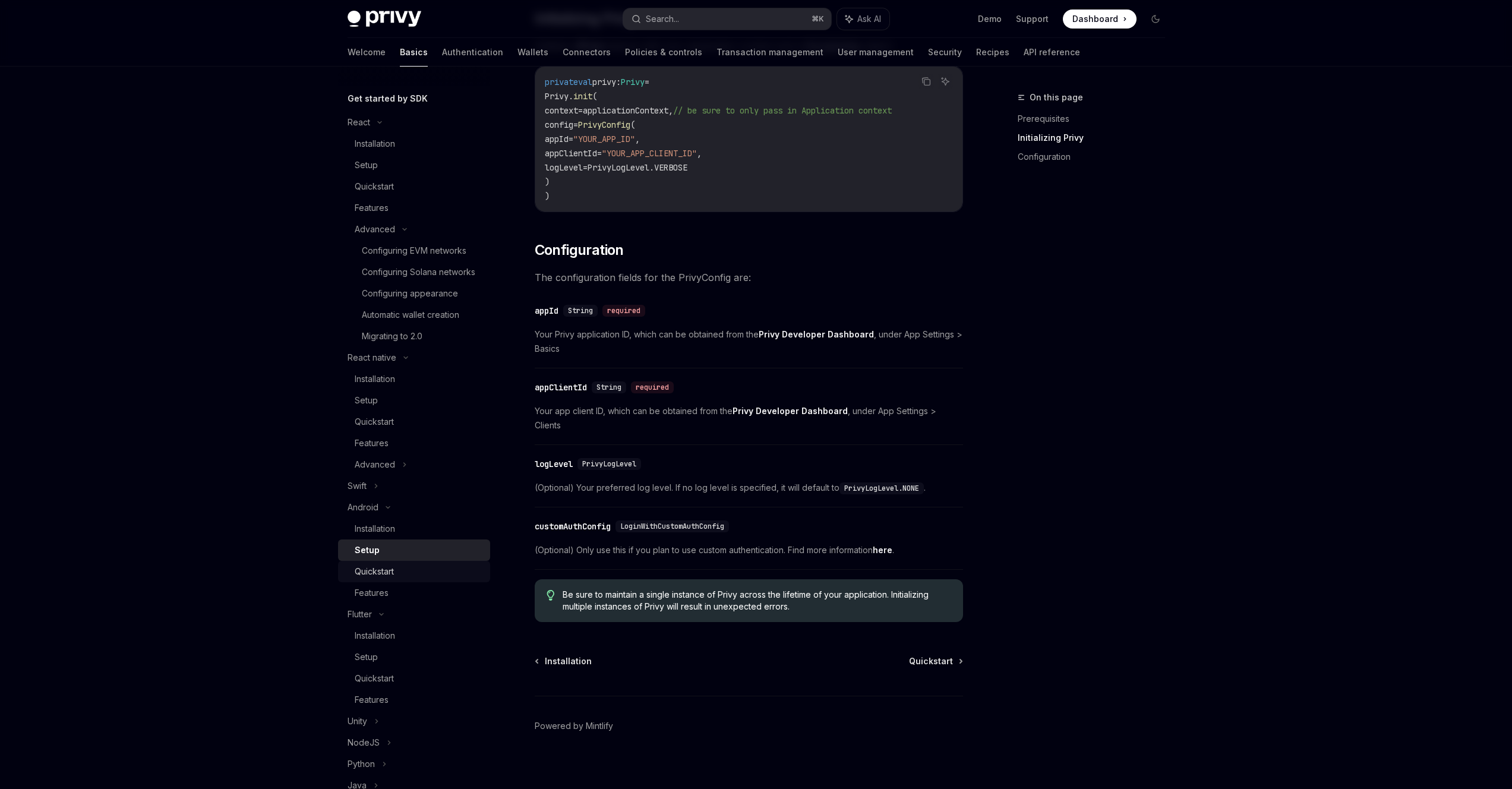
click at [386, 579] on div "Quickstart" at bounding box center [374, 571] width 39 height 14
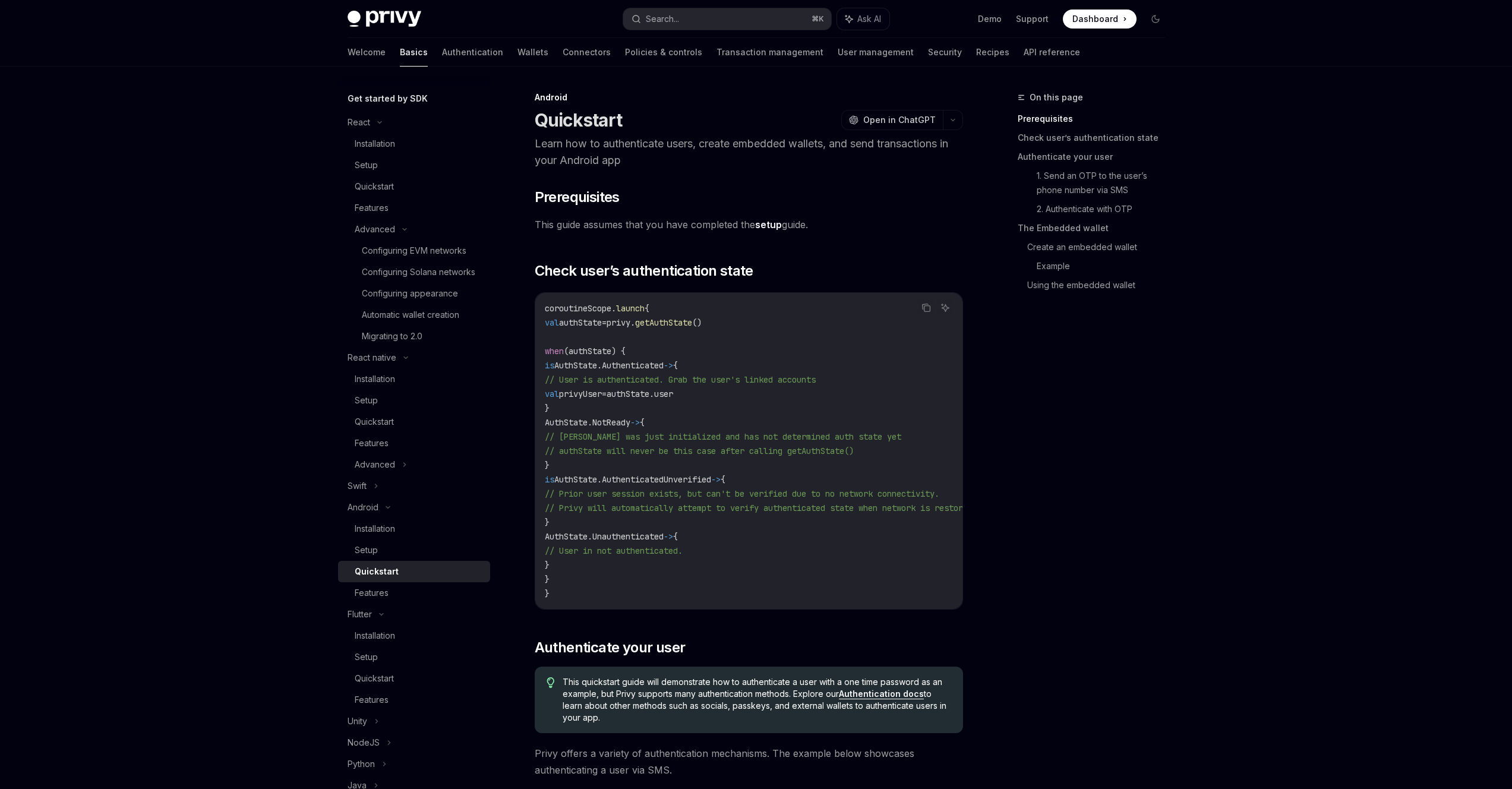
type textarea "*"
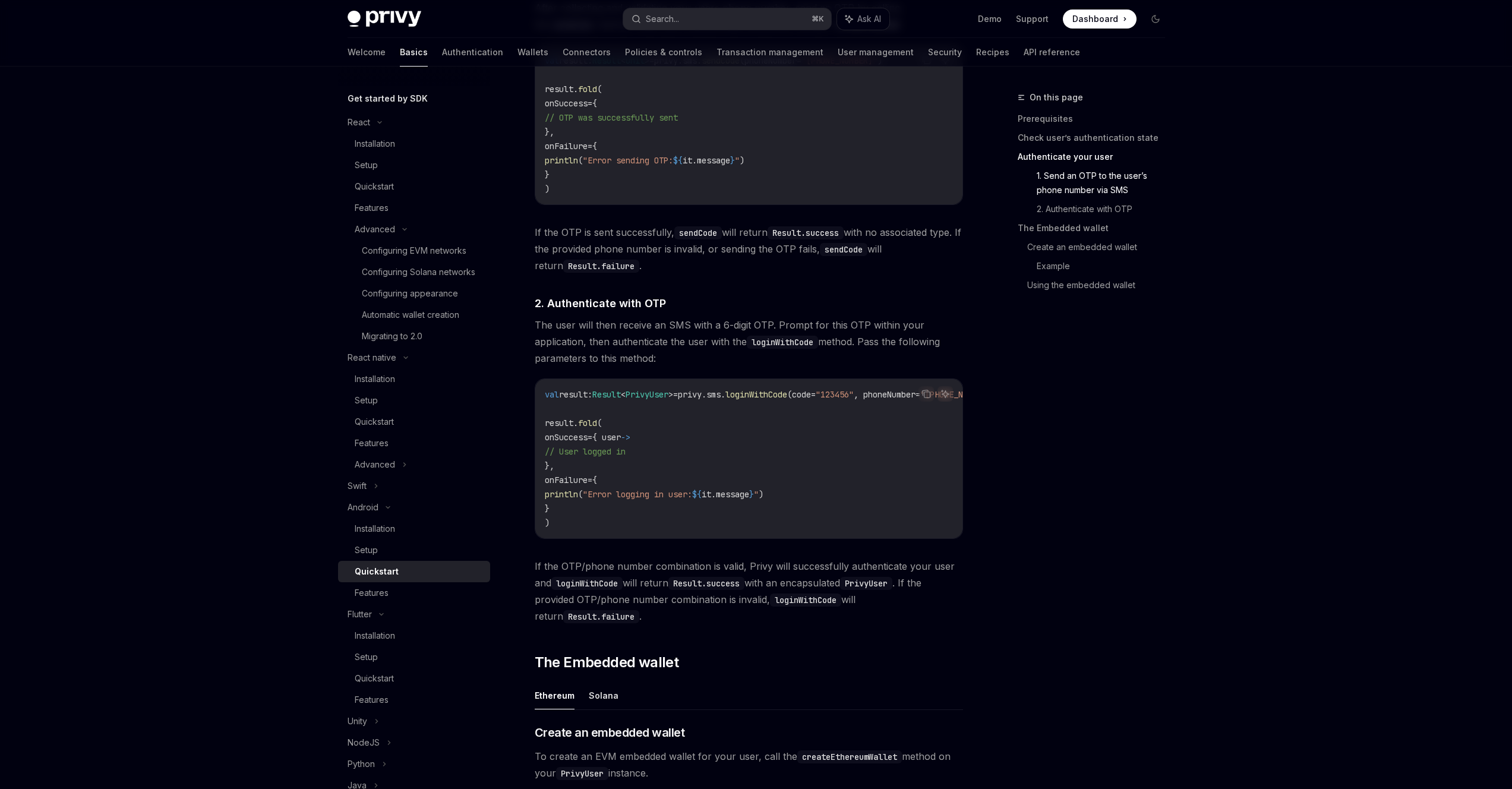
scroll to position [1011, 0]
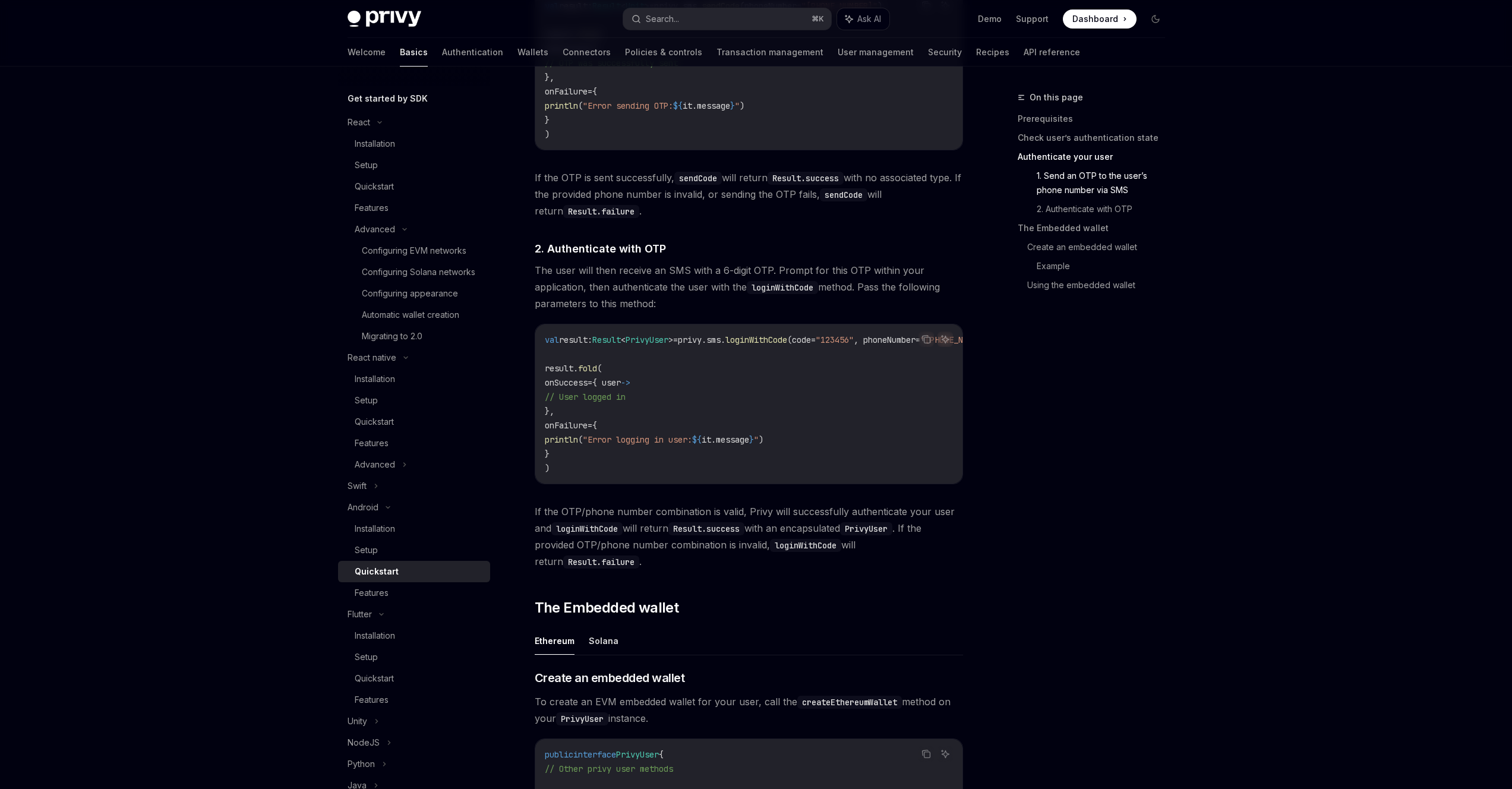
click at [770, 345] on span "loginWithCode" at bounding box center [756, 340] width 62 height 11
click at [689, 415] on code "val result: Result < PrivyUser > = privy.sms. loginWithCode (code = "123456" , …" at bounding box center [787, 403] width 485 height 143
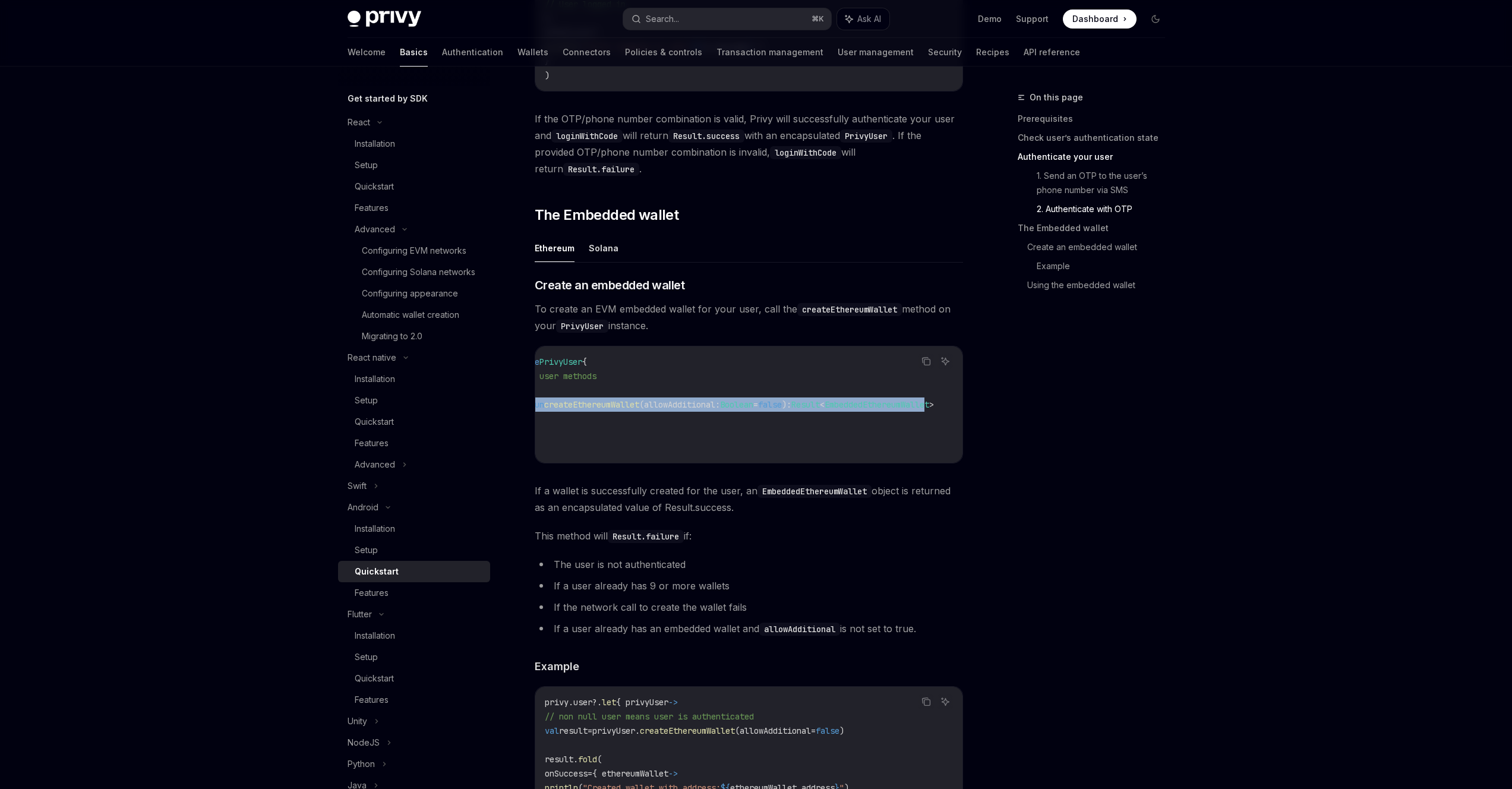
scroll to position [0, 150]
drag, startPoint x: 553, startPoint y: 420, endPoint x: 964, endPoint y: 413, distance: 411.1
click at [964, 413] on div "Android Quickstart OpenAI Open in ChatGPT Learn how to authenticate users, crea…" at bounding box center [637, 324] width 656 height 3274
copy span "public suspend fun createEthereumWallet (allowAdditional: Boolean = false ): Re…"
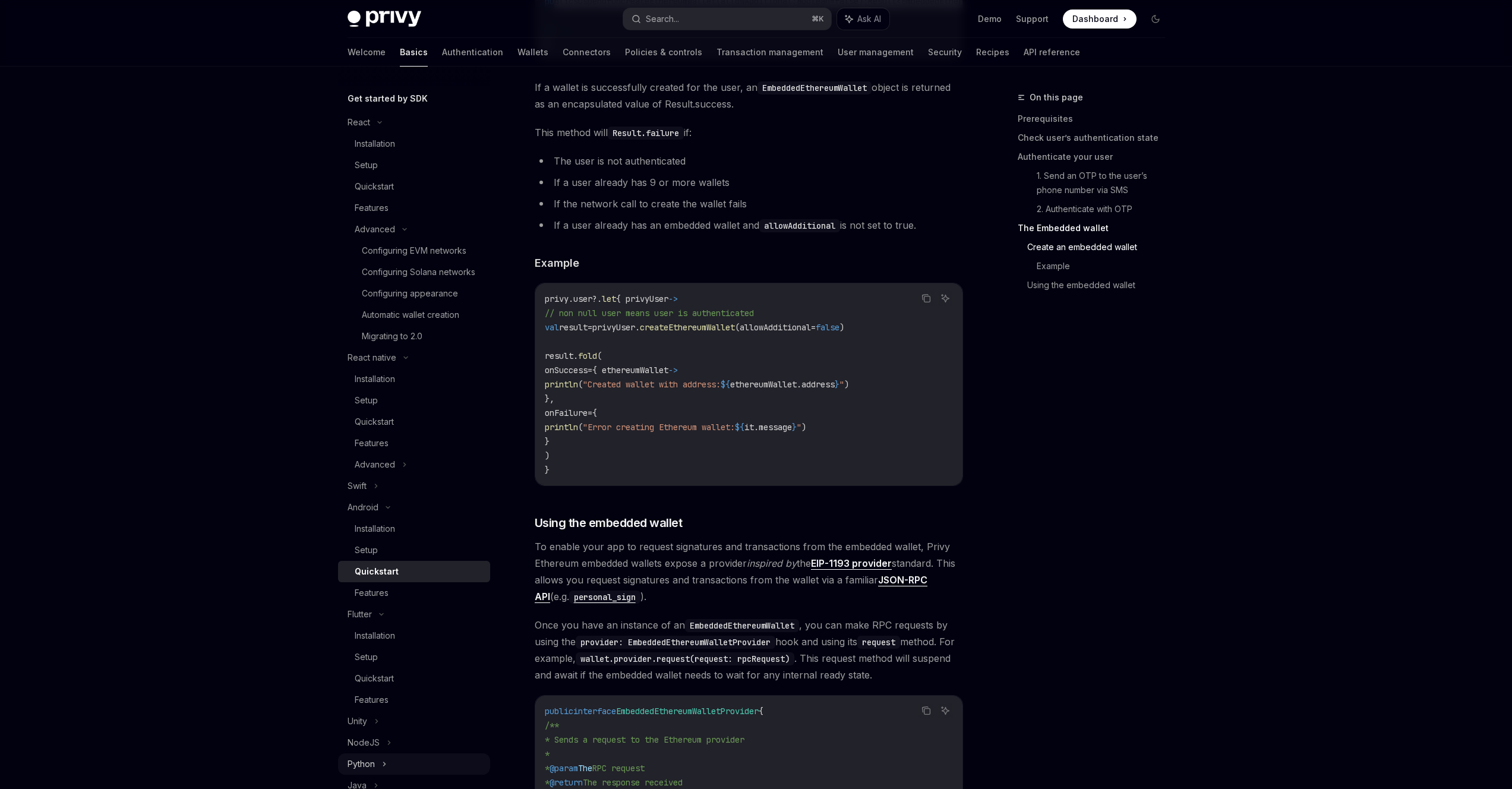
scroll to position [1840, 0]
